Goal: Task Accomplishment & Management: Use online tool/utility

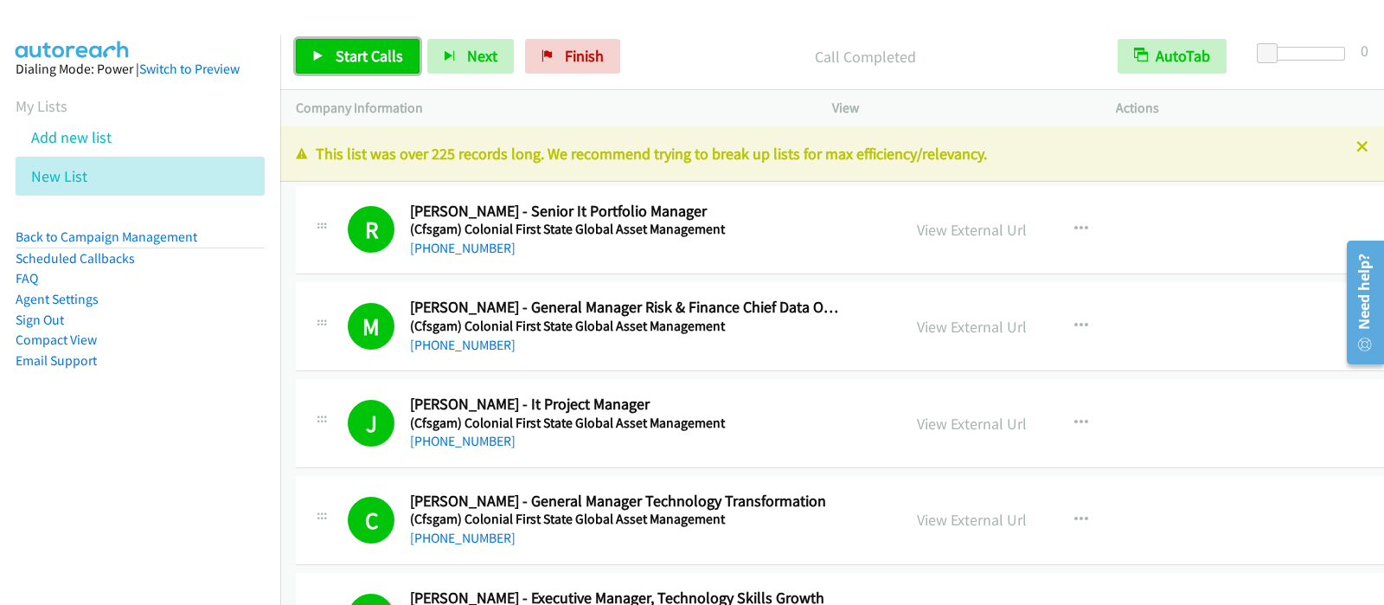
click at [349, 46] on span "Start Calls" at bounding box center [369, 56] width 67 height 20
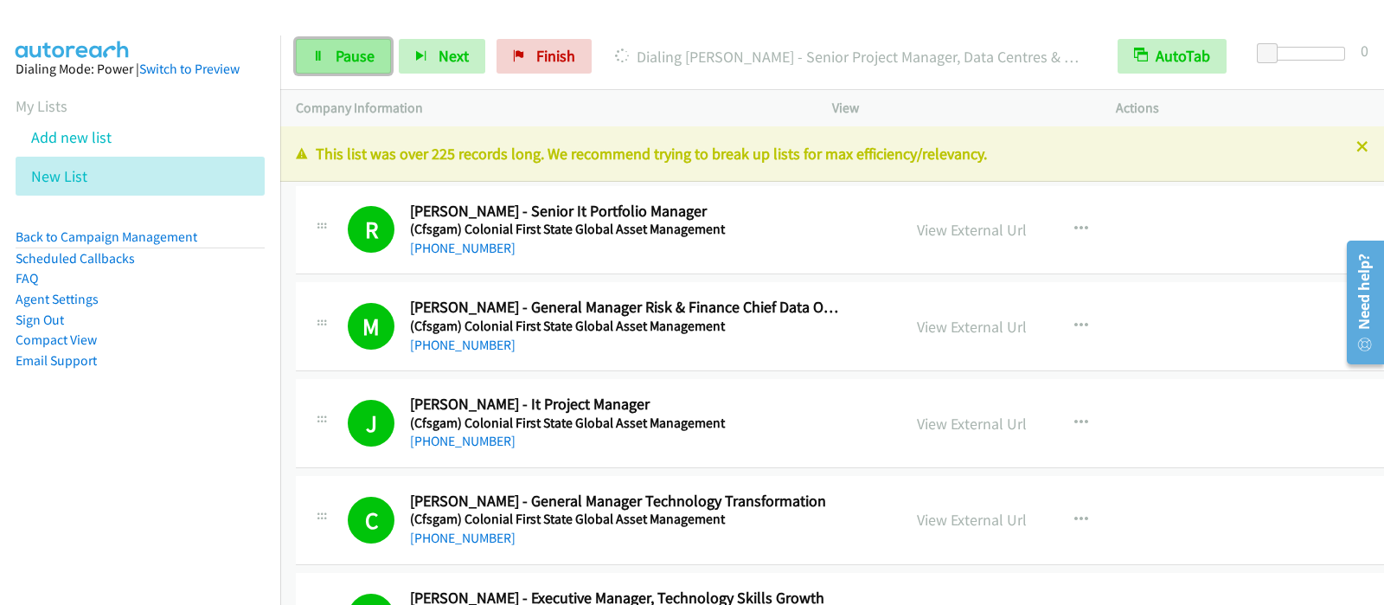
click at [344, 61] on span "Pause" at bounding box center [355, 56] width 39 height 20
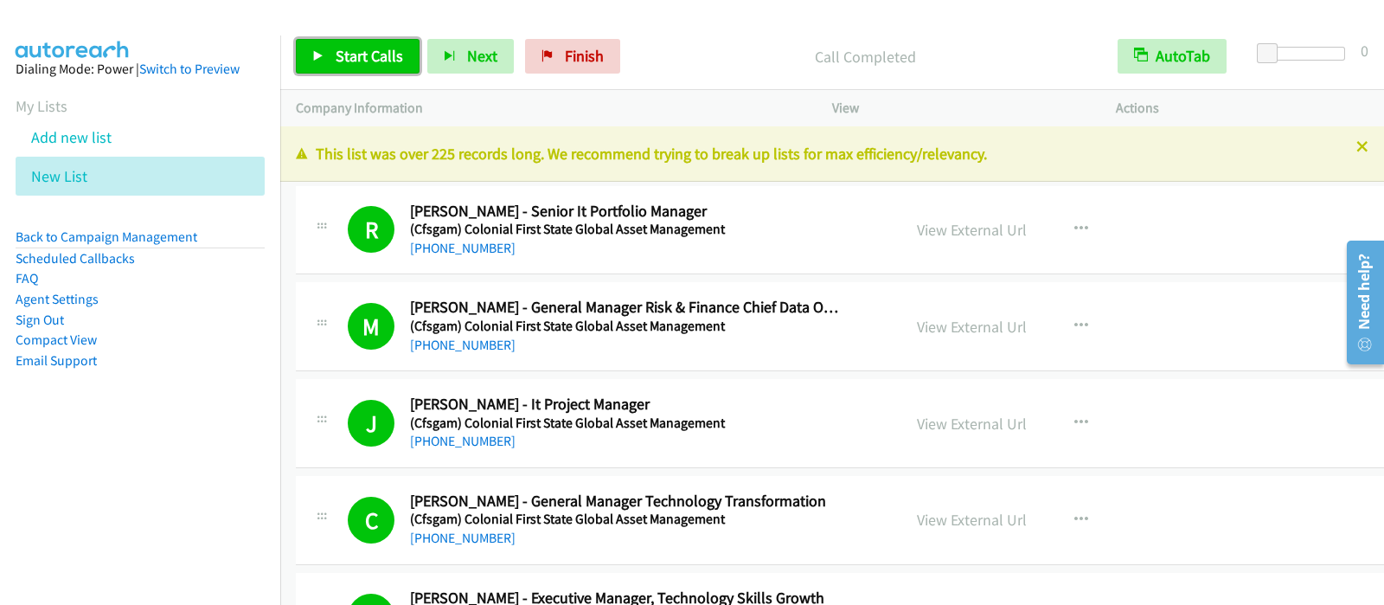
click at [379, 67] on link "Start Calls" at bounding box center [358, 56] width 124 height 35
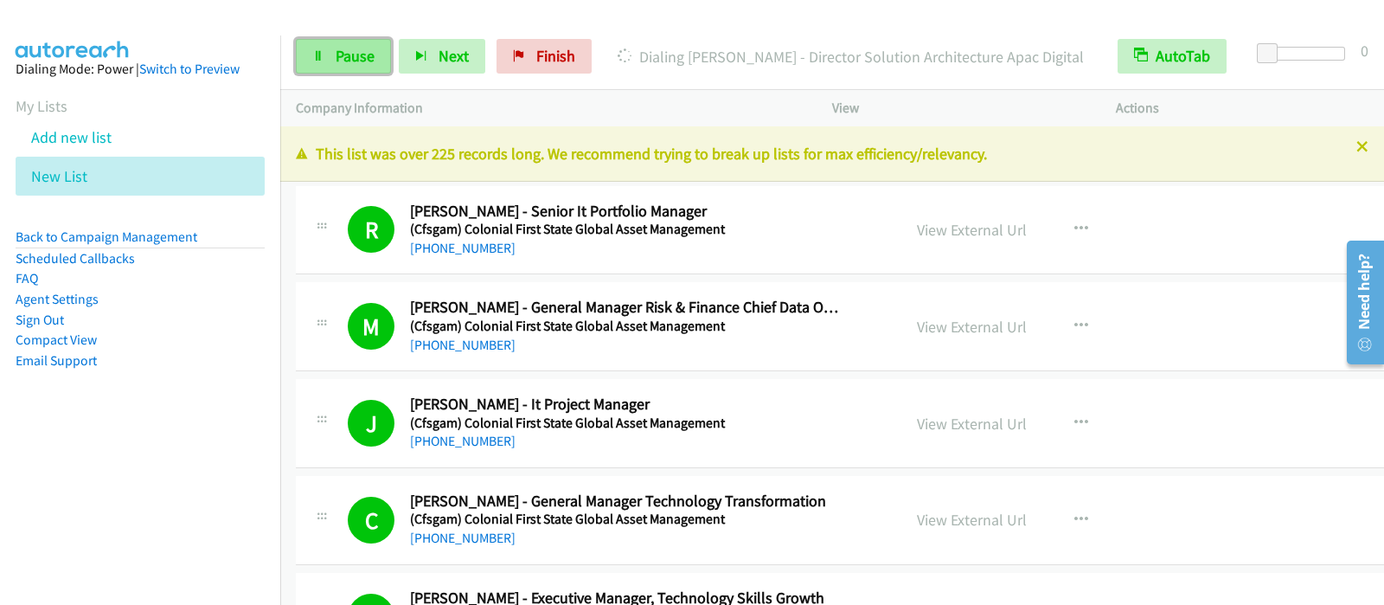
click at [355, 59] on span "Pause" at bounding box center [355, 56] width 39 height 20
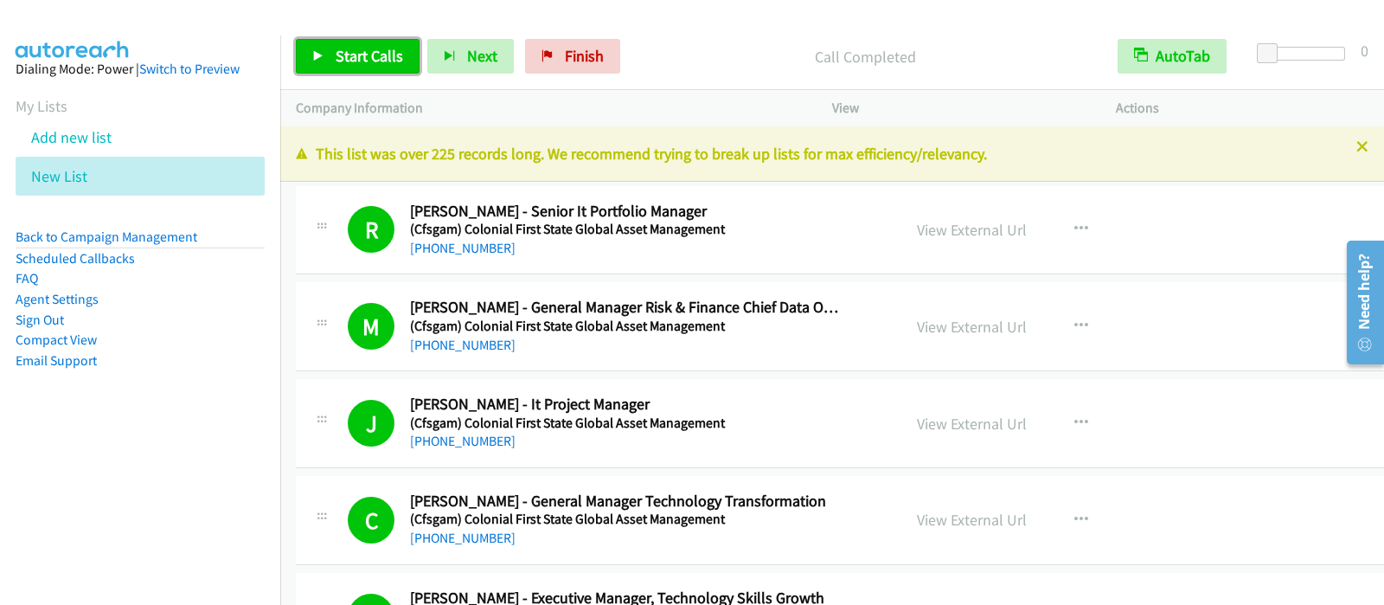
click at [389, 55] on span "Start Calls" at bounding box center [369, 56] width 67 height 20
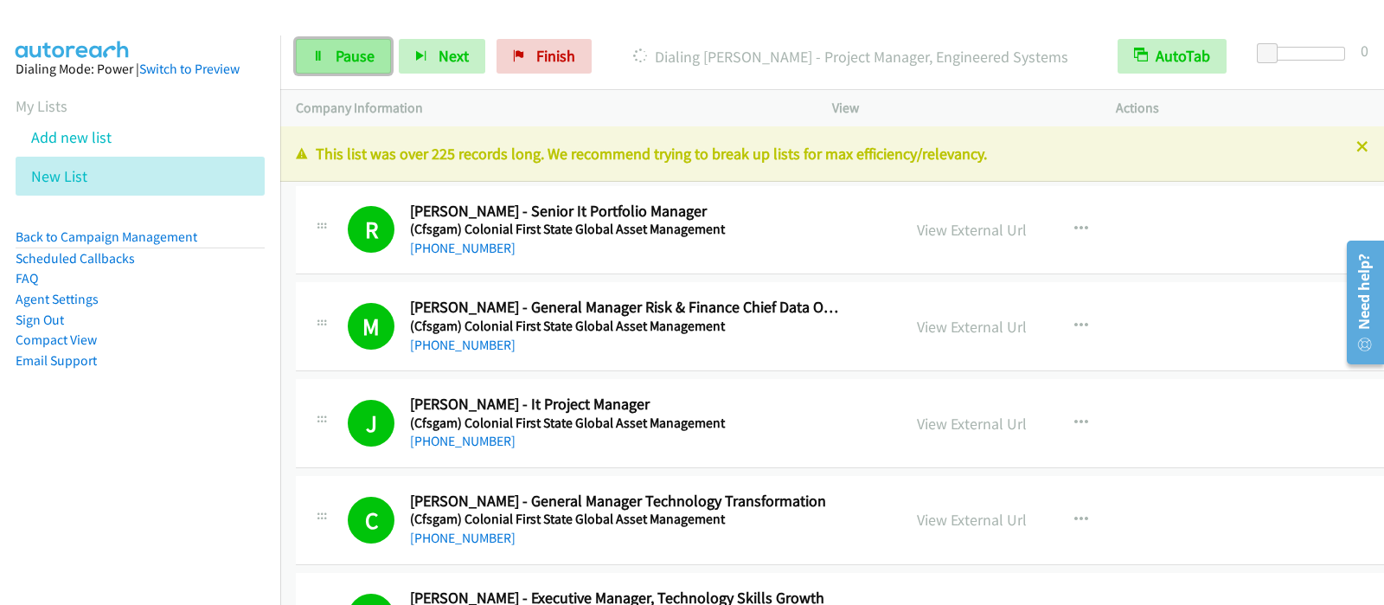
click at [321, 54] on icon at bounding box center [318, 57] width 12 height 12
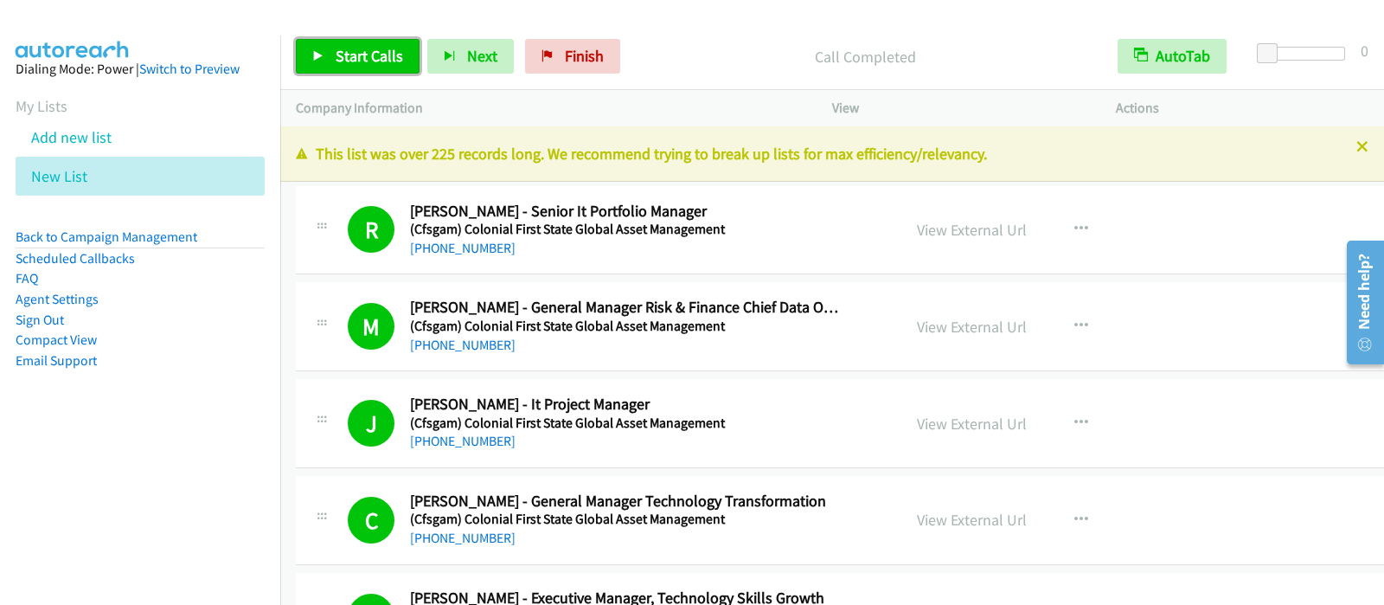
click at [389, 55] on span "Start Calls" at bounding box center [369, 56] width 67 height 20
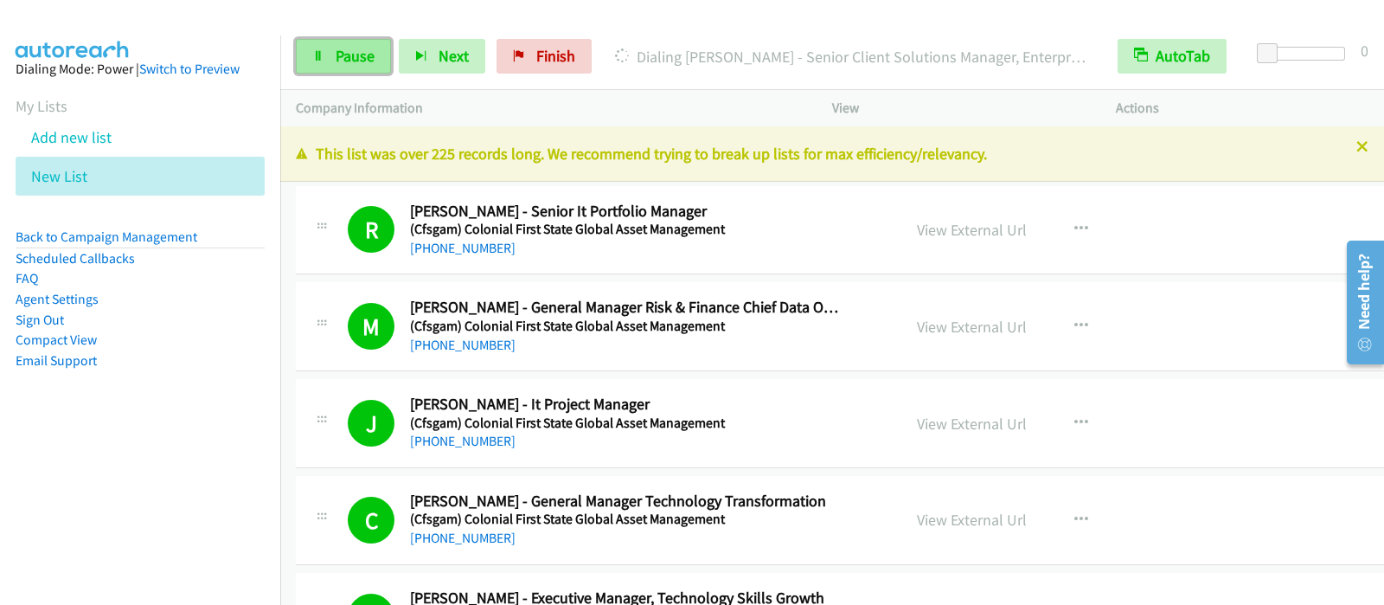
click at [330, 61] on link "Pause" at bounding box center [343, 56] width 95 height 35
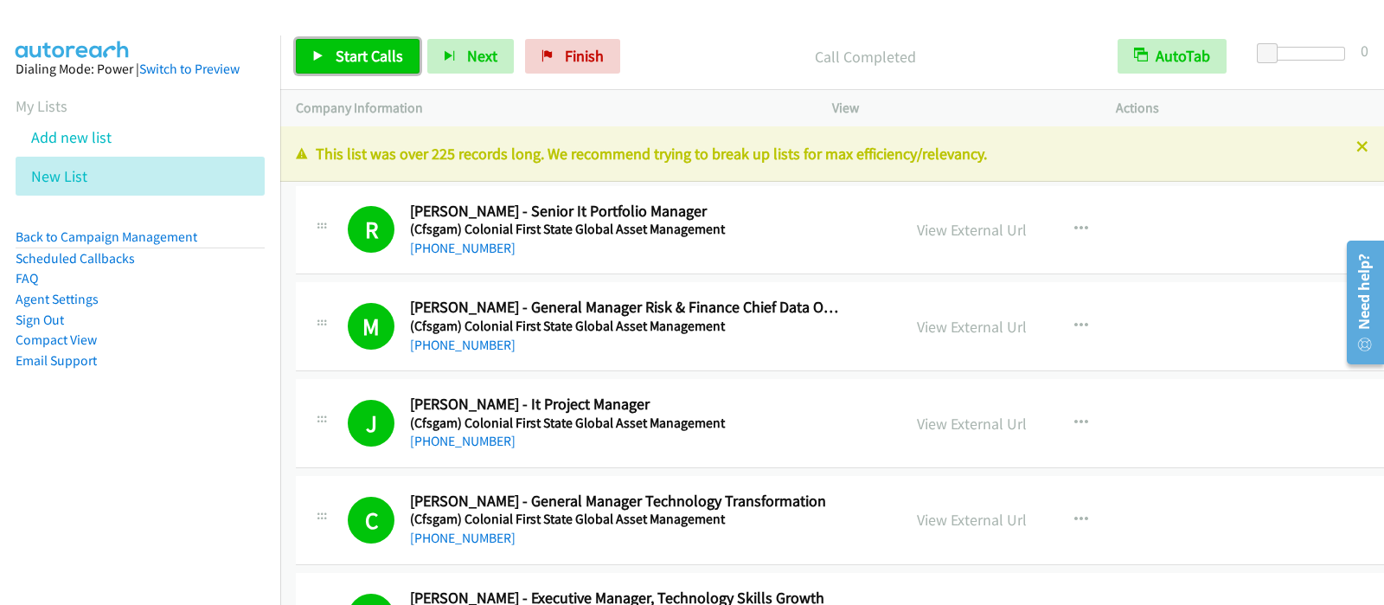
drag, startPoint x: 350, startPoint y: 67, endPoint x: 554, endPoint y: 382, distance: 375.6
click at [350, 67] on link "Start Calls" at bounding box center [358, 56] width 124 height 35
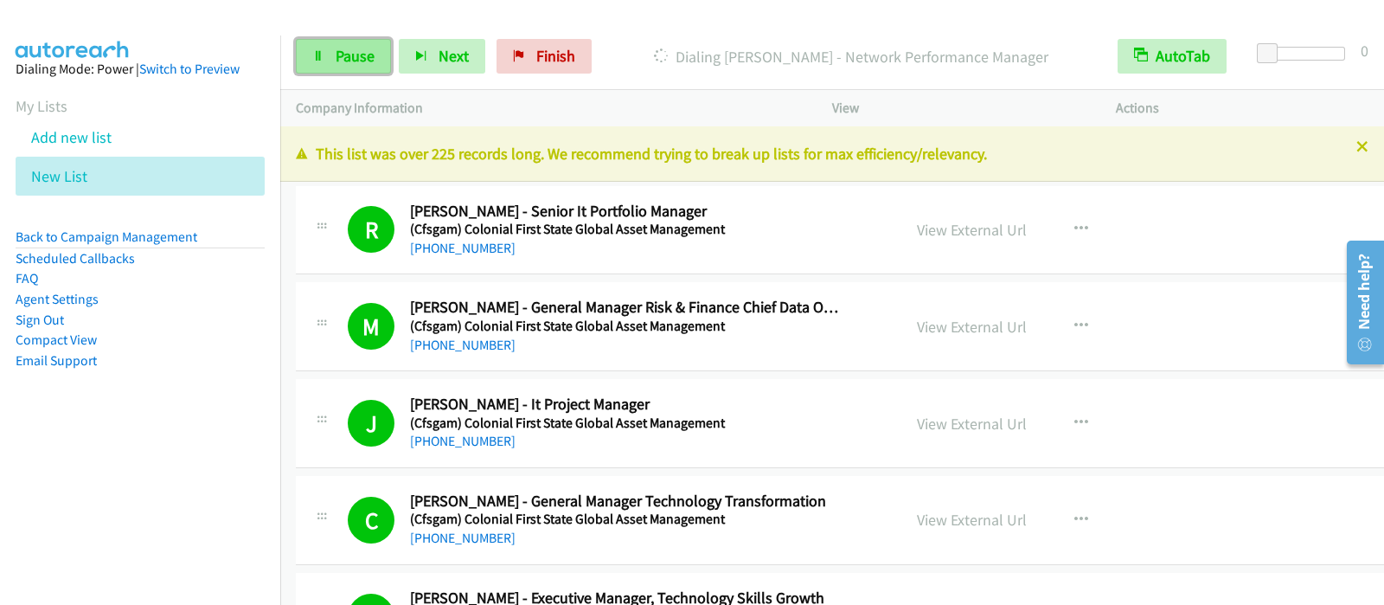
click at [359, 54] on span "Pause" at bounding box center [355, 56] width 39 height 20
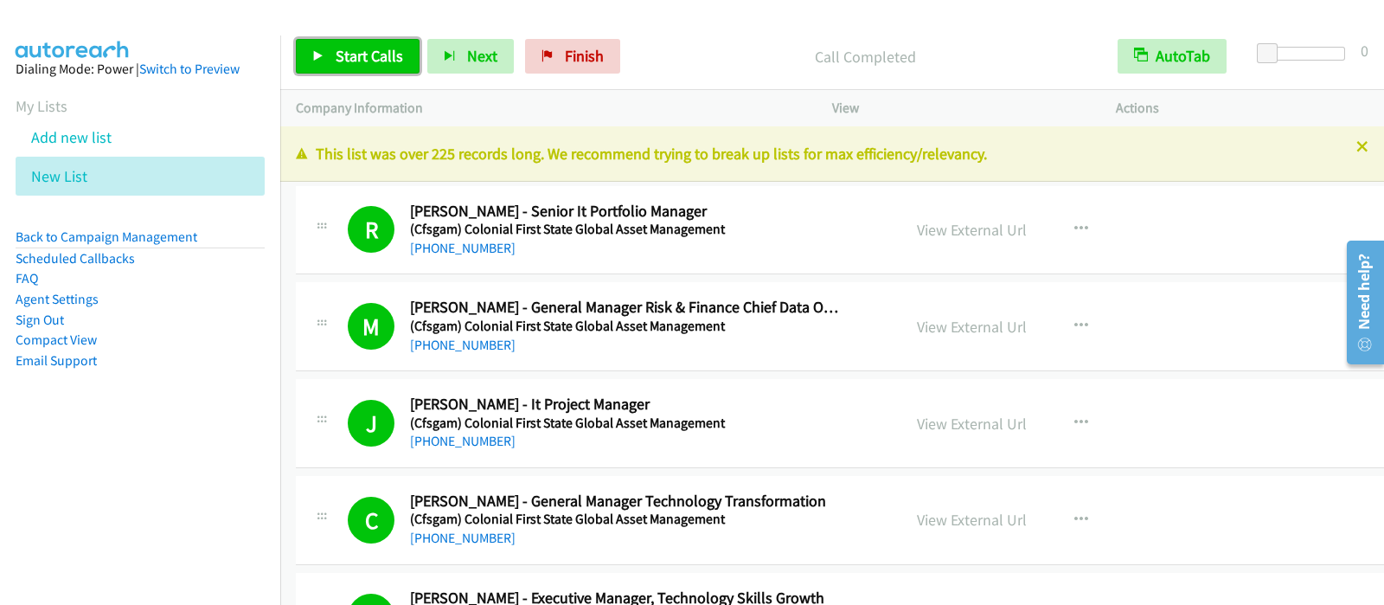
click at [394, 64] on span "Start Calls" at bounding box center [369, 56] width 67 height 20
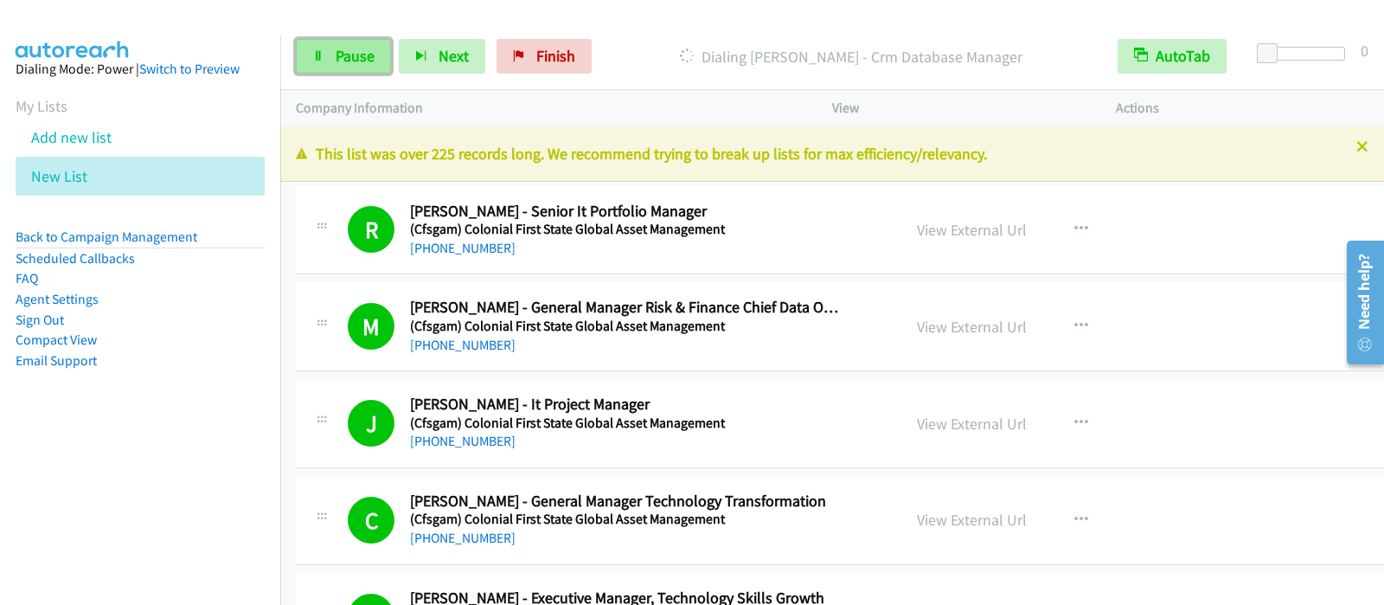
click at [346, 55] on span "Pause" at bounding box center [355, 56] width 39 height 20
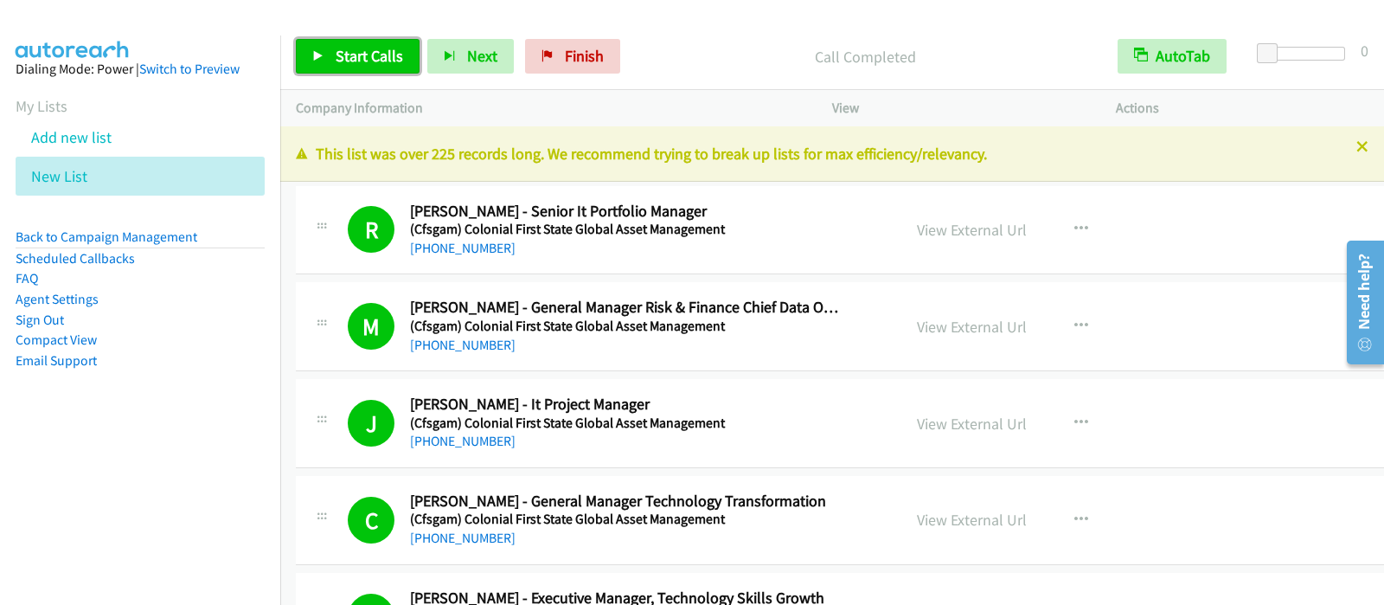
click at [344, 58] on span "Start Calls" at bounding box center [369, 56] width 67 height 20
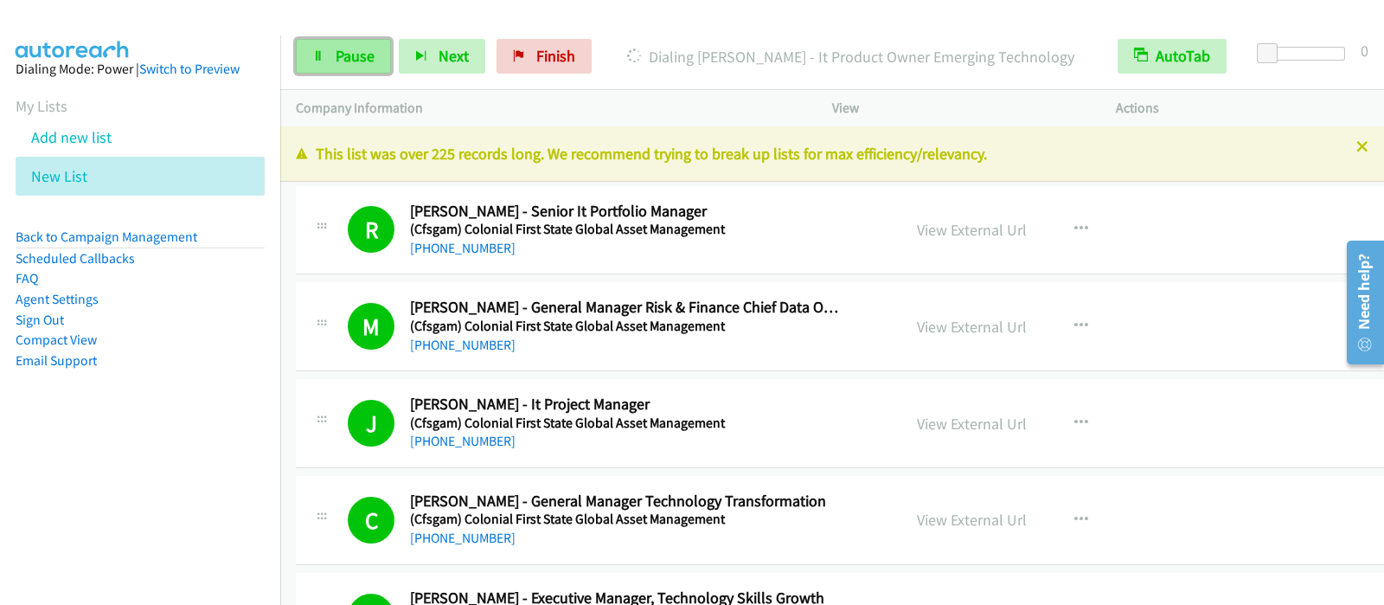
click at [339, 58] on span "Pause" at bounding box center [355, 56] width 39 height 20
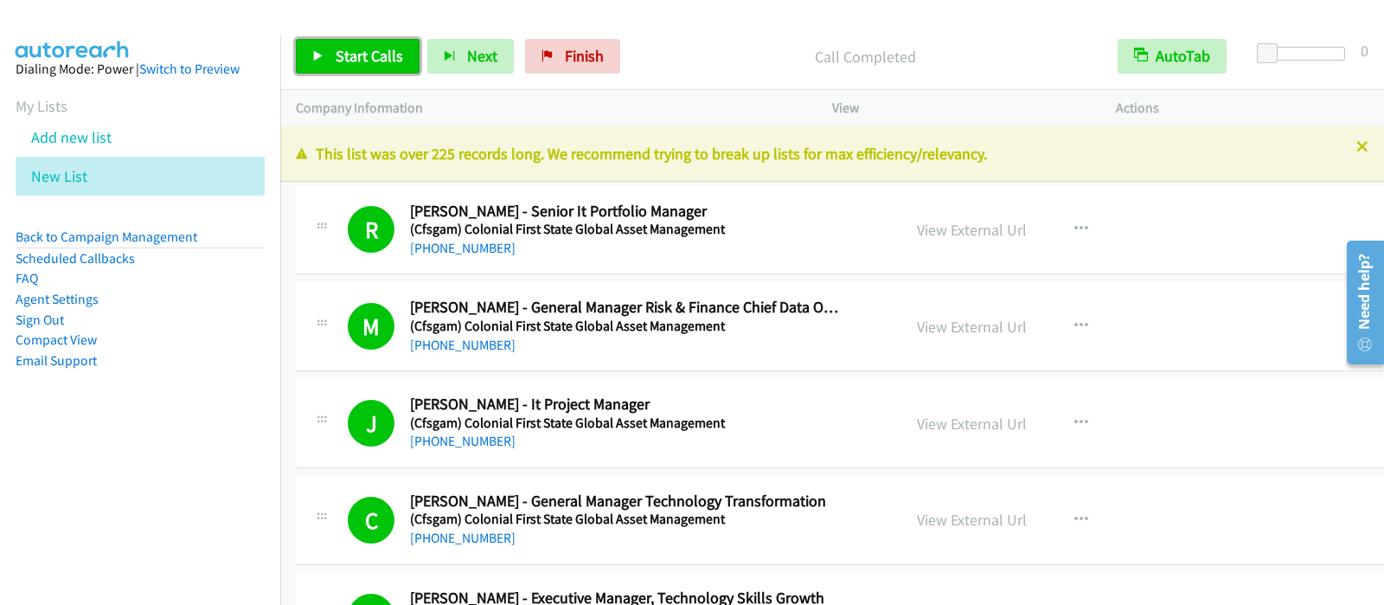
drag, startPoint x: 381, startPoint y: 44, endPoint x: 472, endPoint y: 201, distance: 181.1
click at [381, 45] on link "Start Calls" at bounding box center [358, 56] width 124 height 35
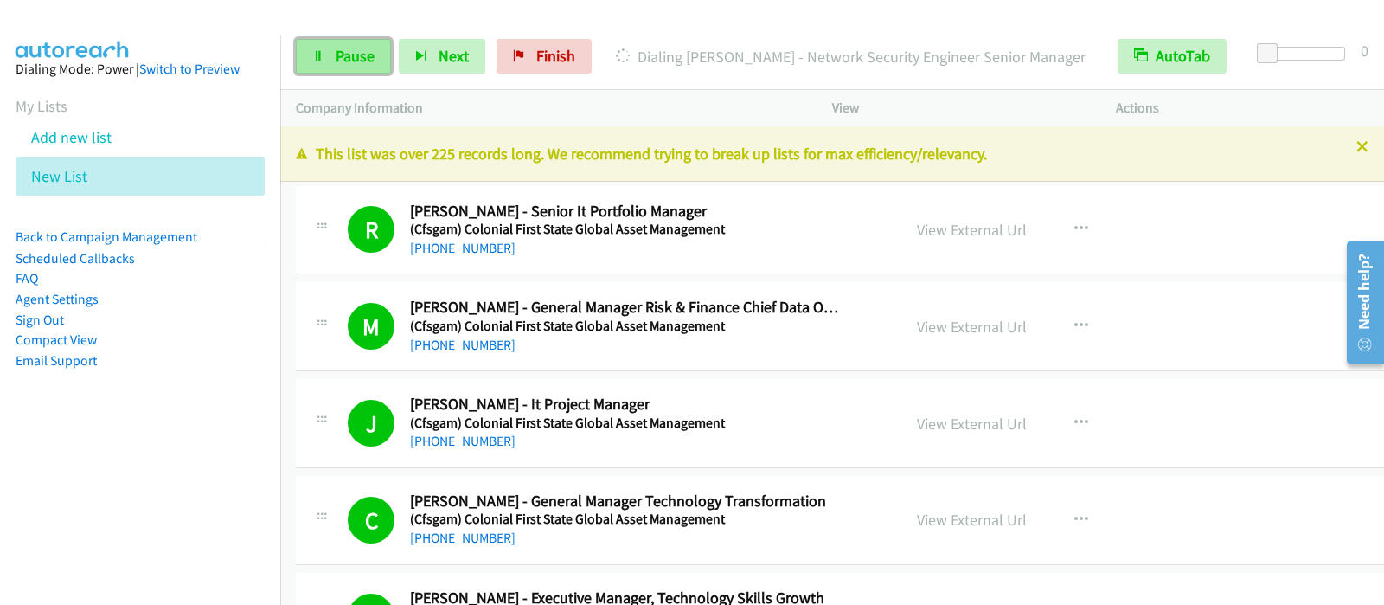
click at [338, 55] on span "Pause" at bounding box center [355, 56] width 39 height 20
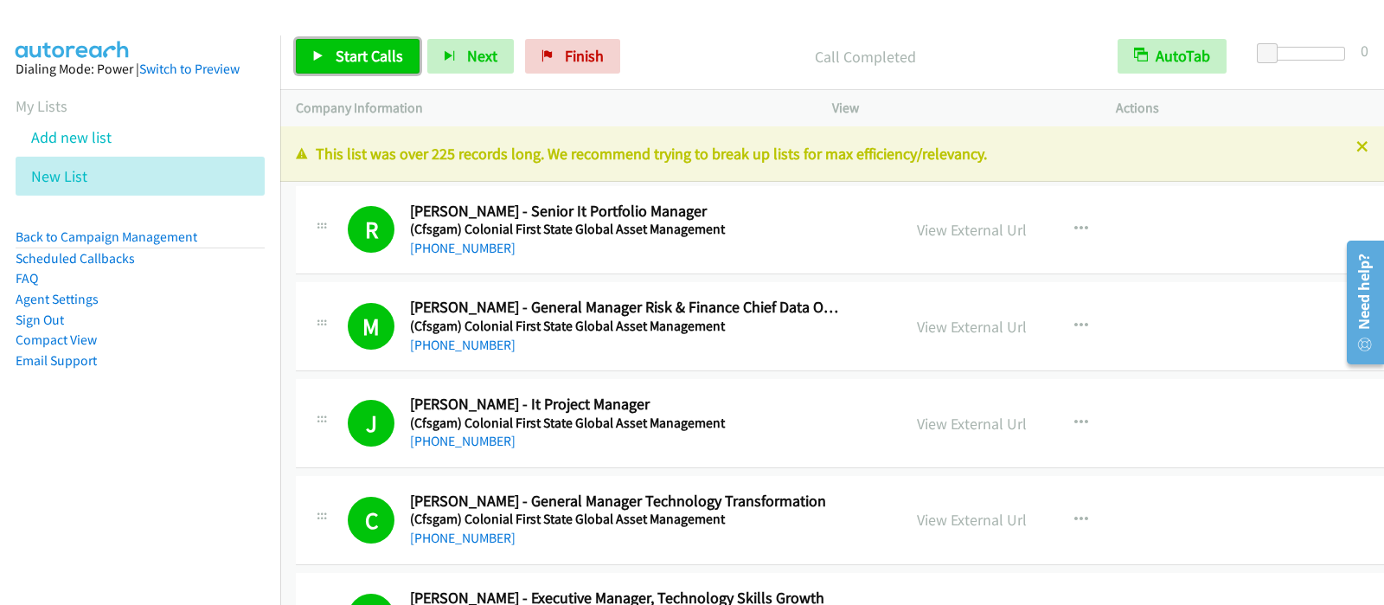
click at [346, 48] on span "Start Calls" at bounding box center [369, 56] width 67 height 20
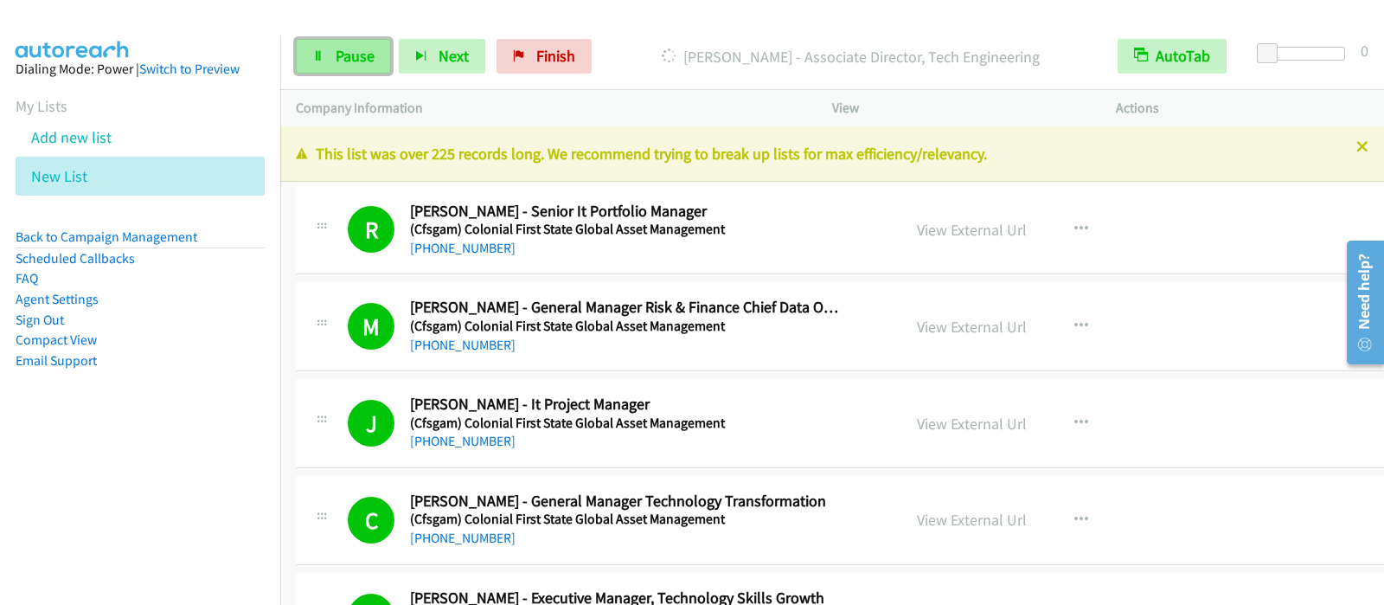
click at [336, 52] on span "Pause" at bounding box center [355, 56] width 39 height 20
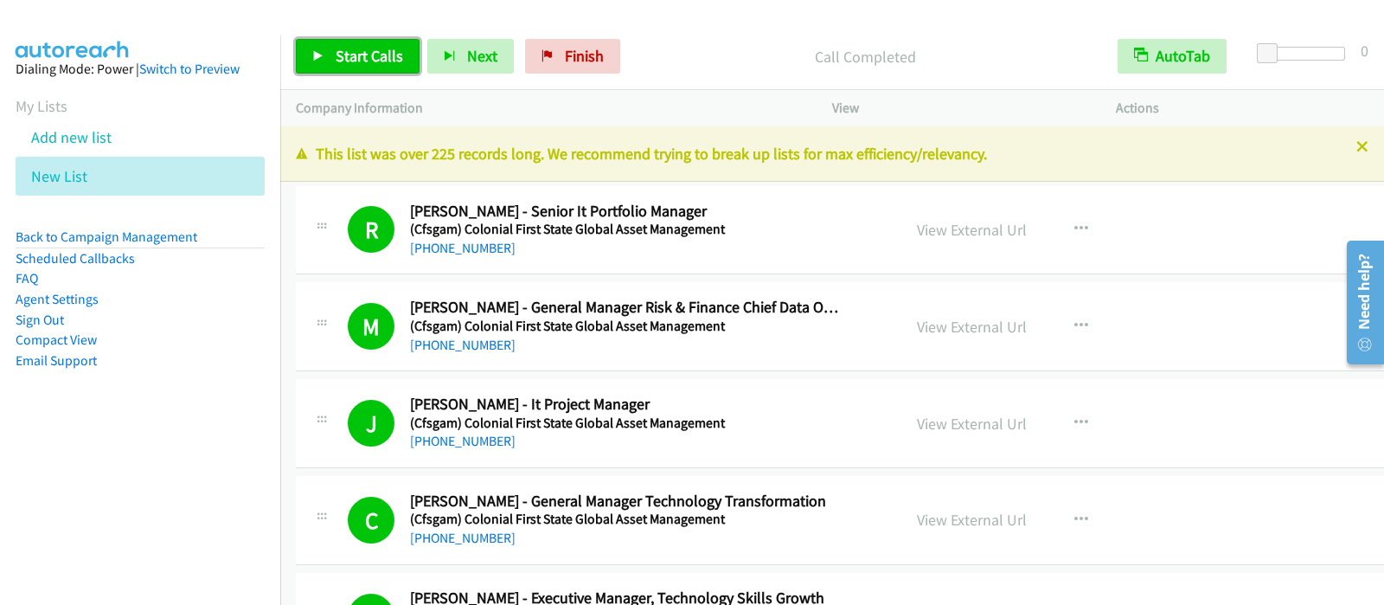
click at [348, 54] on span "Start Calls" at bounding box center [369, 56] width 67 height 20
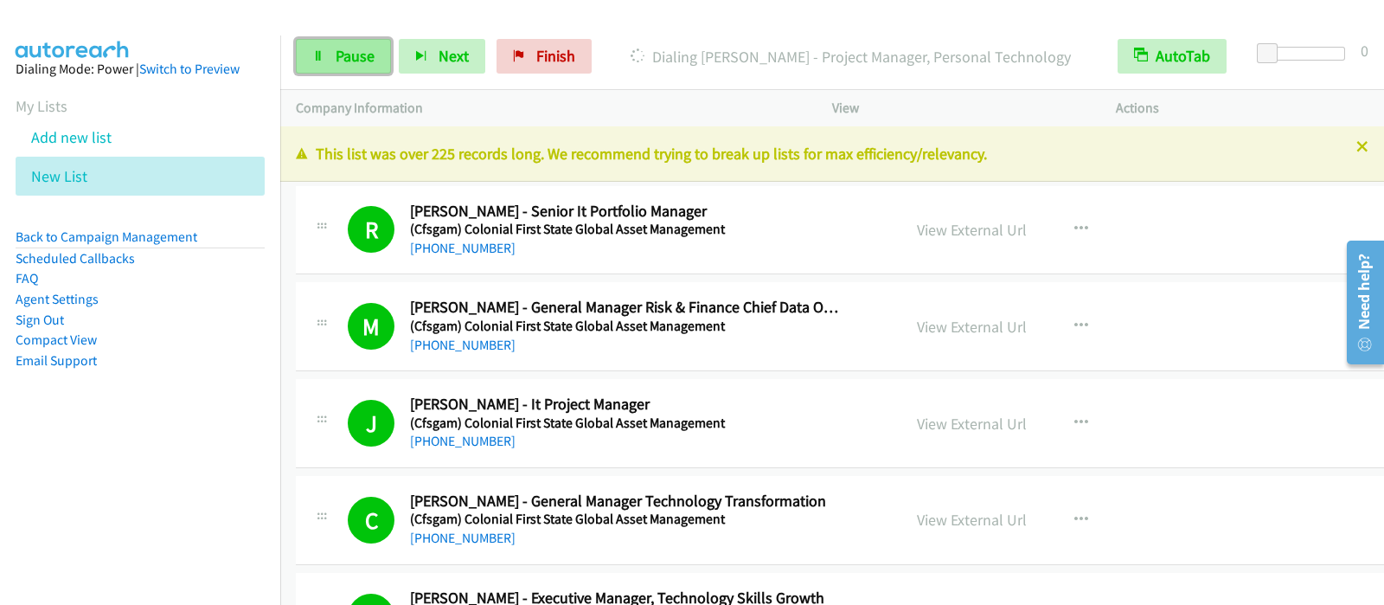
click at [363, 70] on link "Pause" at bounding box center [343, 56] width 95 height 35
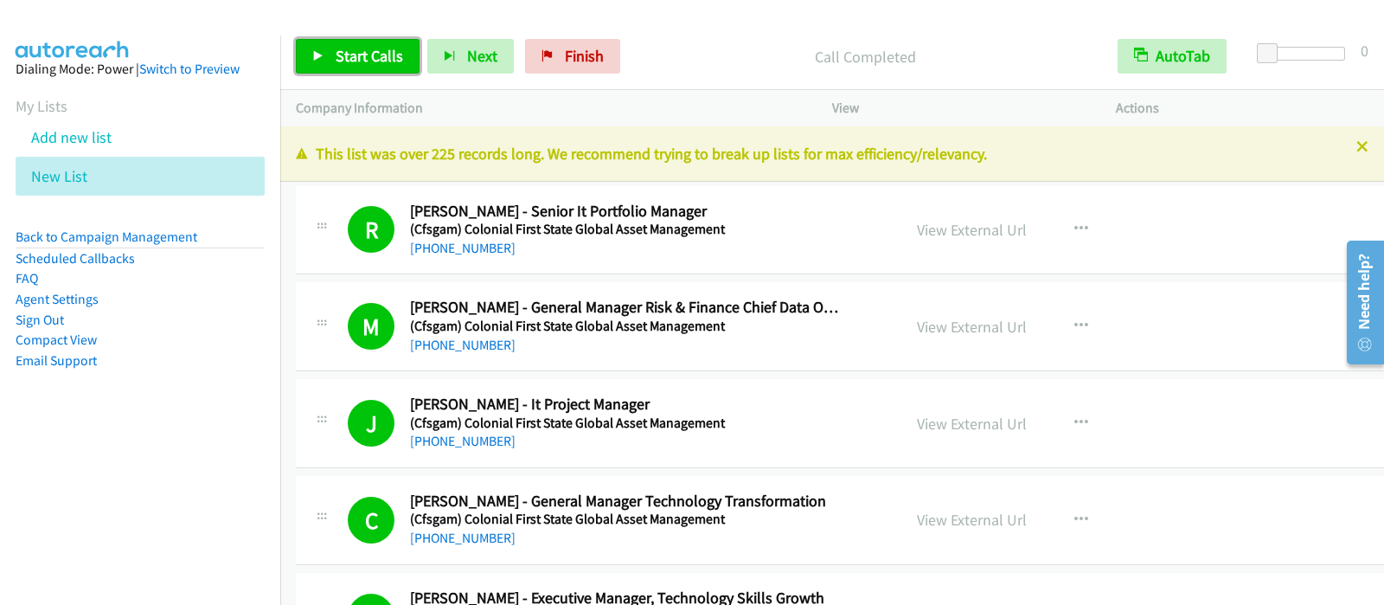
click at [350, 50] on span "Start Calls" at bounding box center [369, 56] width 67 height 20
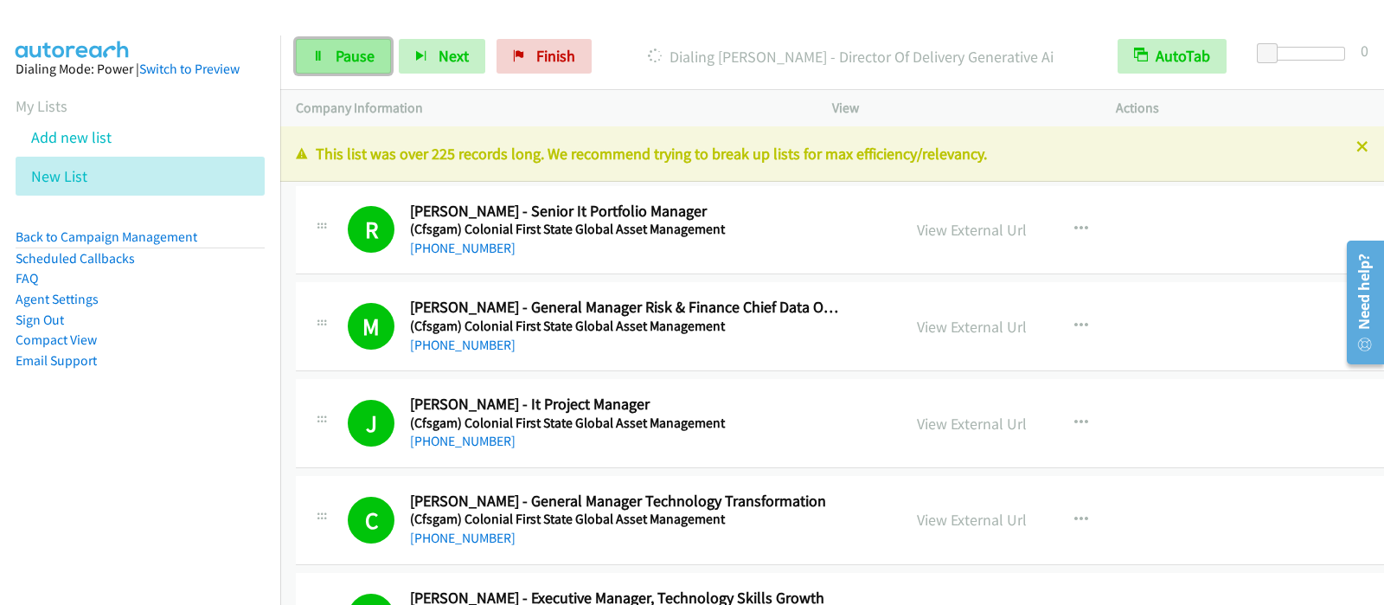
click at [368, 66] on link "Pause" at bounding box center [343, 56] width 95 height 35
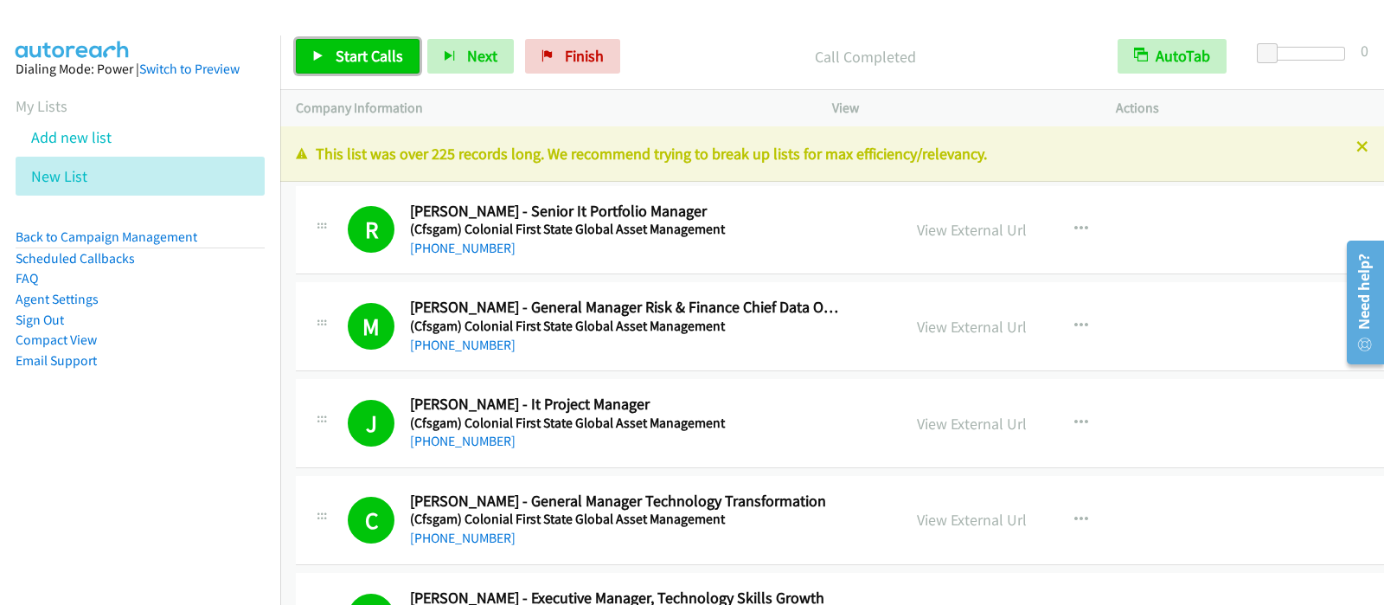
click at [363, 57] on span "Start Calls" at bounding box center [369, 56] width 67 height 20
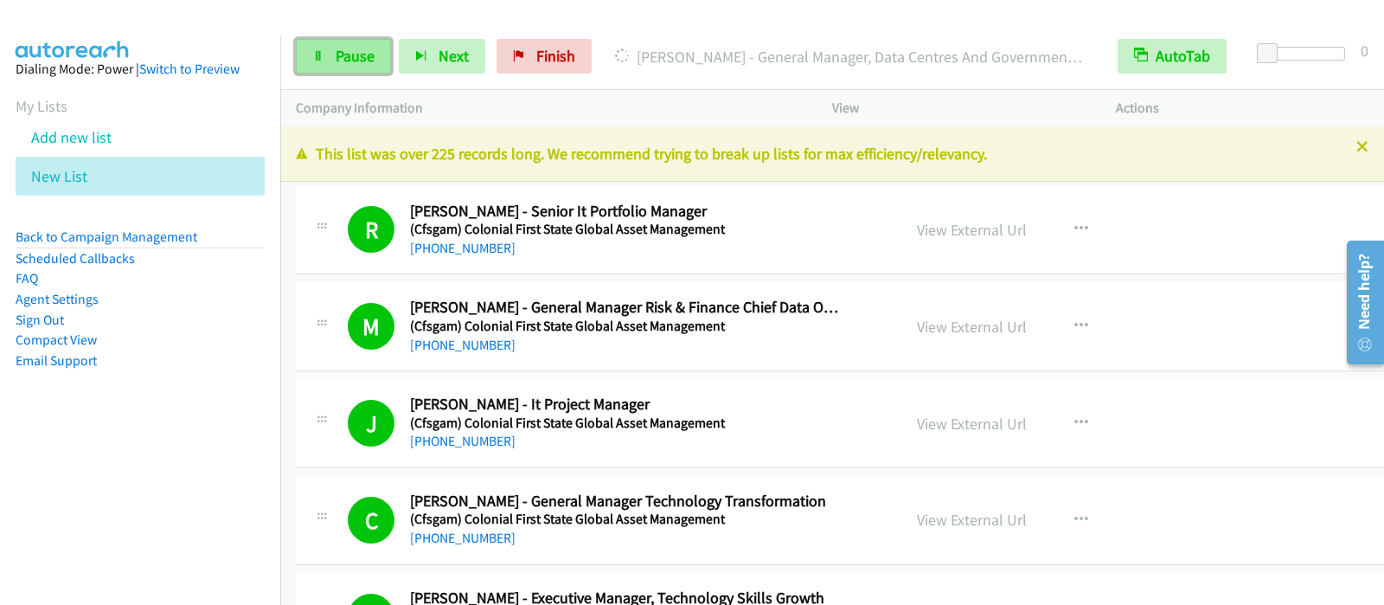
click at [332, 61] on link "Pause" at bounding box center [343, 56] width 95 height 35
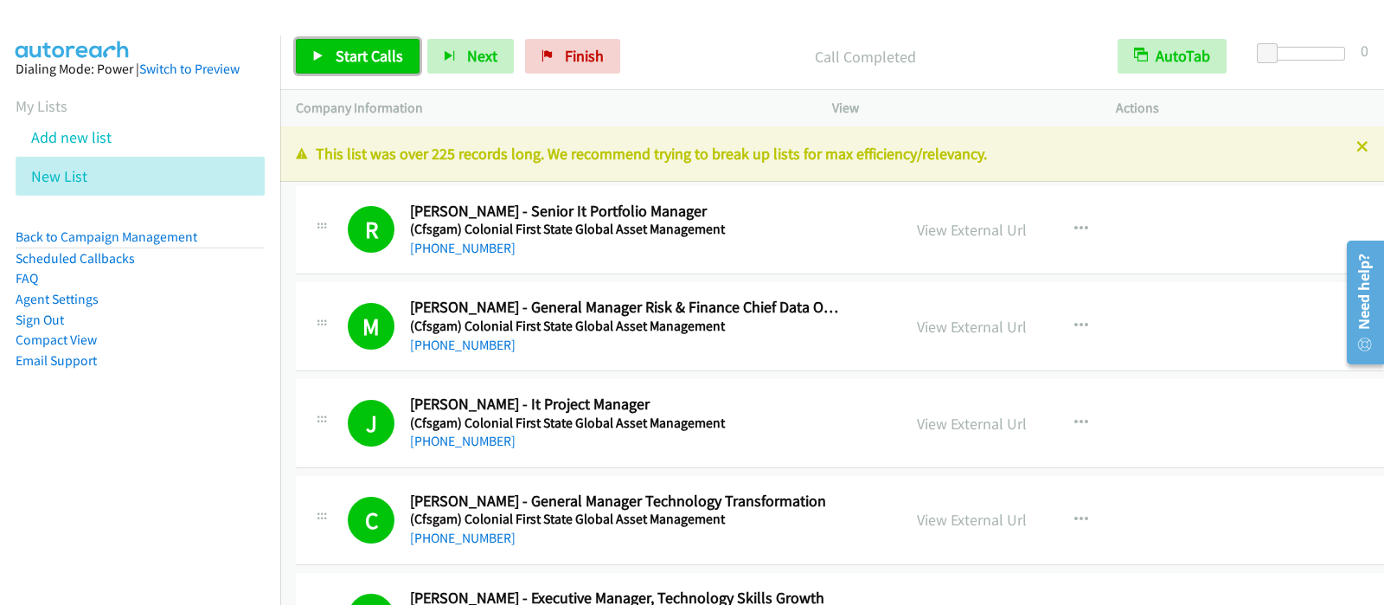
click at [377, 52] on span "Start Calls" at bounding box center [369, 56] width 67 height 20
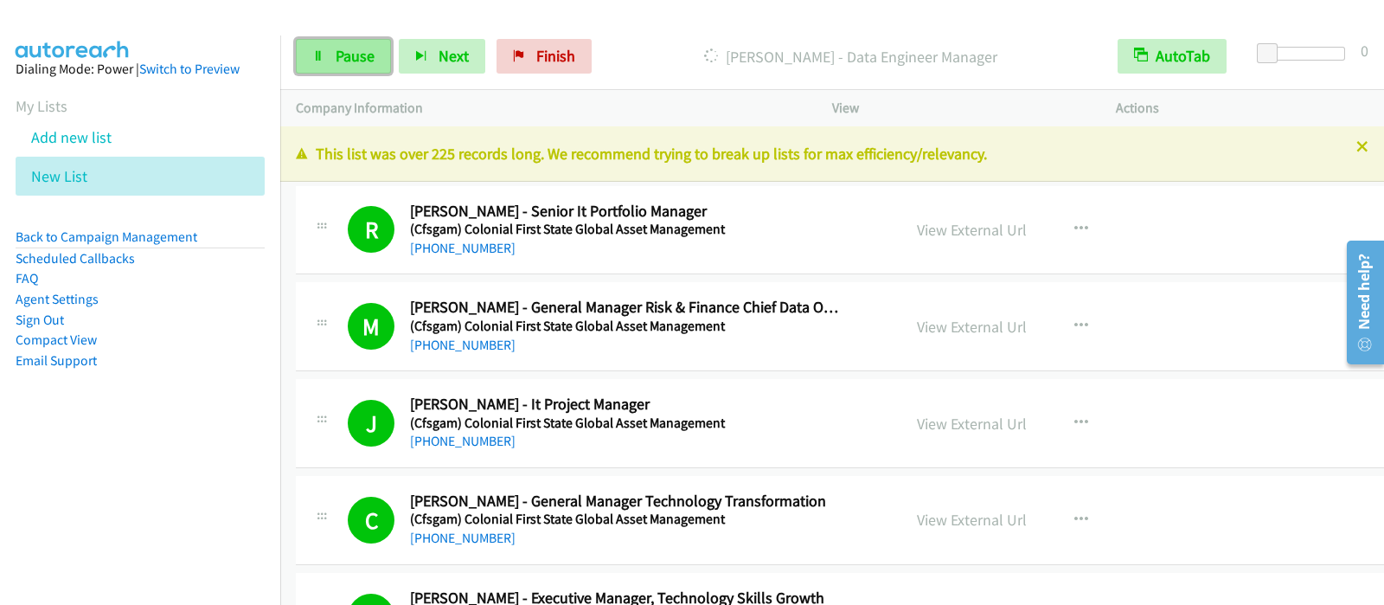
click at [324, 58] on icon at bounding box center [318, 57] width 12 height 12
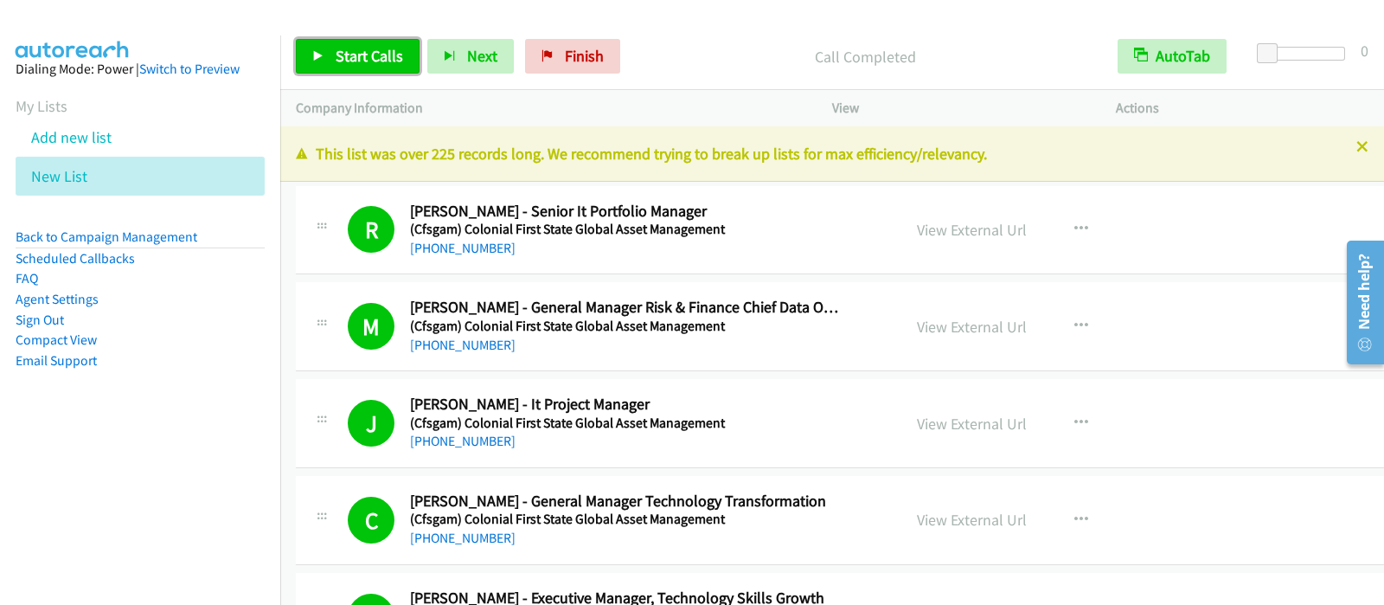
drag, startPoint x: 305, startPoint y: 49, endPoint x: 340, endPoint y: 75, distance: 44.0
click at [307, 49] on link "Start Calls" at bounding box center [358, 56] width 124 height 35
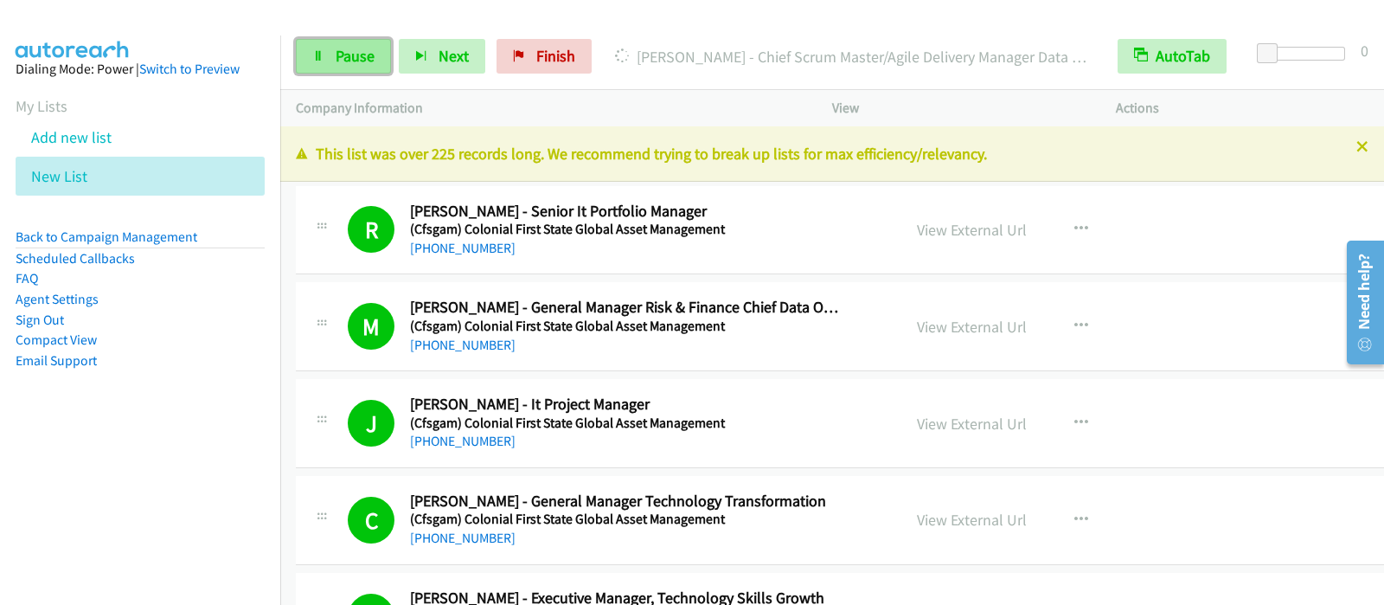
click at [350, 56] on span "Pause" at bounding box center [355, 56] width 39 height 20
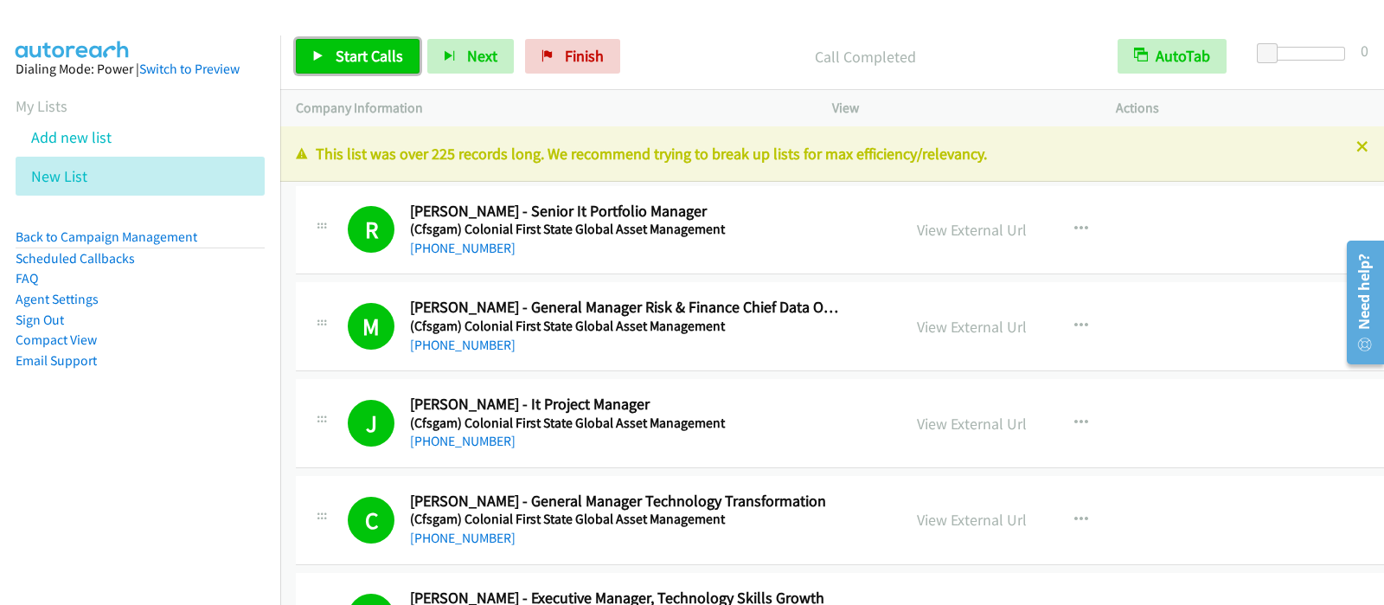
click at [320, 51] on icon at bounding box center [318, 57] width 12 height 12
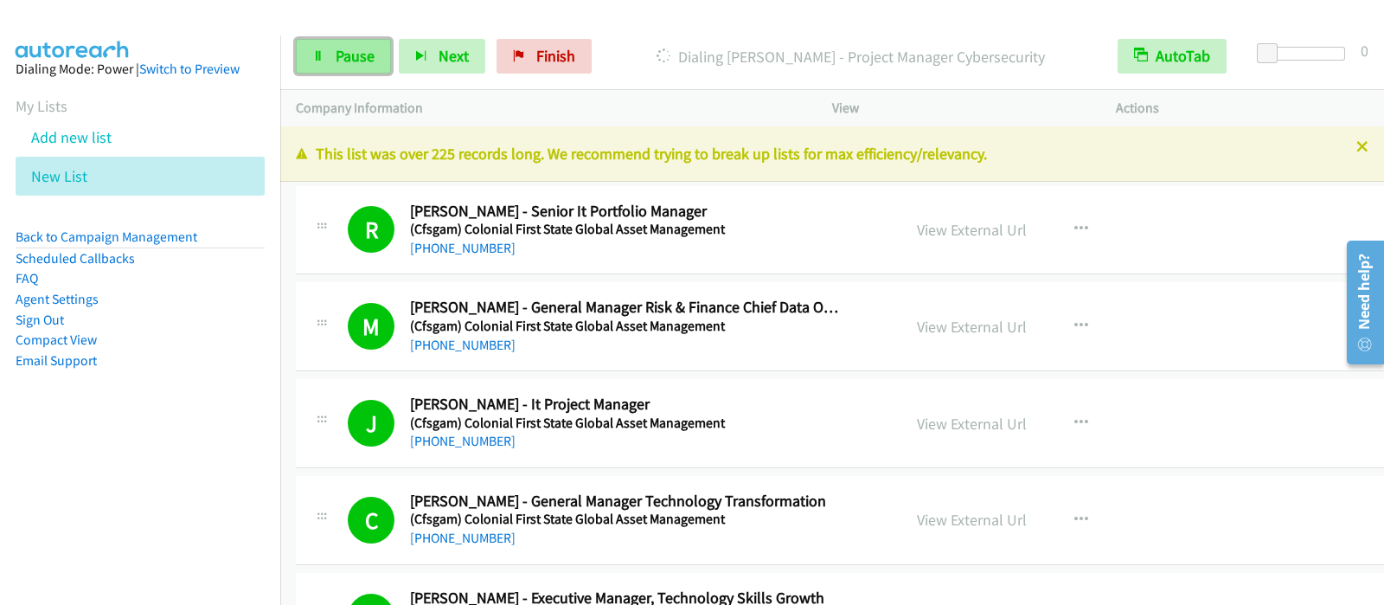
click at [369, 59] on span "Pause" at bounding box center [355, 56] width 39 height 20
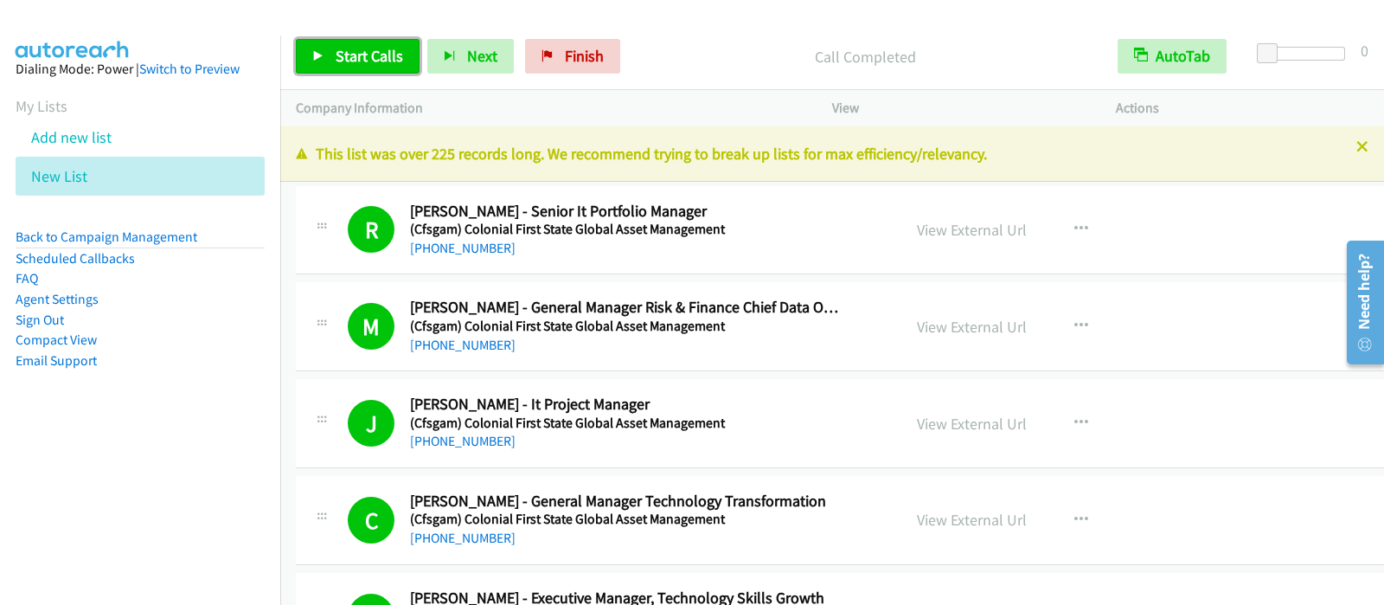
click at [327, 53] on link "Start Calls" at bounding box center [358, 56] width 124 height 35
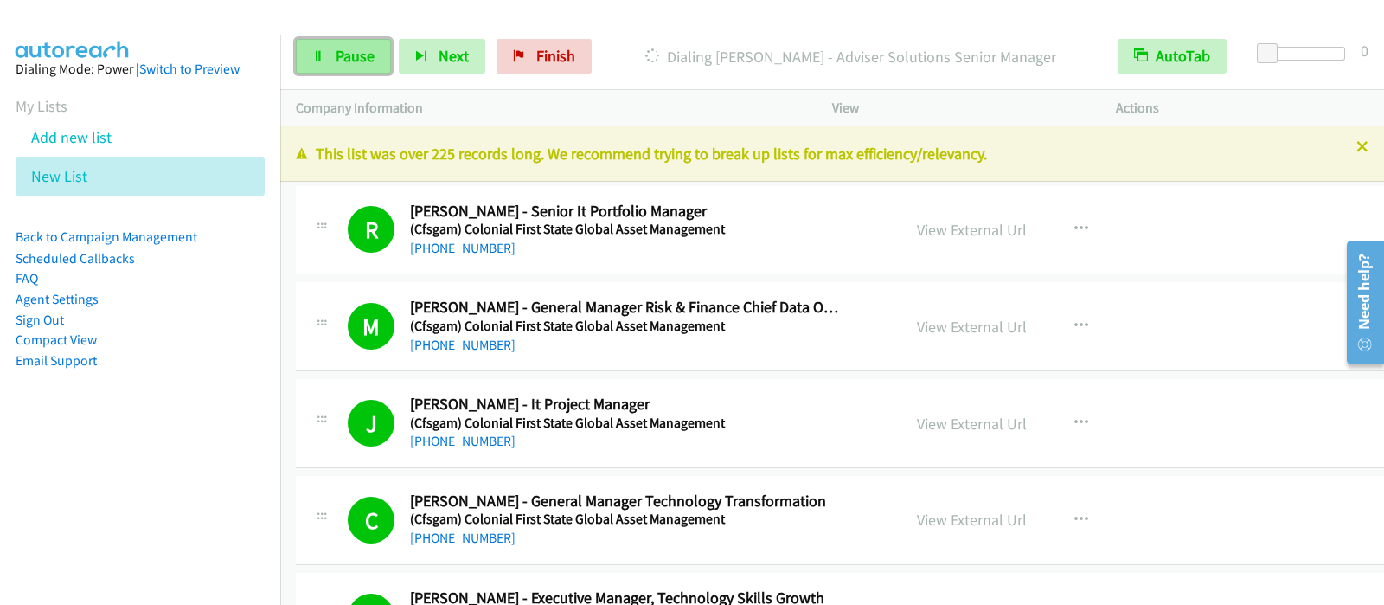
click at [353, 44] on link "Pause" at bounding box center [343, 56] width 95 height 35
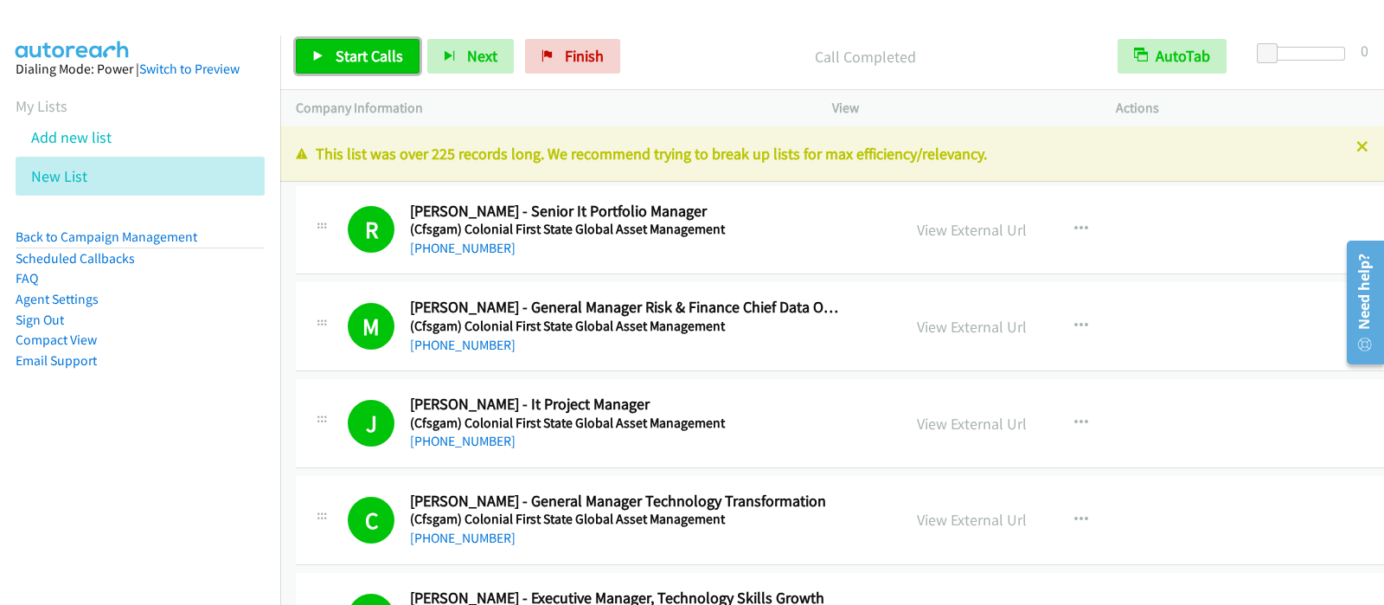
click at [332, 54] on link "Start Calls" at bounding box center [358, 56] width 124 height 35
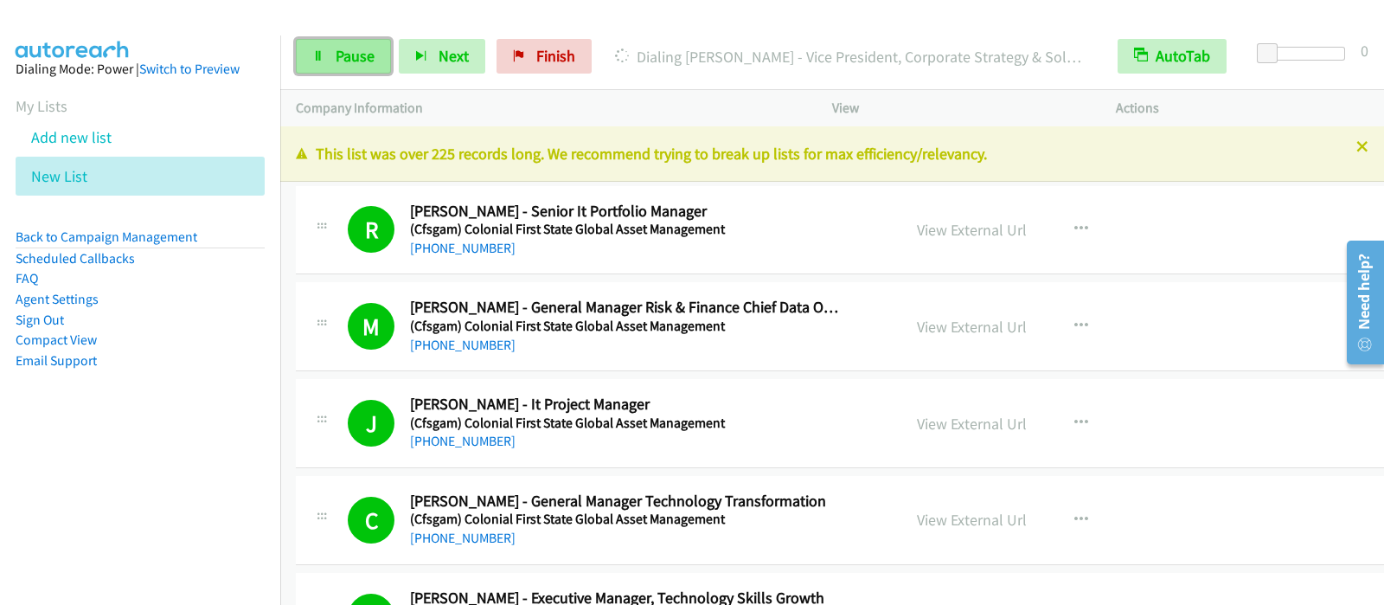
click at [310, 40] on link "Pause" at bounding box center [343, 56] width 95 height 35
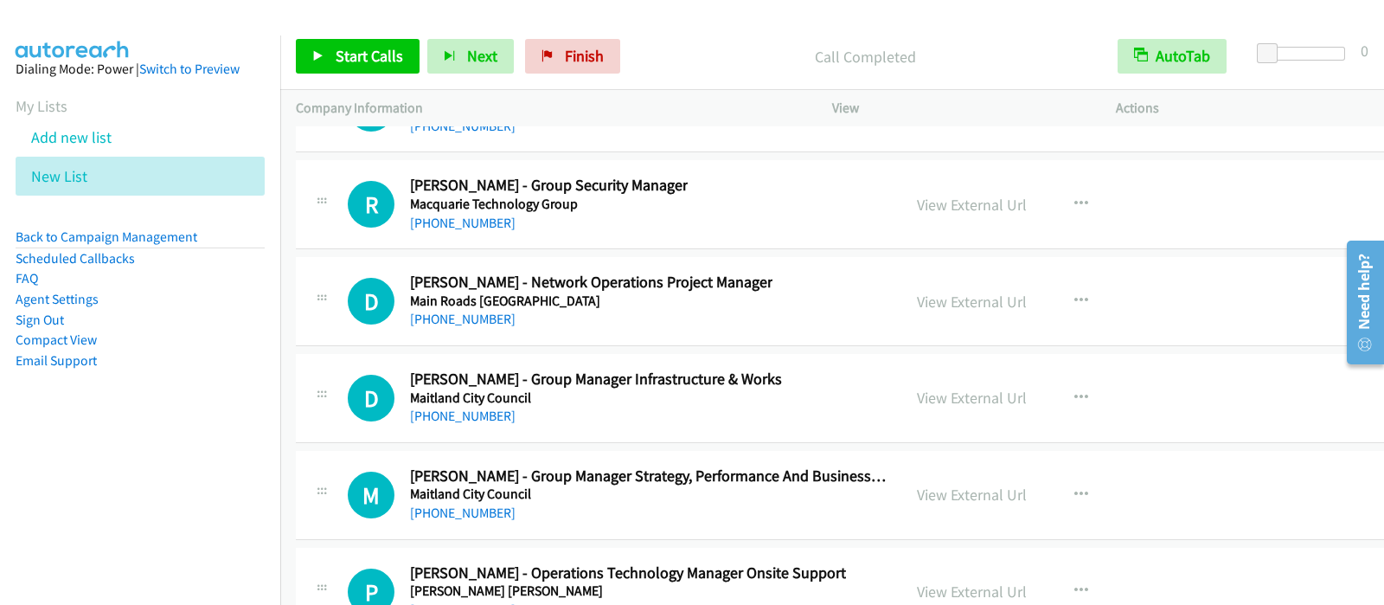
scroll to position [28987, 0]
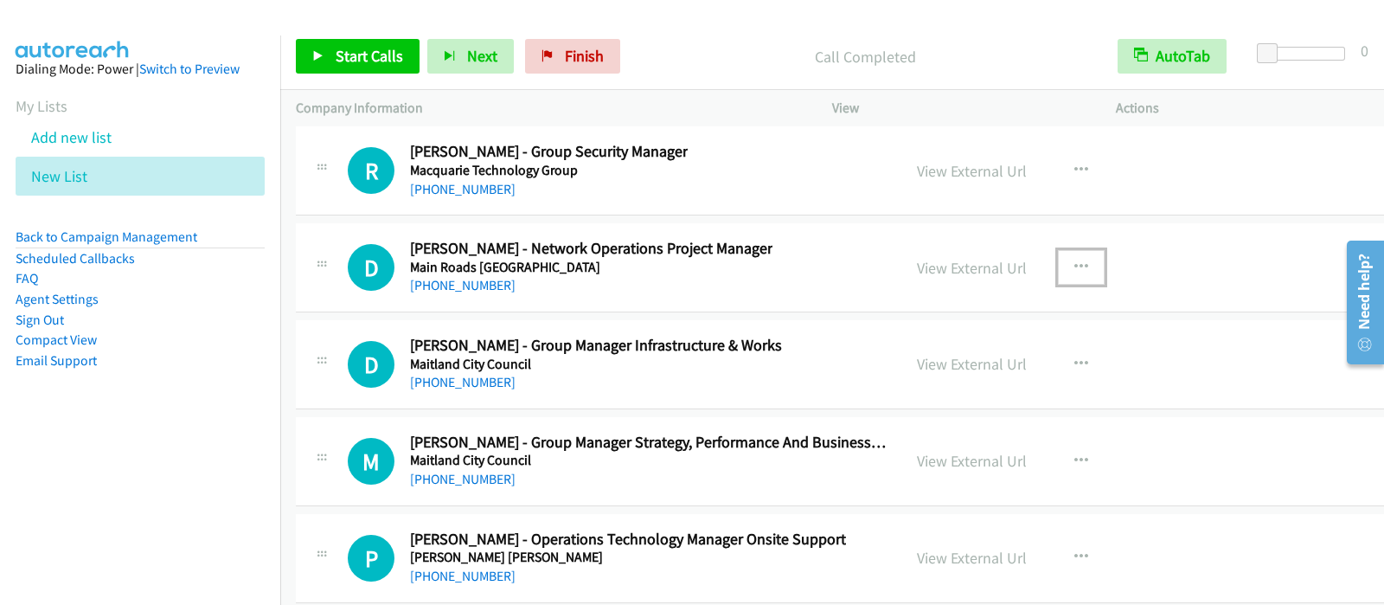
click at [1058, 250] on button "button" at bounding box center [1081, 267] width 47 height 35
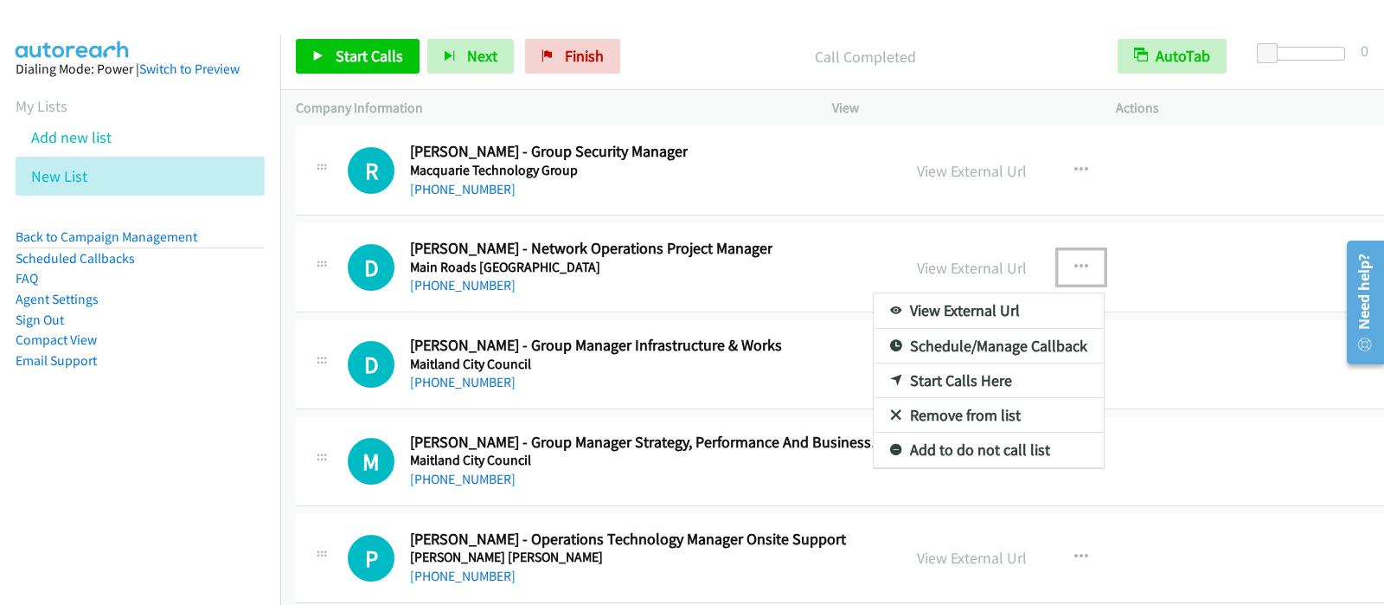
click at [913, 363] on link "Start Calls Here" at bounding box center [989, 380] width 230 height 35
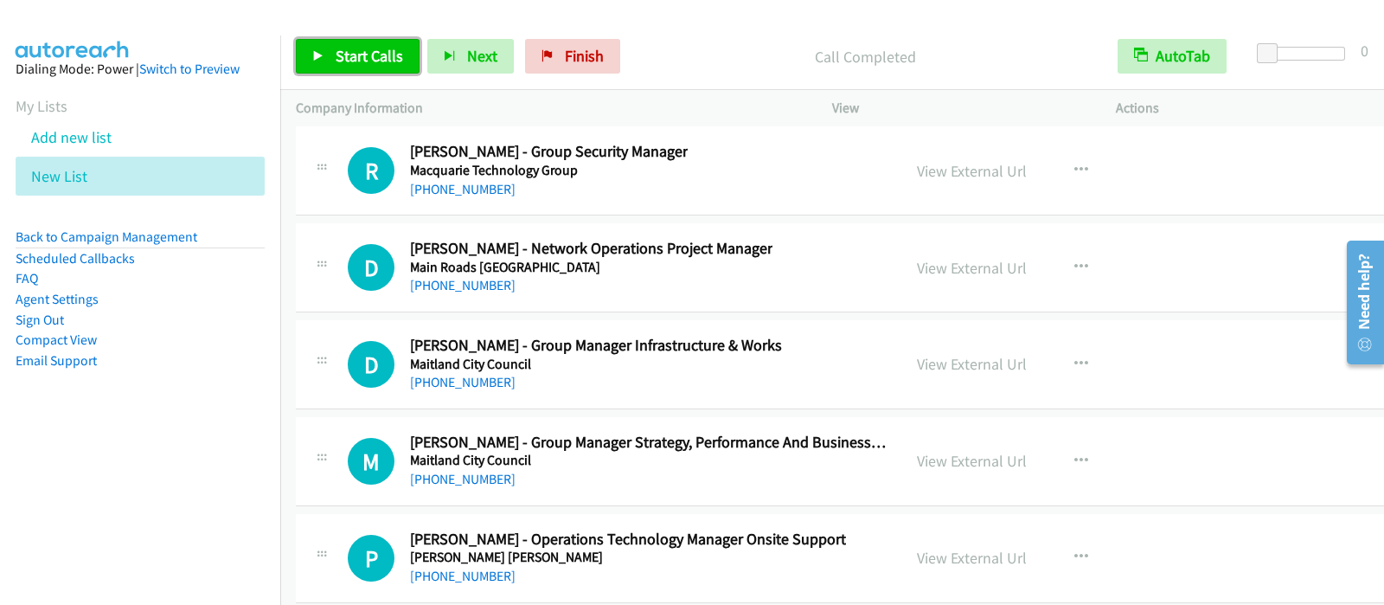
click at [374, 56] on span "Start Calls" at bounding box center [369, 56] width 67 height 20
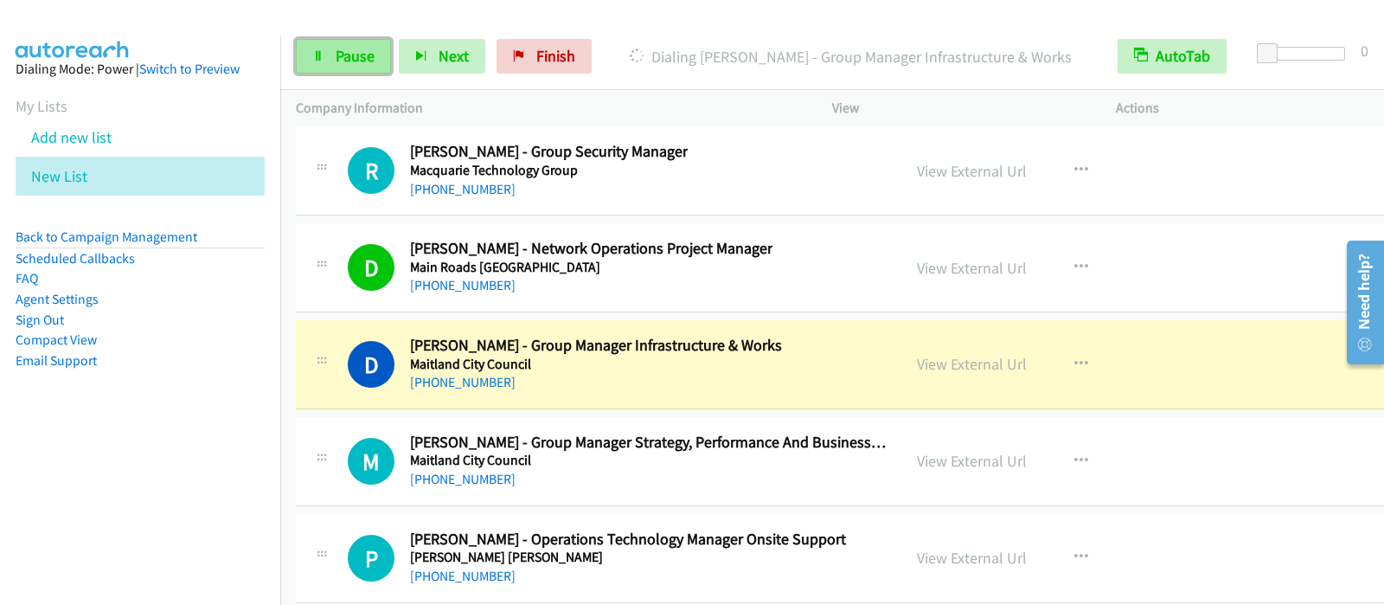
click at [372, 51] on span "Pause" at bounding box center [355, 56] width 39 height 20
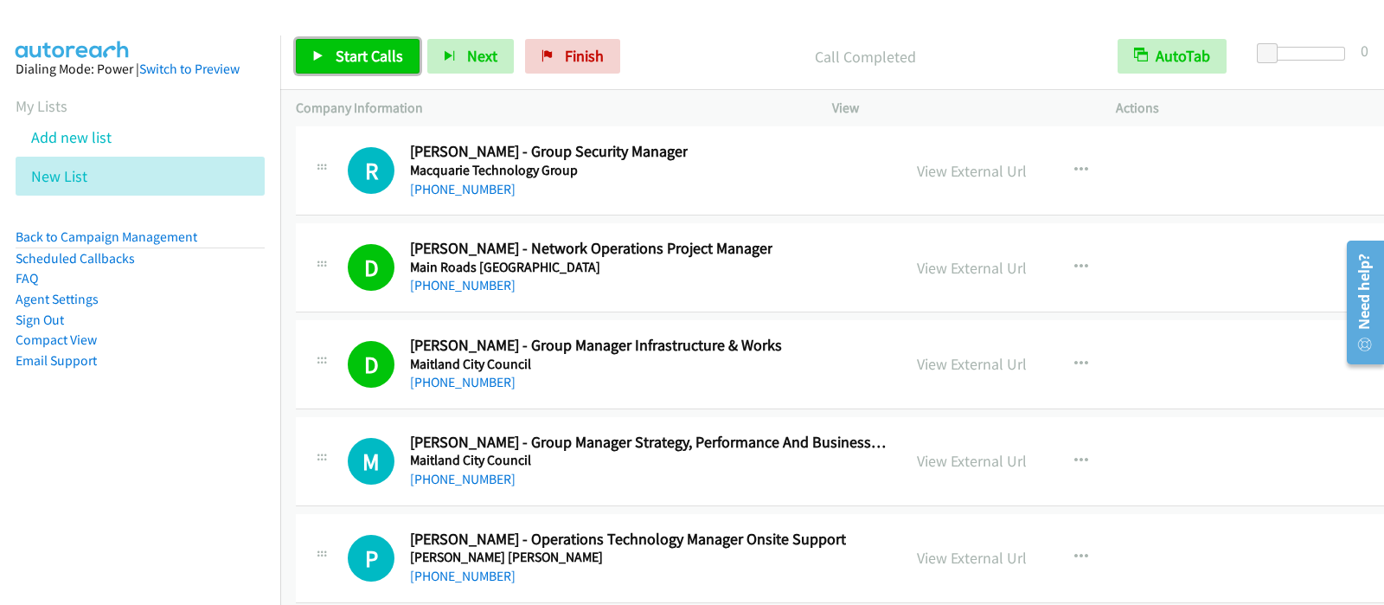
click at [381, 68] on link "Start Calls" at bounding box center [358, 56] width 124 height 35
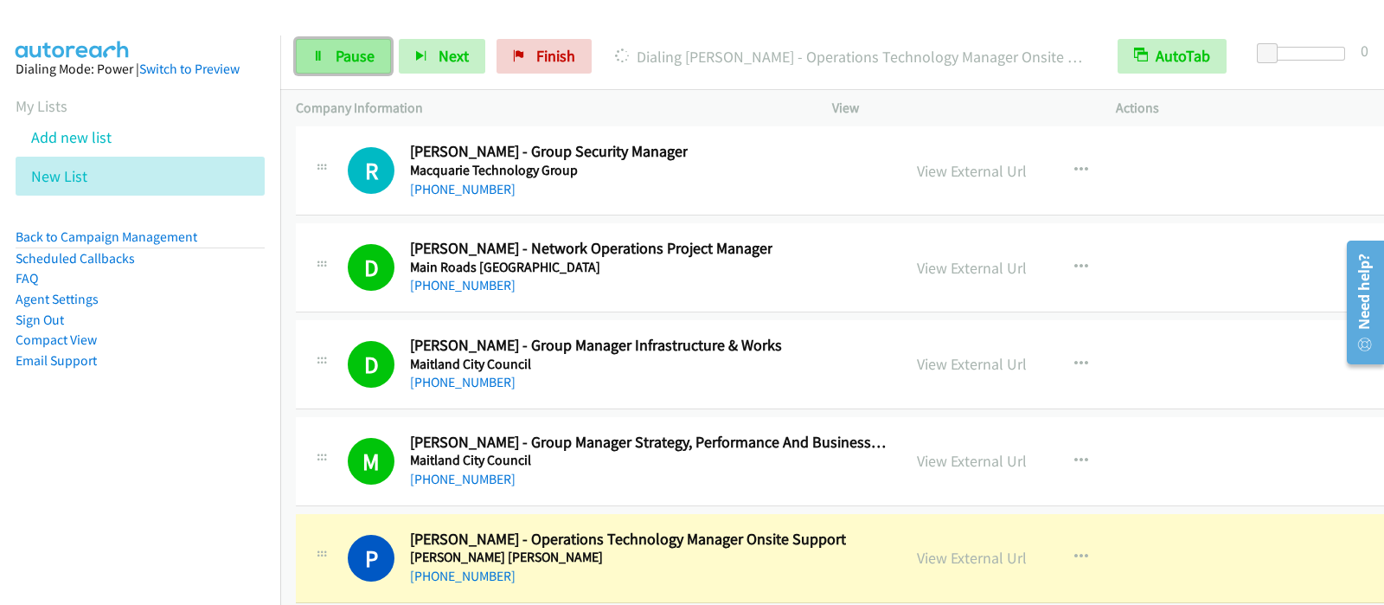
click at [346, 65] on span "Pause" at bounding box center [355, 56] width 39 height 20
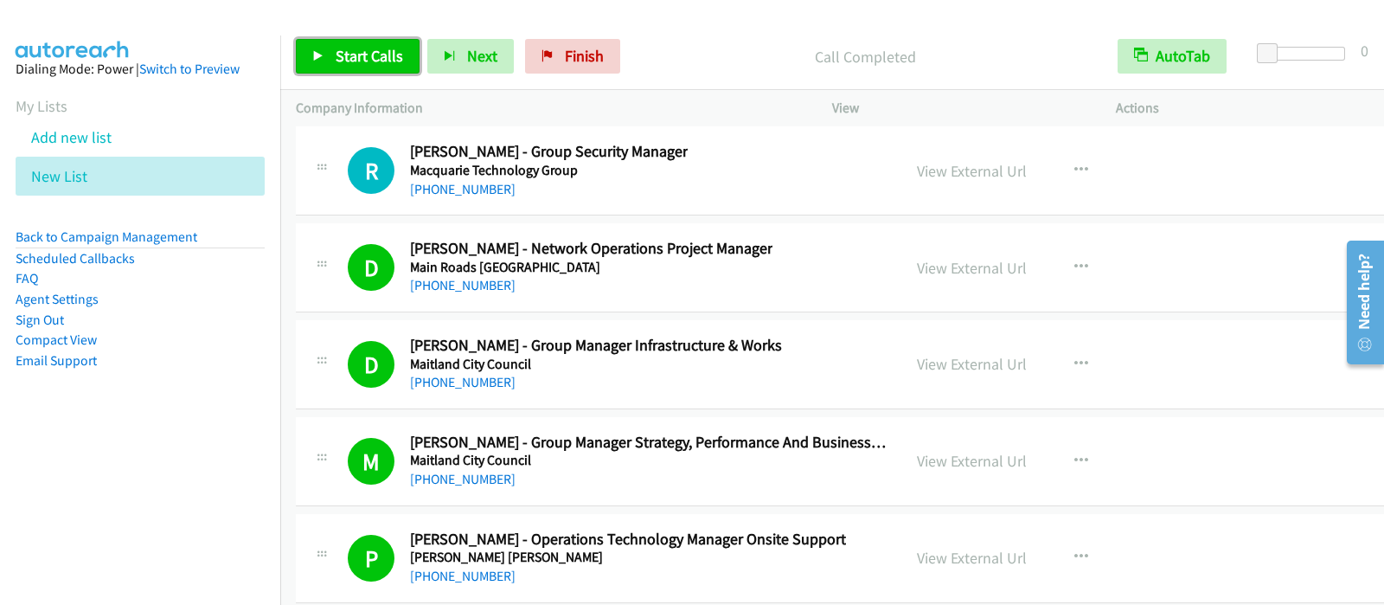
click at [363, 49] on span "Start Calls" at bounding box center [369, 56] width 67 height 20
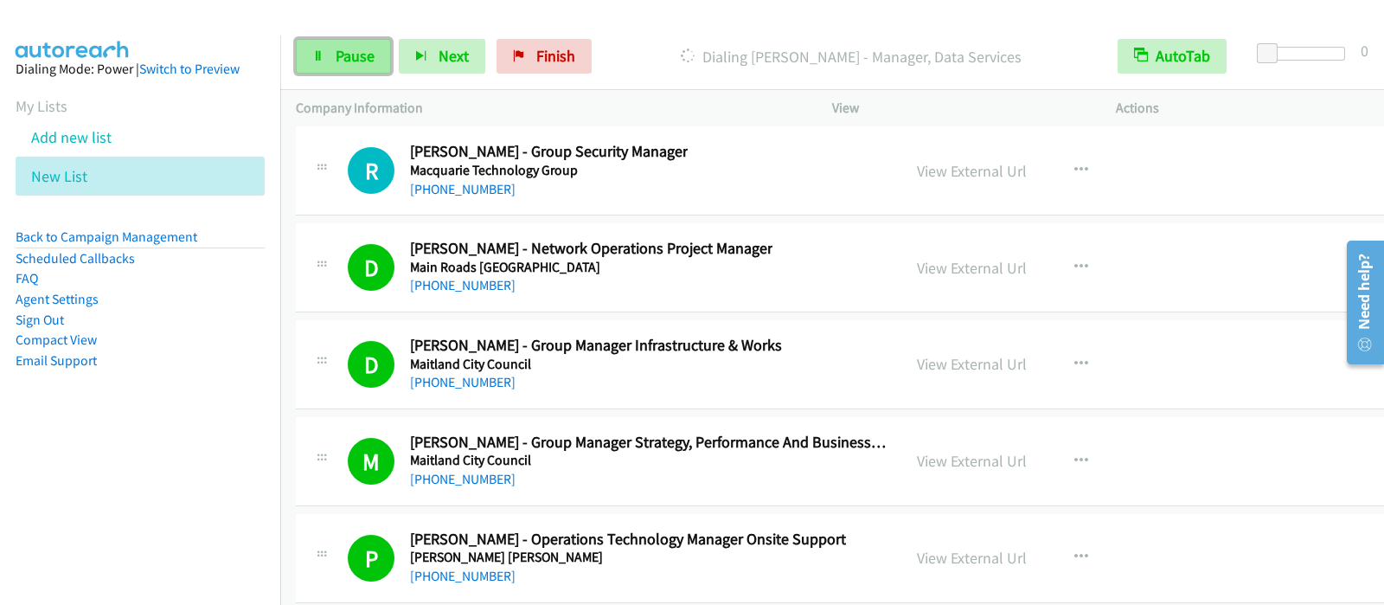
click at [359, 64] on span "Pause" at bounding box center [355, 56] width 39 height 20
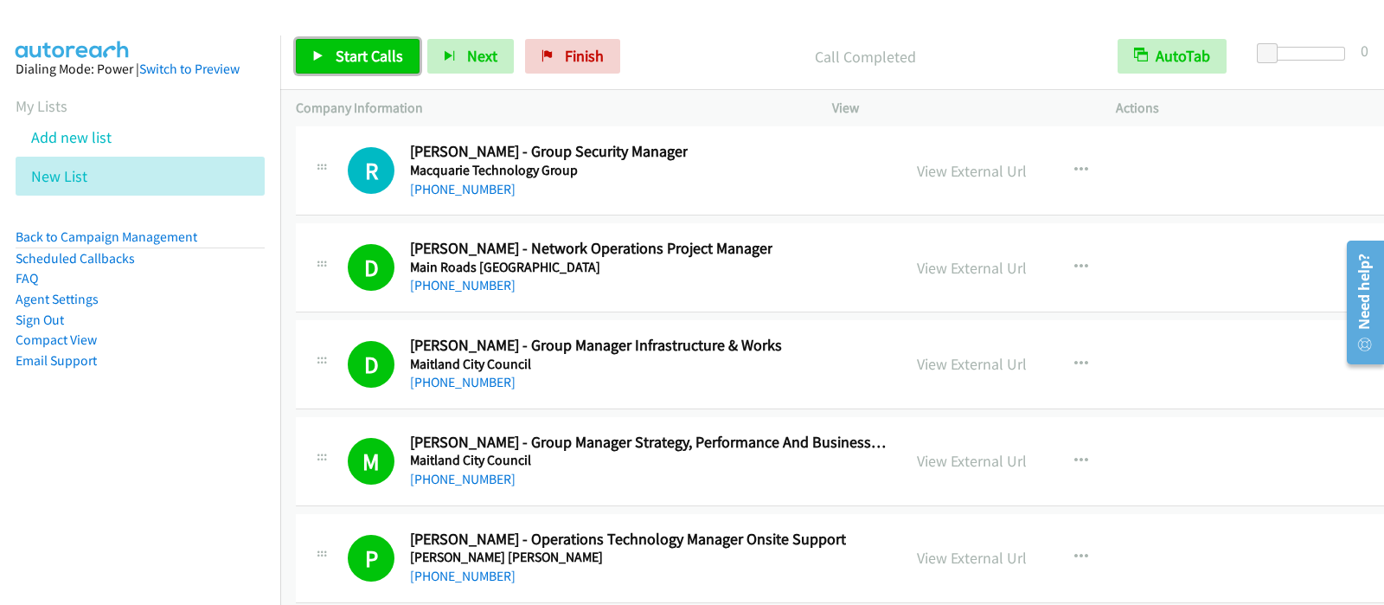
click at [367, 60] on span "Start Calls" at bounding box center [369, 56] width 67 height 20
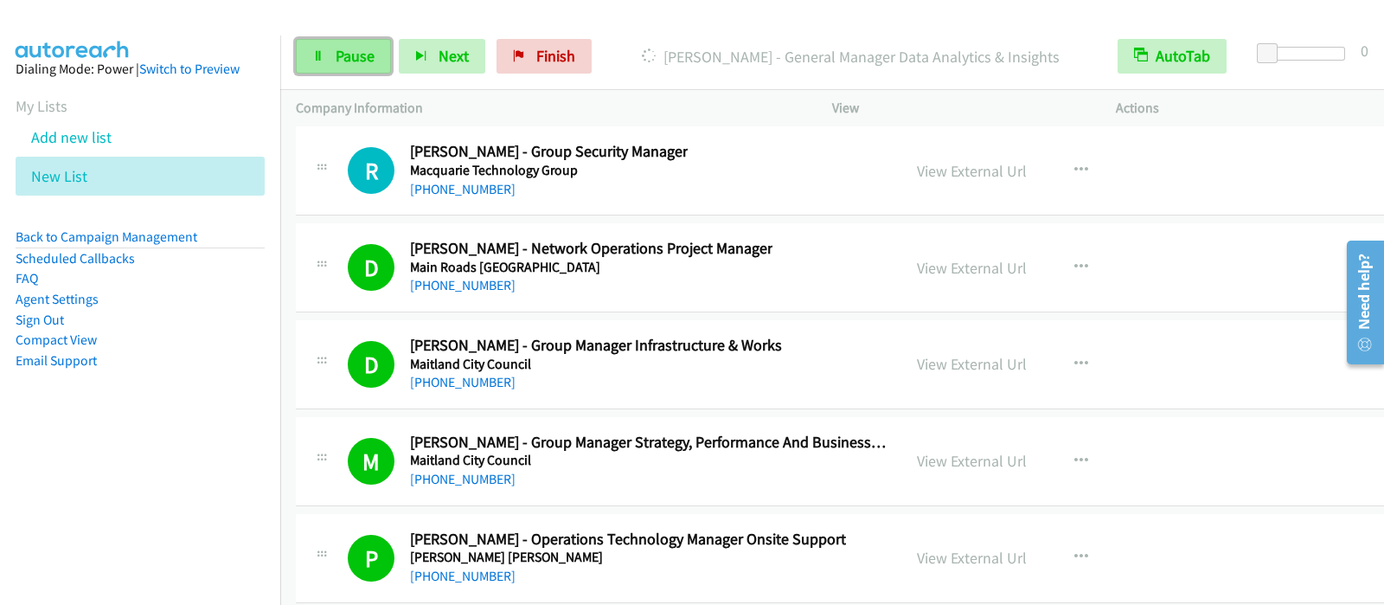
click at [350, 47] on span "Pause" at bounding box center [355, 56] width 39 height 20
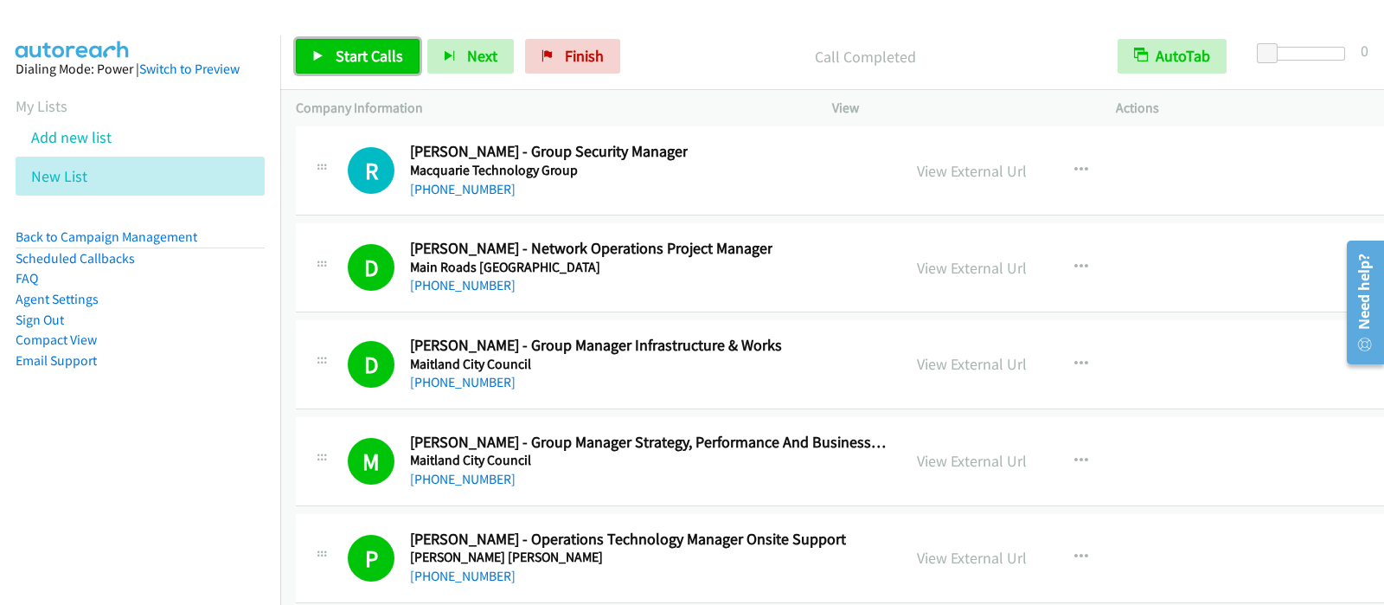
click at [363, 56] on span "Start Calls" at bounding box center [369, 56] width 67 height 20
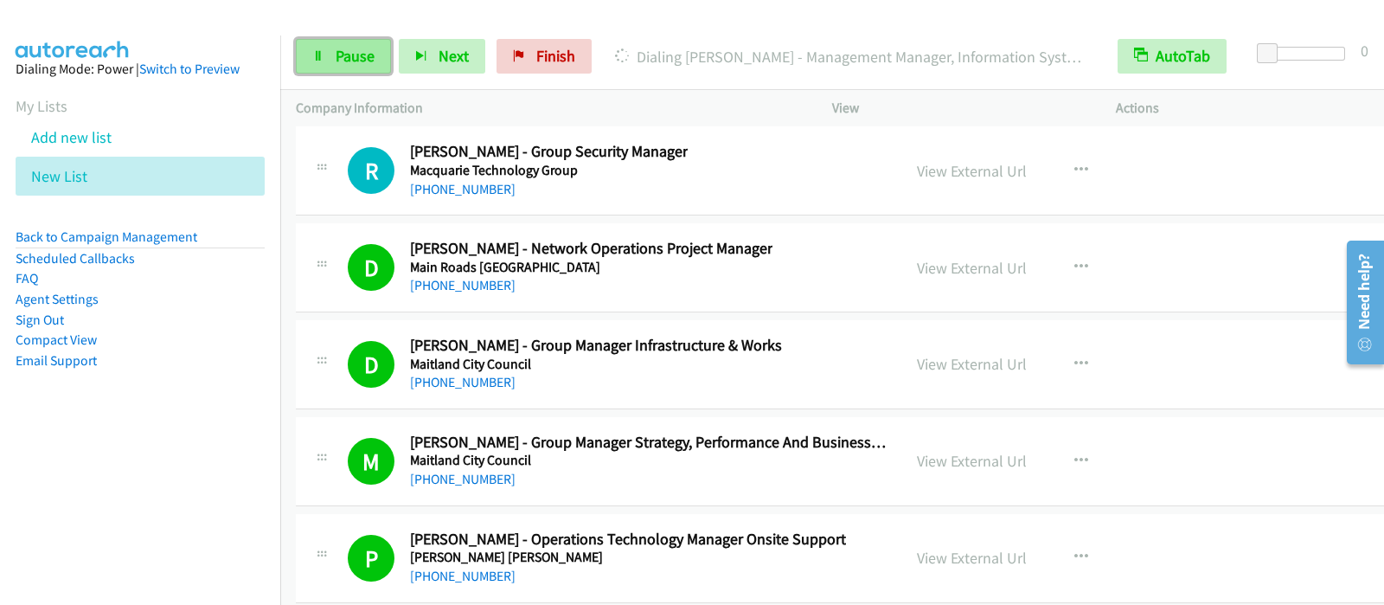
click at [376, 56] on link "Pause" at bounding box center [343, 56] width 95 height 35
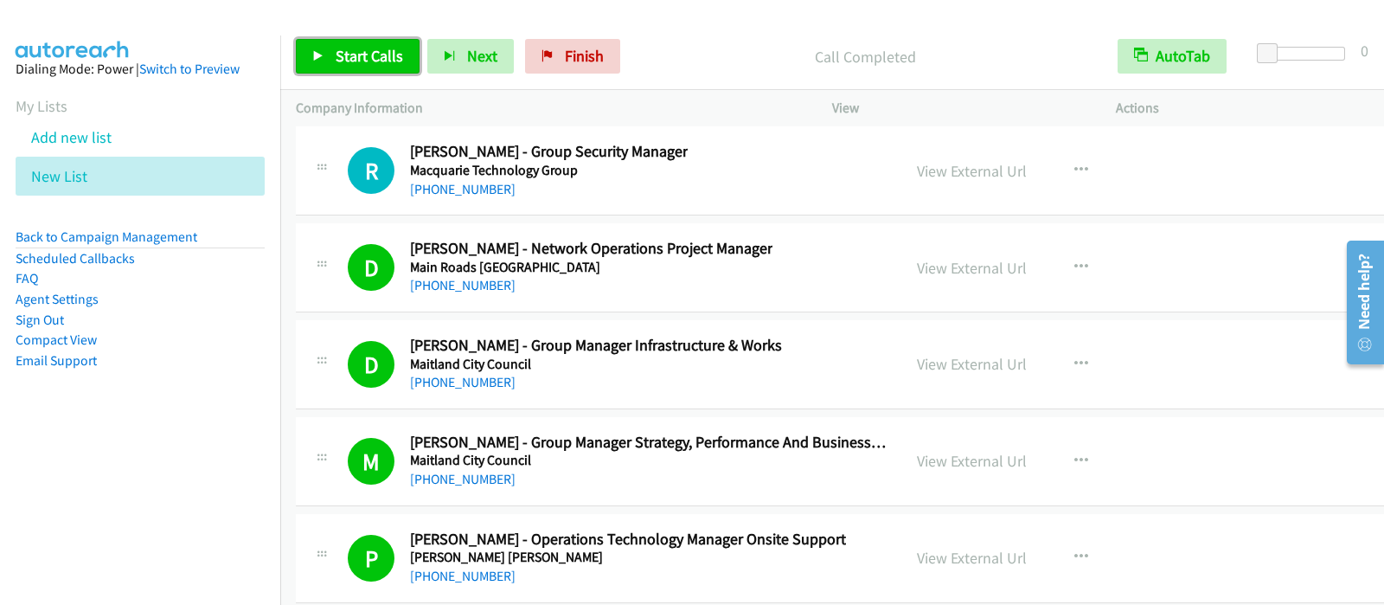
click at [404, 68] on link "Start Calls" at bounding box center [358, 56] width 124 height 35
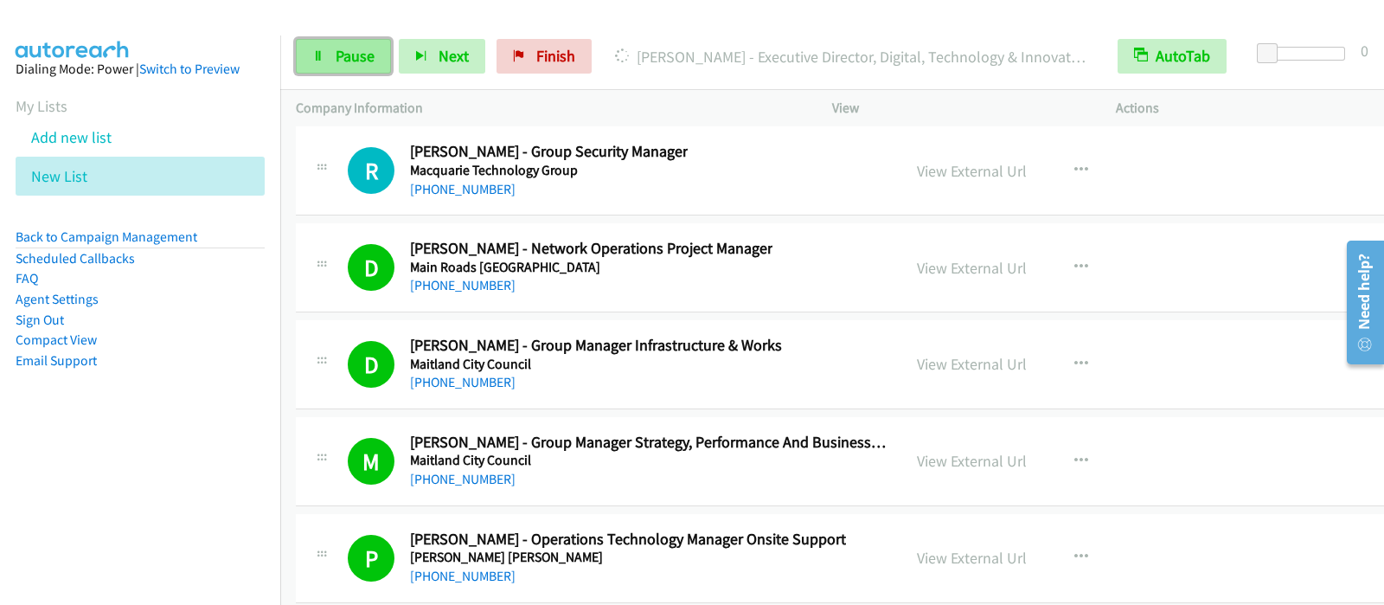
click at [377, 58] on link "Pause" at bounding box center [343, 56] width 95 height 35
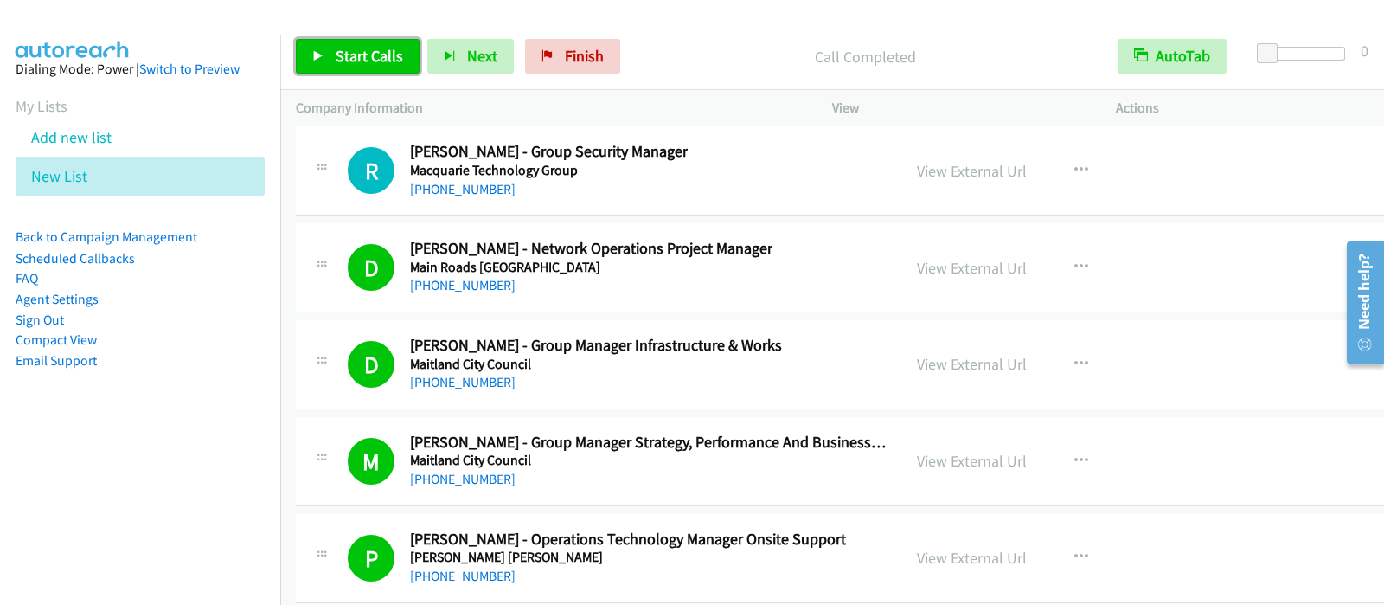
click at [337, 72] on link "Start Calls" at bounding box center [358, 56] width 124 height 35
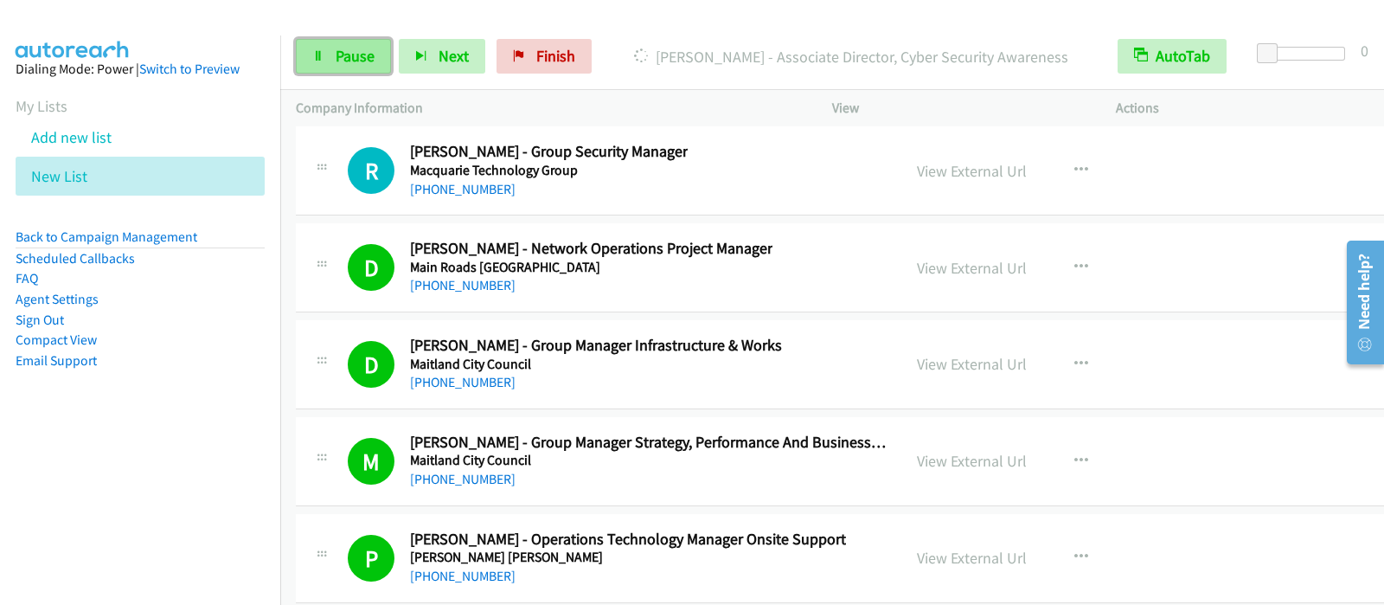
click at [350, 54] on span "Pause" at bounding box center [355, 56] width 39 height 20
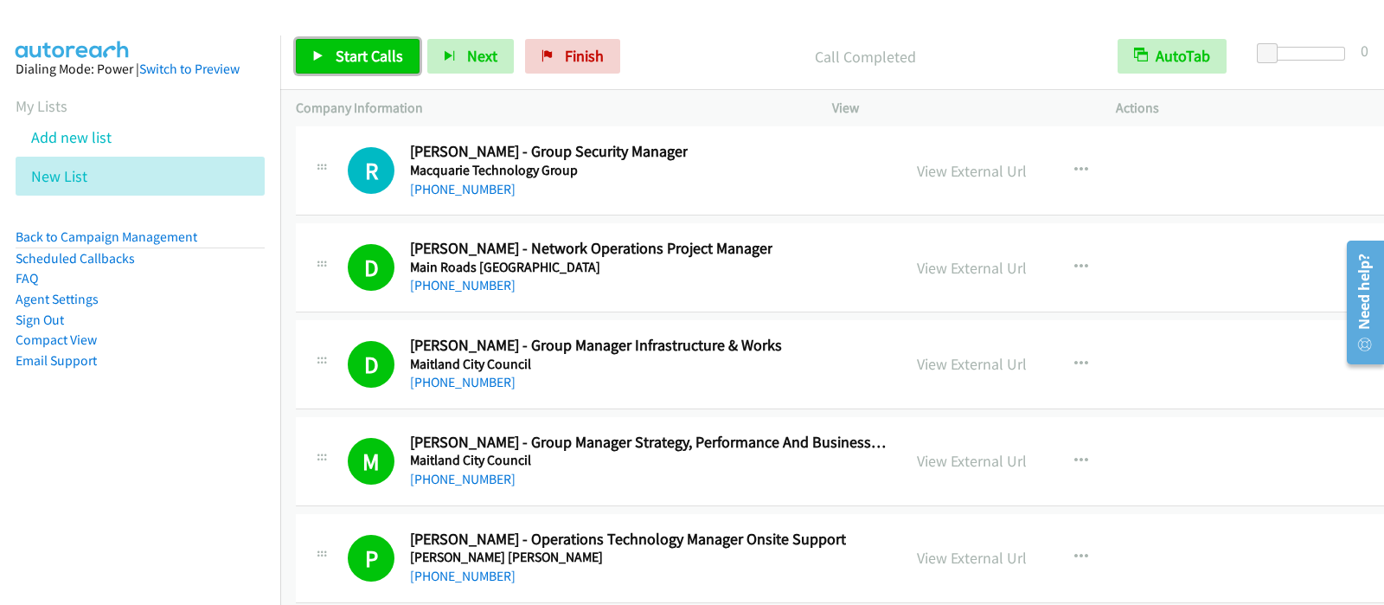
click at [341, 58] on span "Start Calls" at bounding box center [369, 56] width 67 height 20
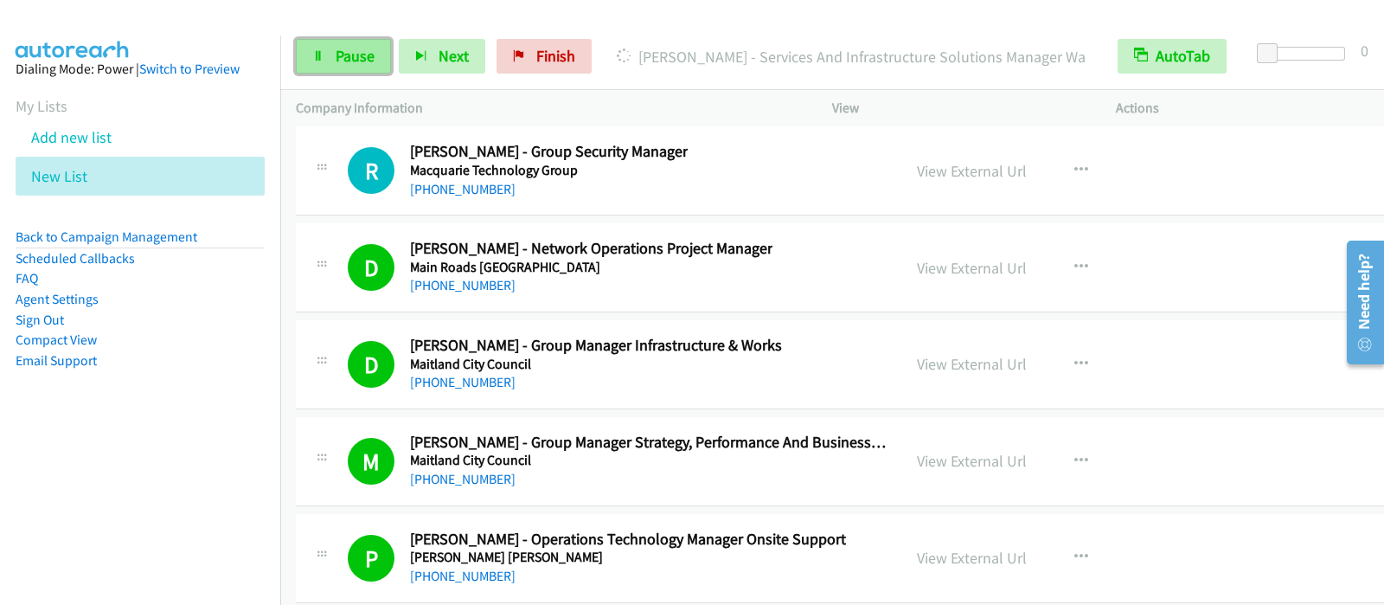
click at [325, 56] on link "Pause" at bounding box center [343, 56] width 95 height 35
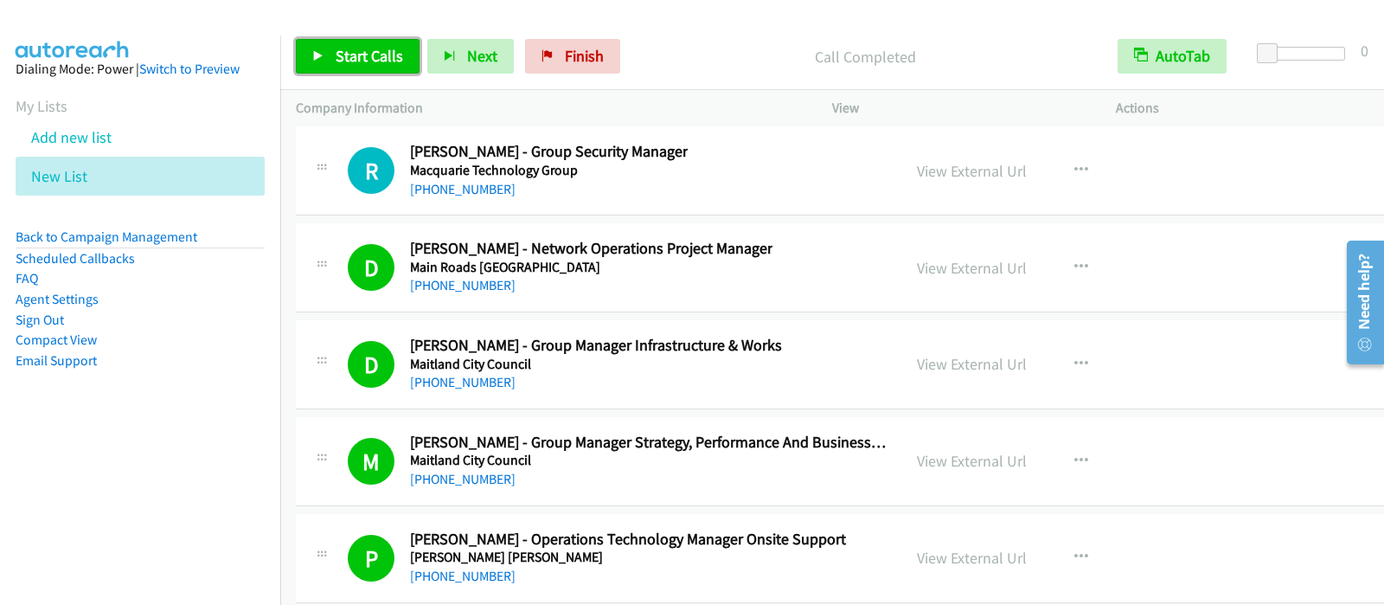
click at [345, 55] on span "Start Calls" at bounding box center [369, 56] width 67 height 20
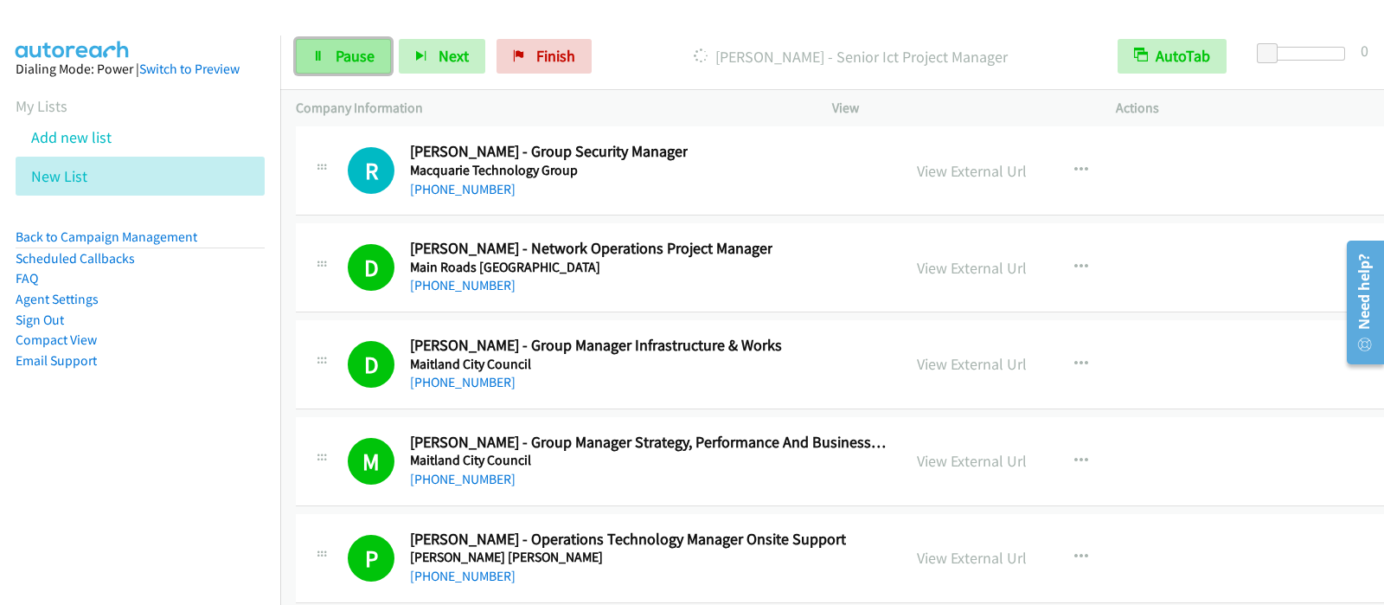
click at [364, 54] on span "Pause" at bounding box center [355, 56] width 39 height 20
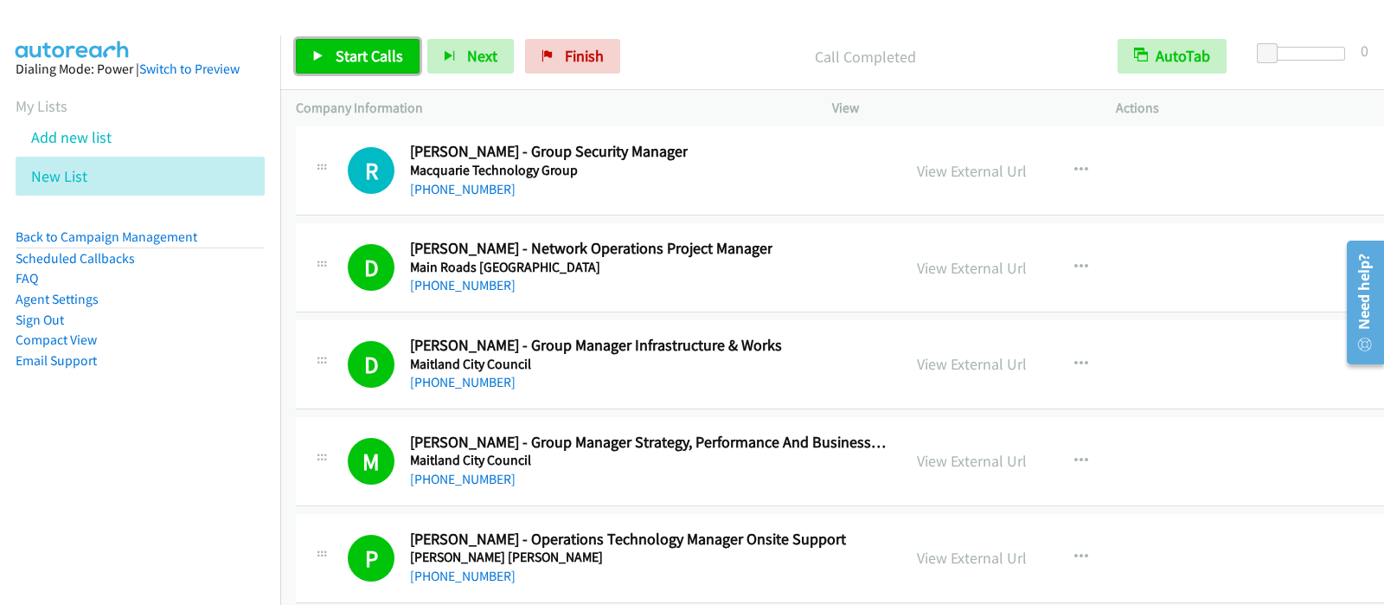
click at [396, 46] on span "Start Calls" at bounding box center [369, 56] width 67 height 20
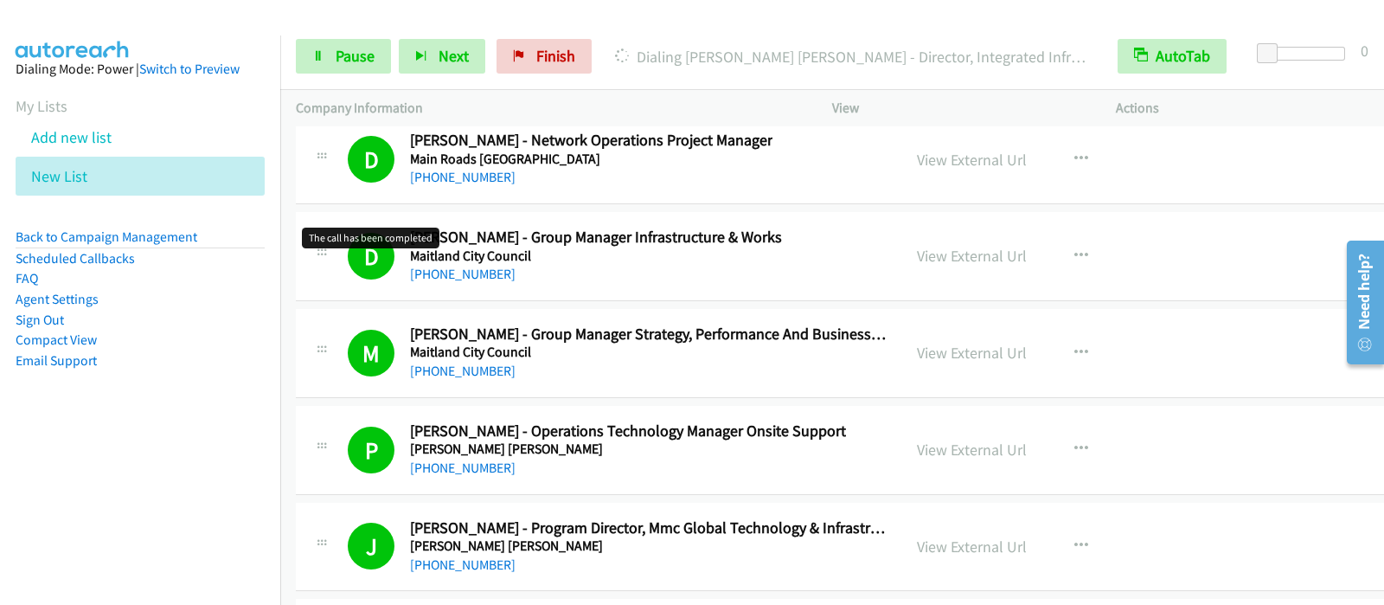
scroll to position [28987, 0]
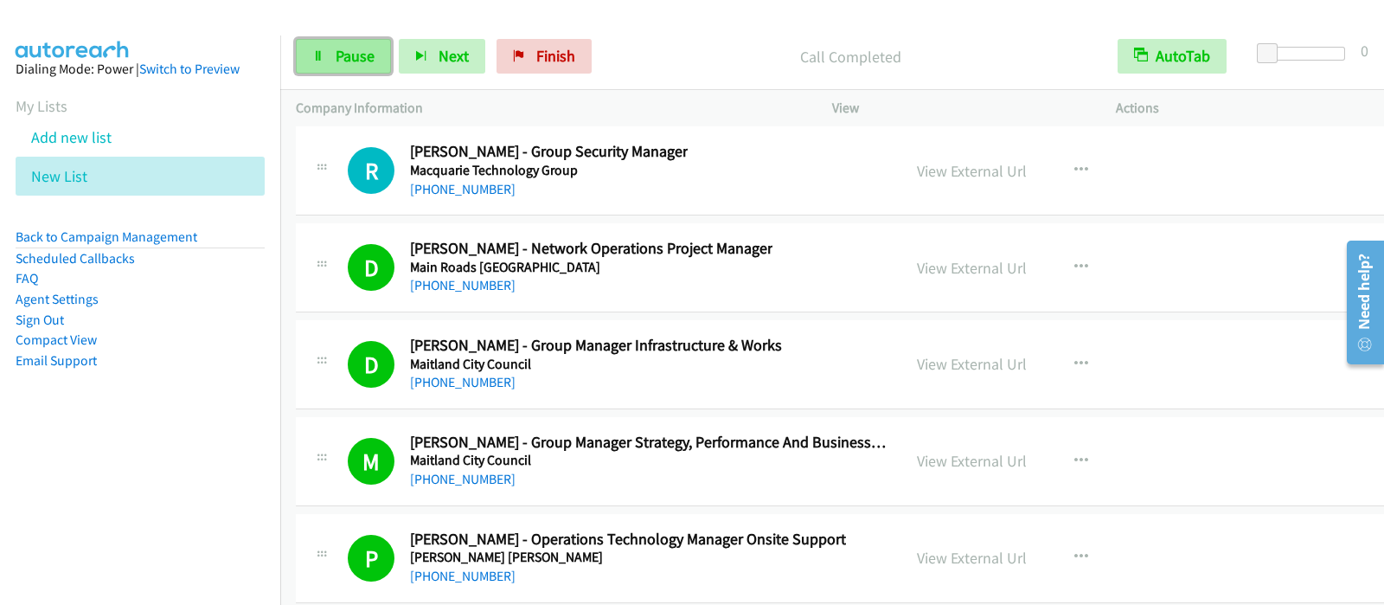
click at [338, 59] on span "Pause" at bounding box center [355, 56] width 39 height 20
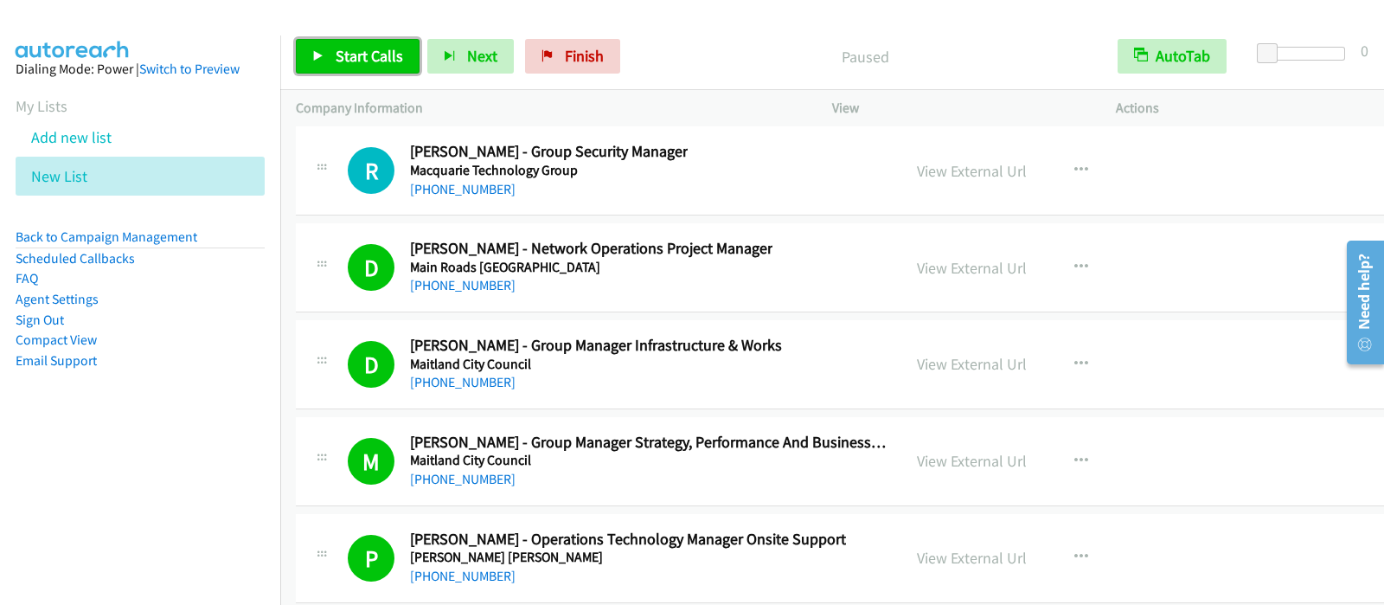
click at [329, 64] on link "Start Calls" at bounding box center [358, 56] width 124 height 35
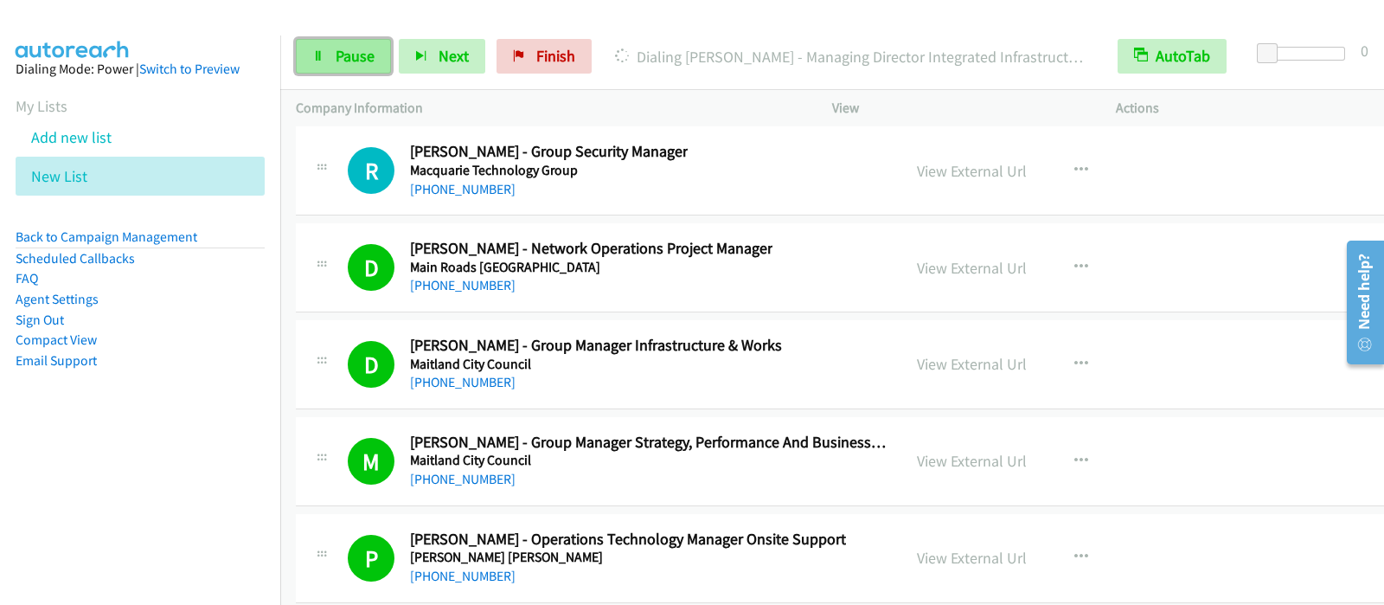
click at [329, 59] on link "Pause" at bounding box center [343, 56] width 95 height 35
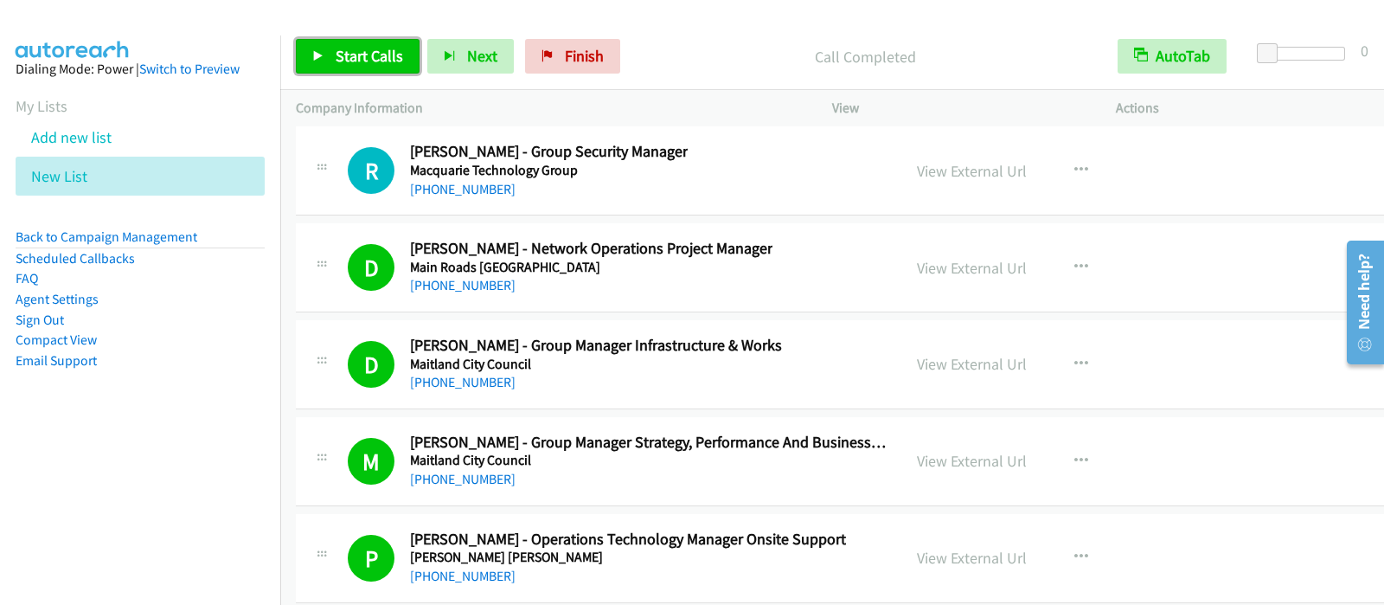
click at [363, 61] on span "Start Calls" at bounding box center [369, 56] width 67 height 20
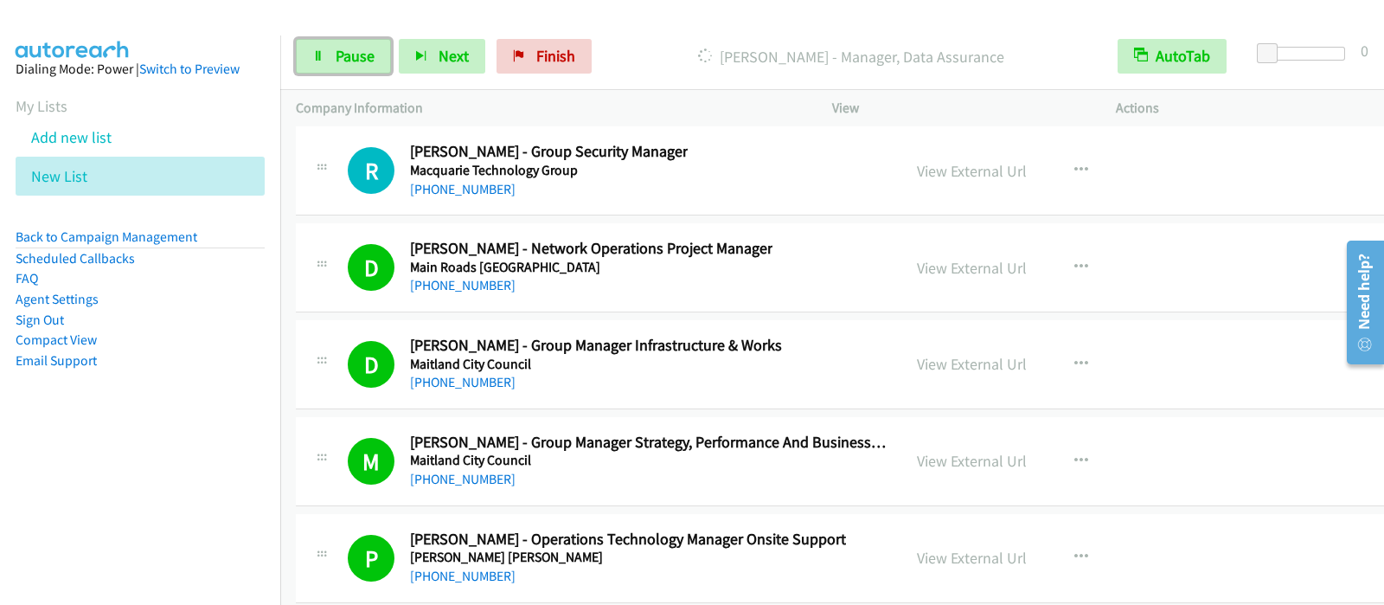
drag, startPoint x: 364, startPoint y: 49, endPoint x: 446, endPoint y: 98, distance: 94.7
click at [364, 50] on span "Pause" at bounding box center [355, 56] width 39 height 20
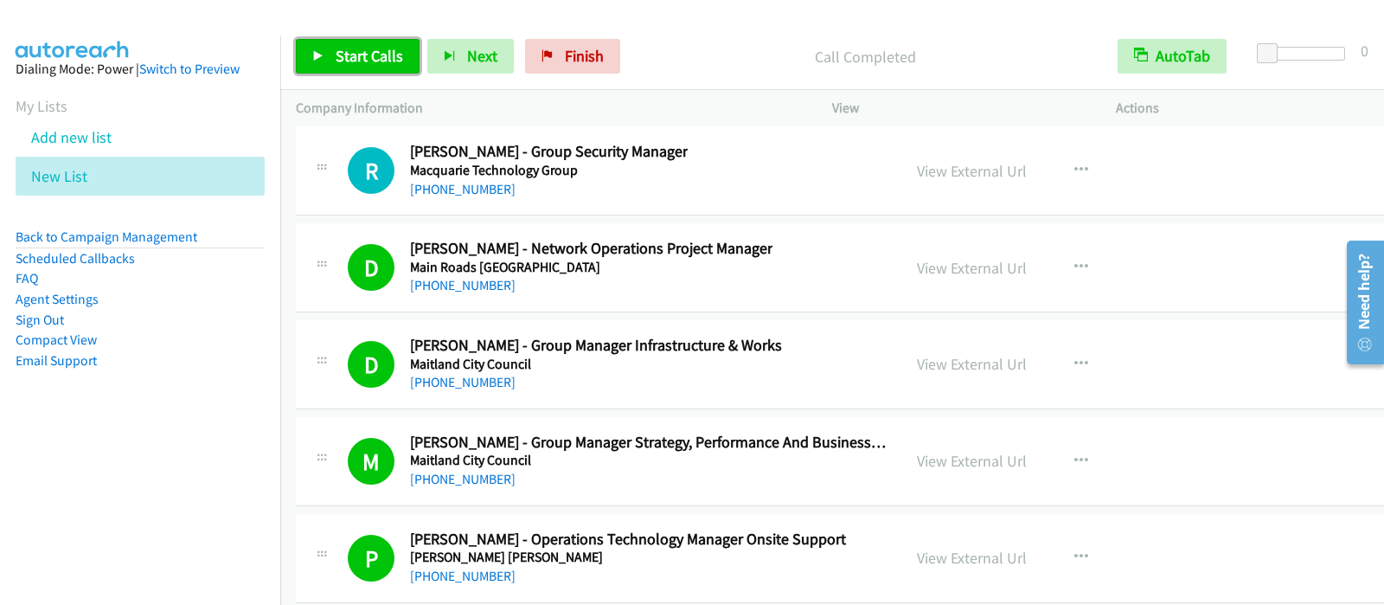
drag, startPoint x: 371, startPoint y: 61, endPoint x: 382, endPoint y: 94, distance: 34.5
click at [371, 61] on span "Start Calls" at bounding box center [369, 56] width 67 height 20
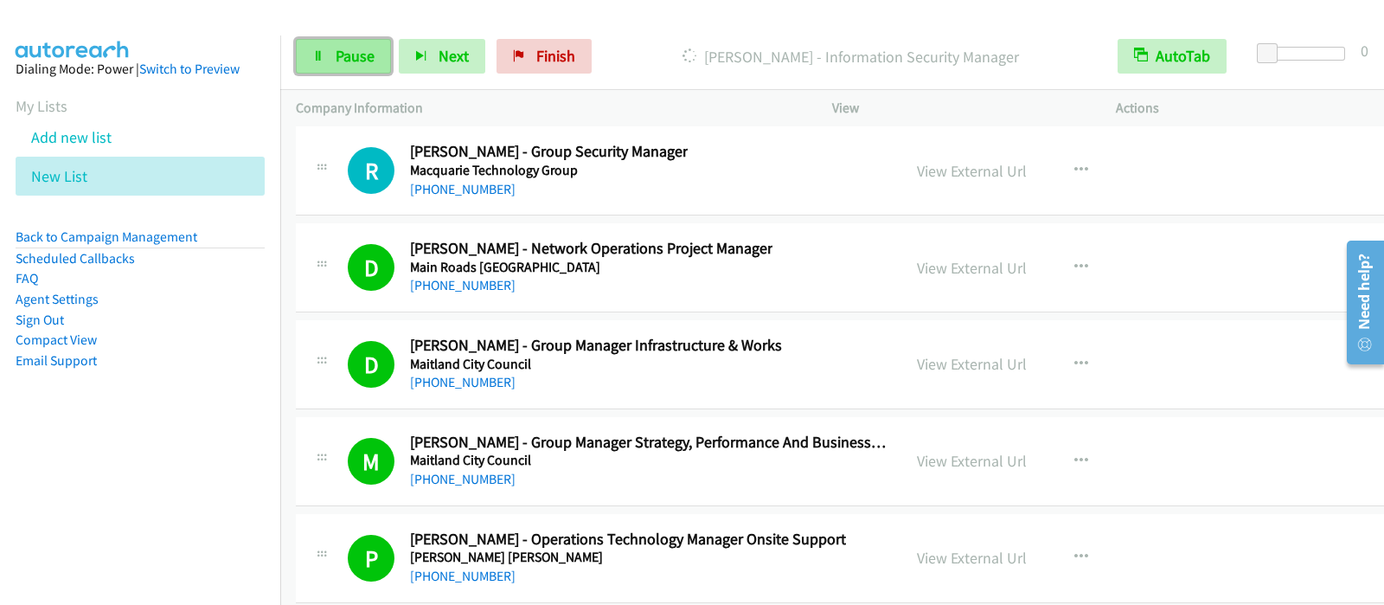
click at [339, 61] on span "Pause" at bounding box center [355, 56] width 39 height 20
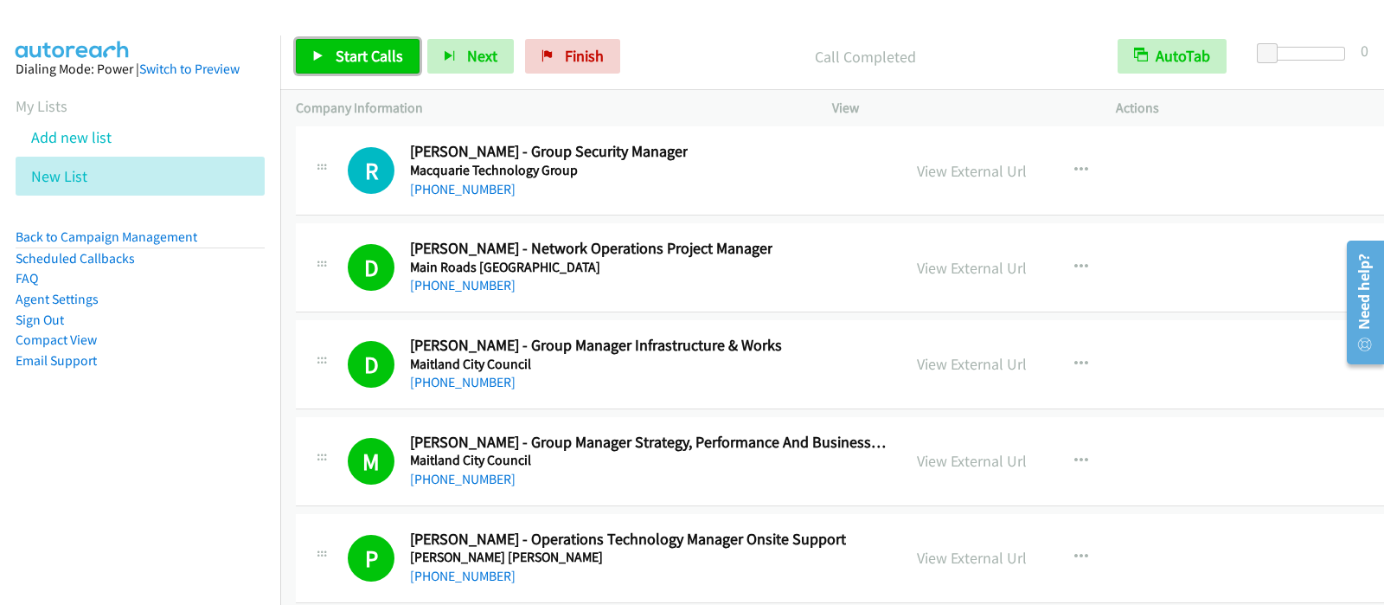
click at [348, 47] on span "Start Calls" at bounding box center [369, 56] width 67 height 20
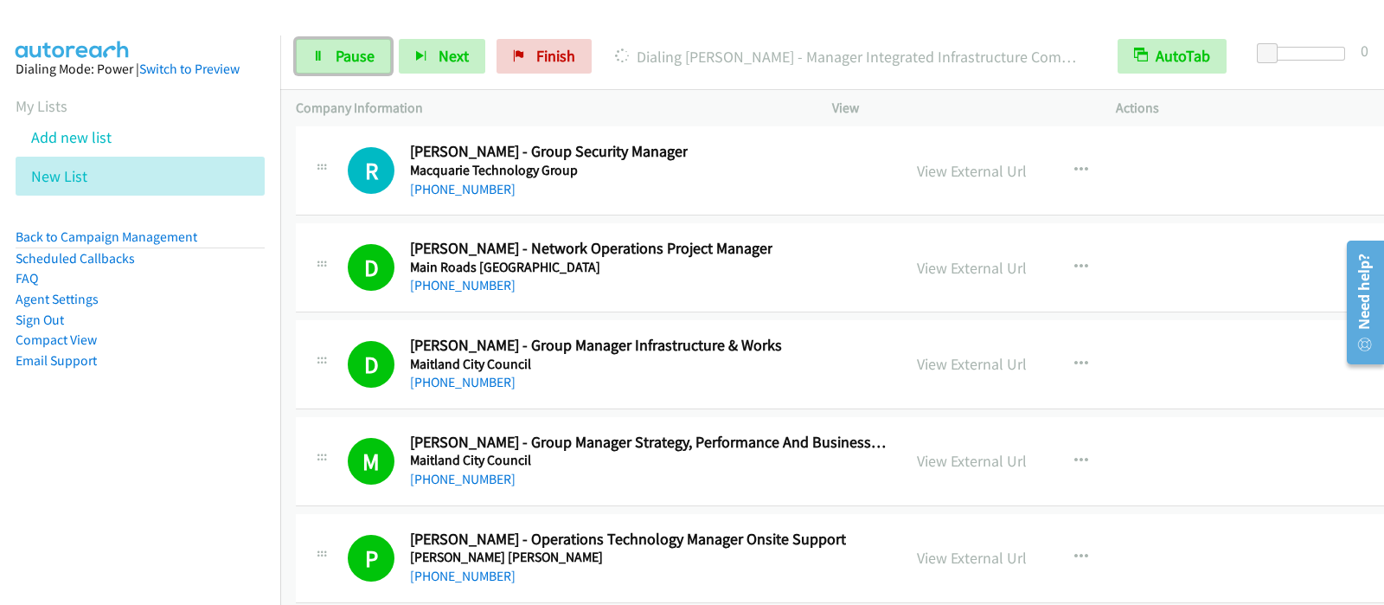
drag, startPoint x: 363, startPoint y: 60, endPoint x: 679, endPoint y: 426, distance: 483.4
click at [363, 60] on span "Pause" at bounding box center [355, 56] width 39 height 20
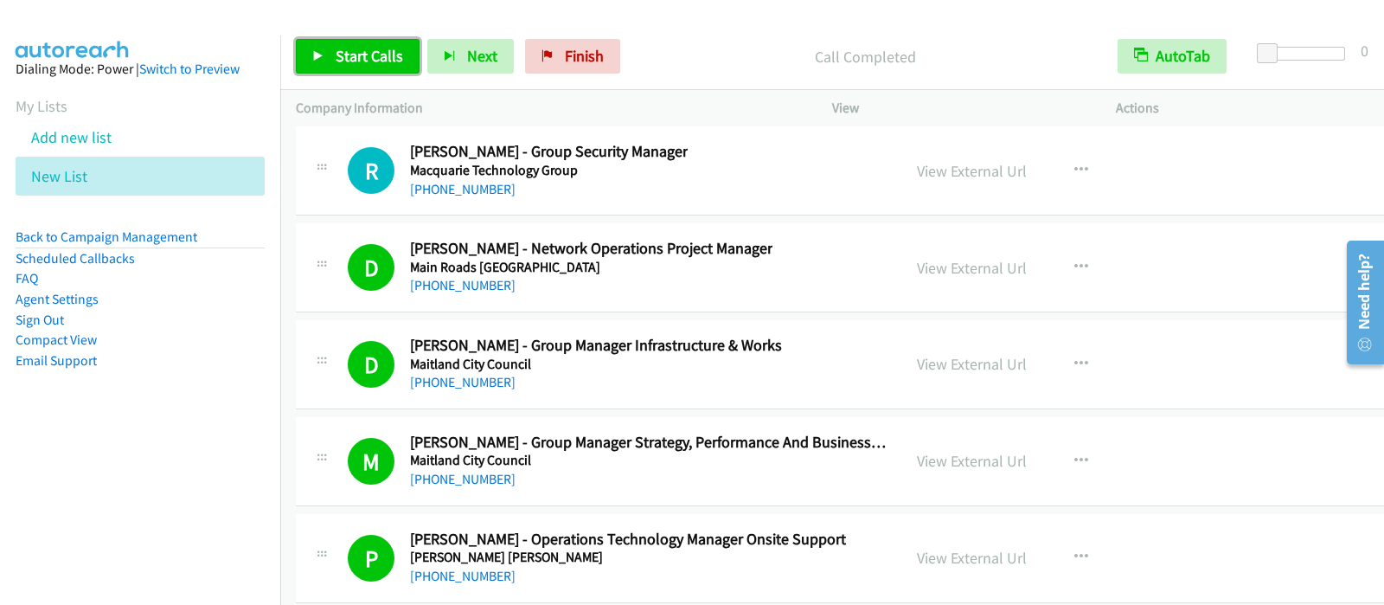
click at [345, 64] on span "Start Calls" at bounding box center [369, 56] width 67 height 20
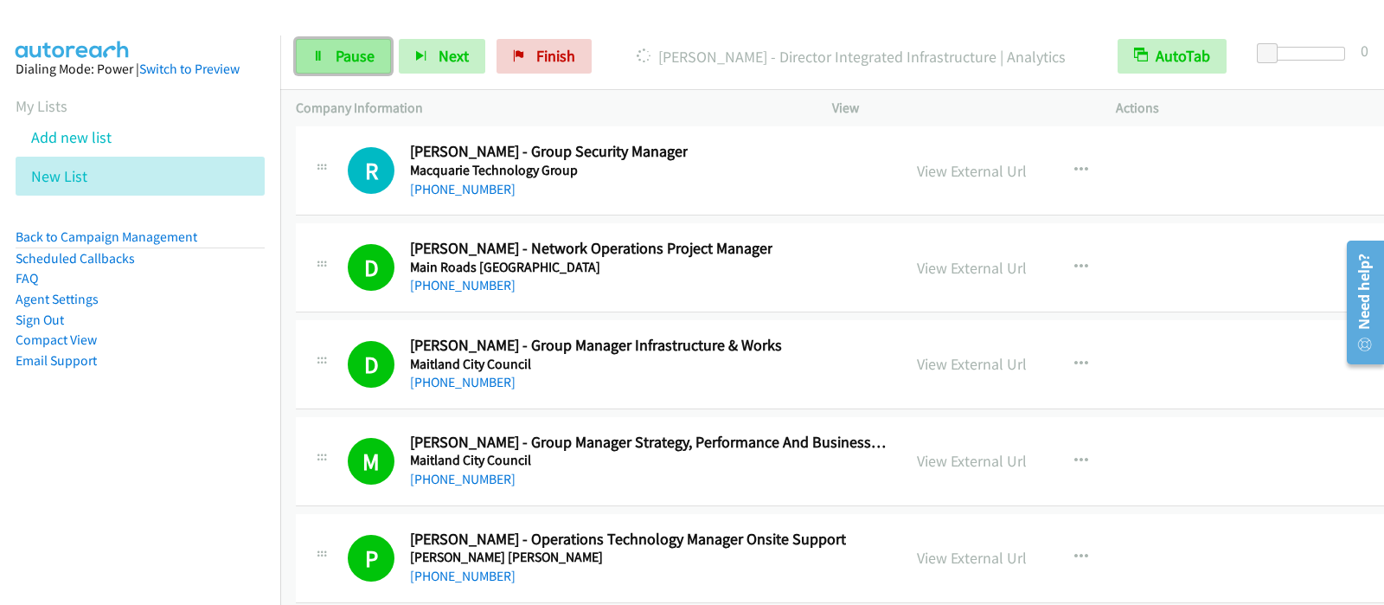
click at [332, 45] on link "Pause" at bounding box center [343, 56] width 95 height 35
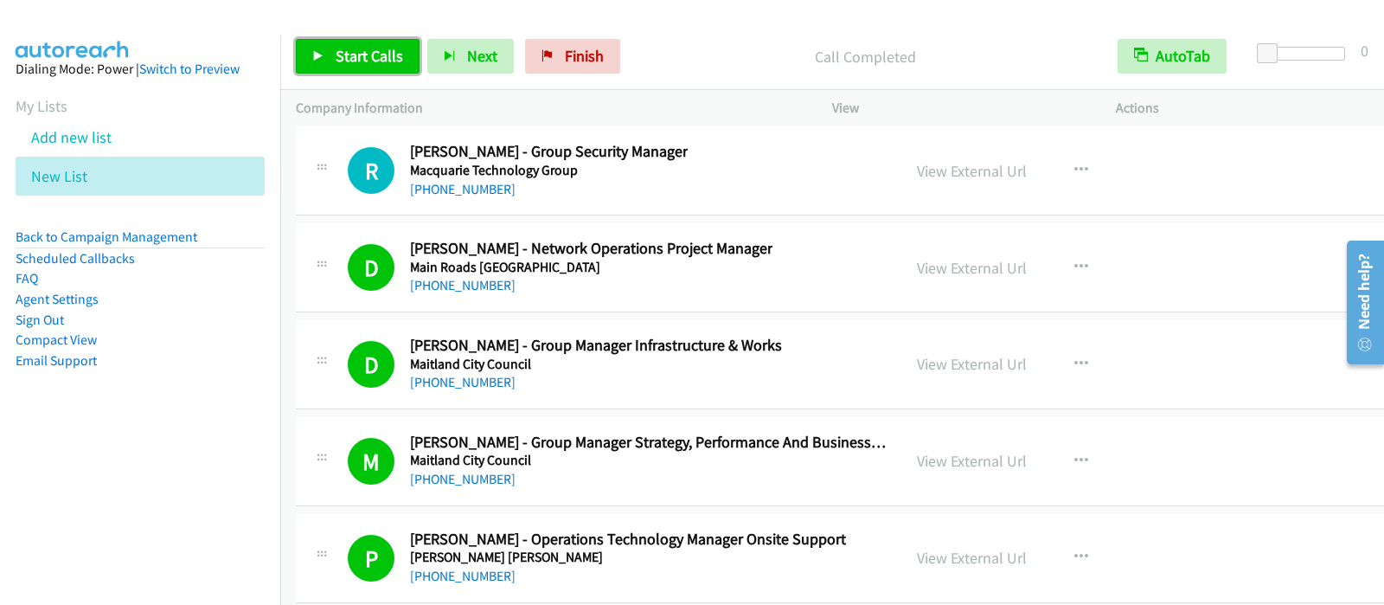
click at [370, 62] on span "Start Calls" at bounding box center [369, 56] width 67 height 20
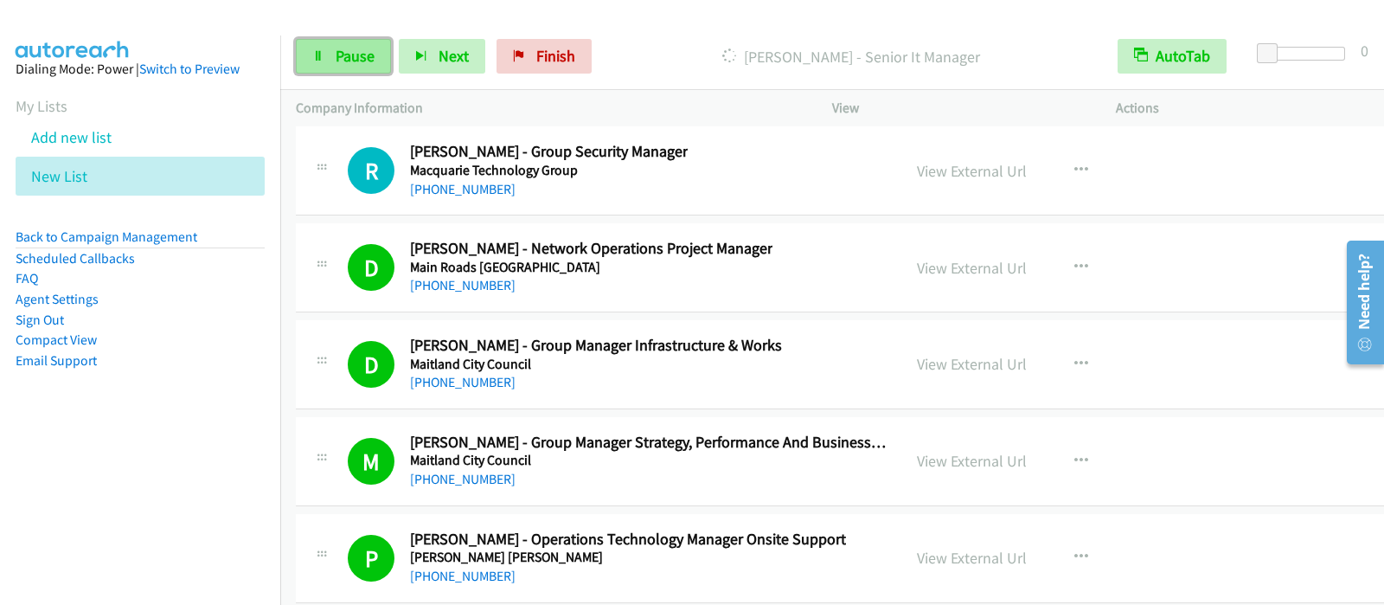
click at [338, 48] on span "Pause" at bounding box center [355, 56] width 39 height 20
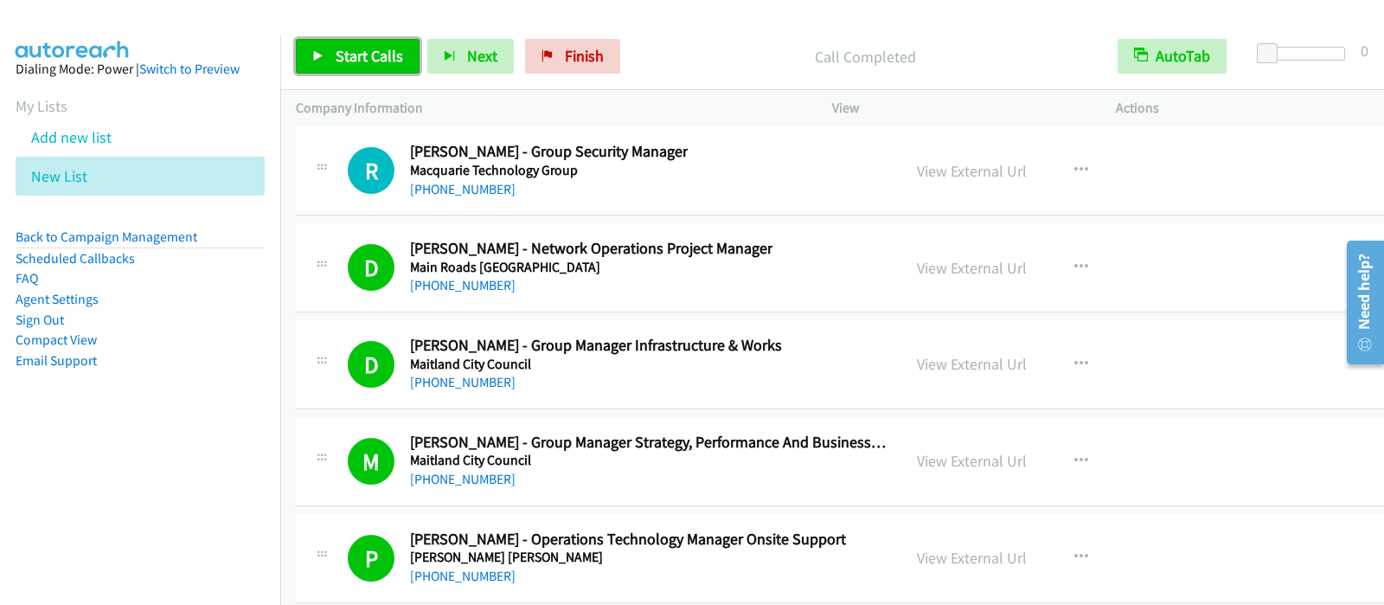
drag, startPoint x: 349, startPoint y: 47, endPoint x: 361, endPoint y: 61, distance: 18.4
click at [350, 47] on span "Start Calls" at bounding box center [369, 56] width 67 height 20
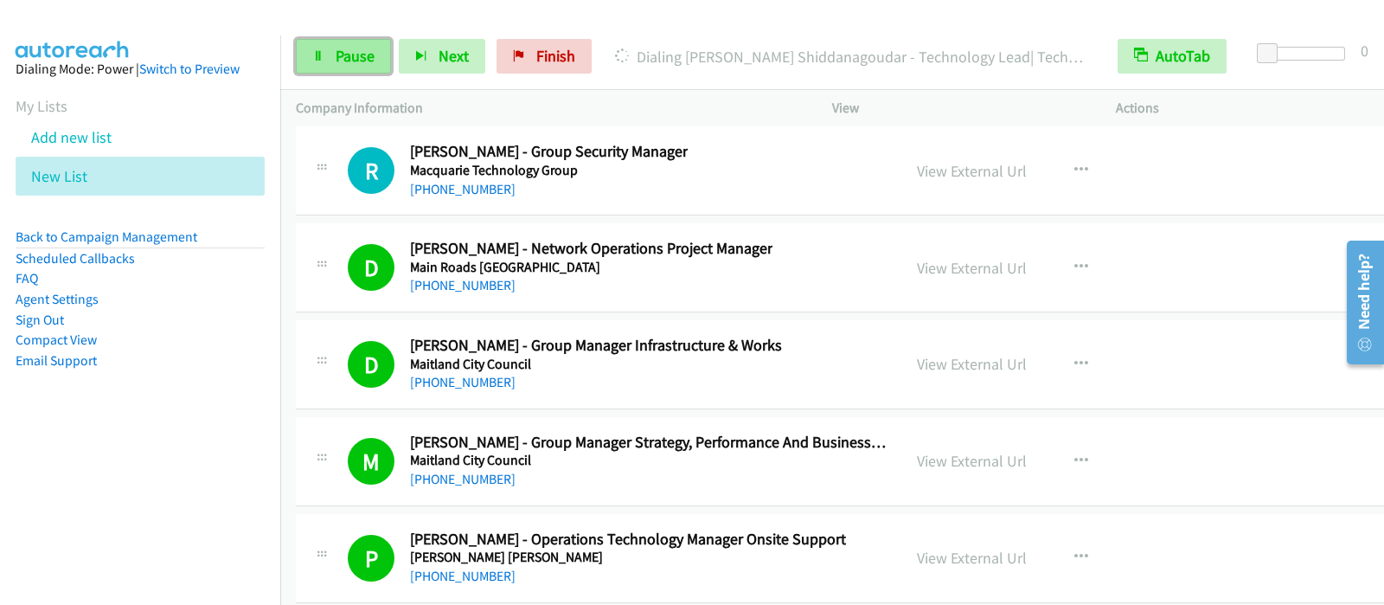
click at [343, 41] on link "Pause" at bounding box center [343, 56] width 95 height 35
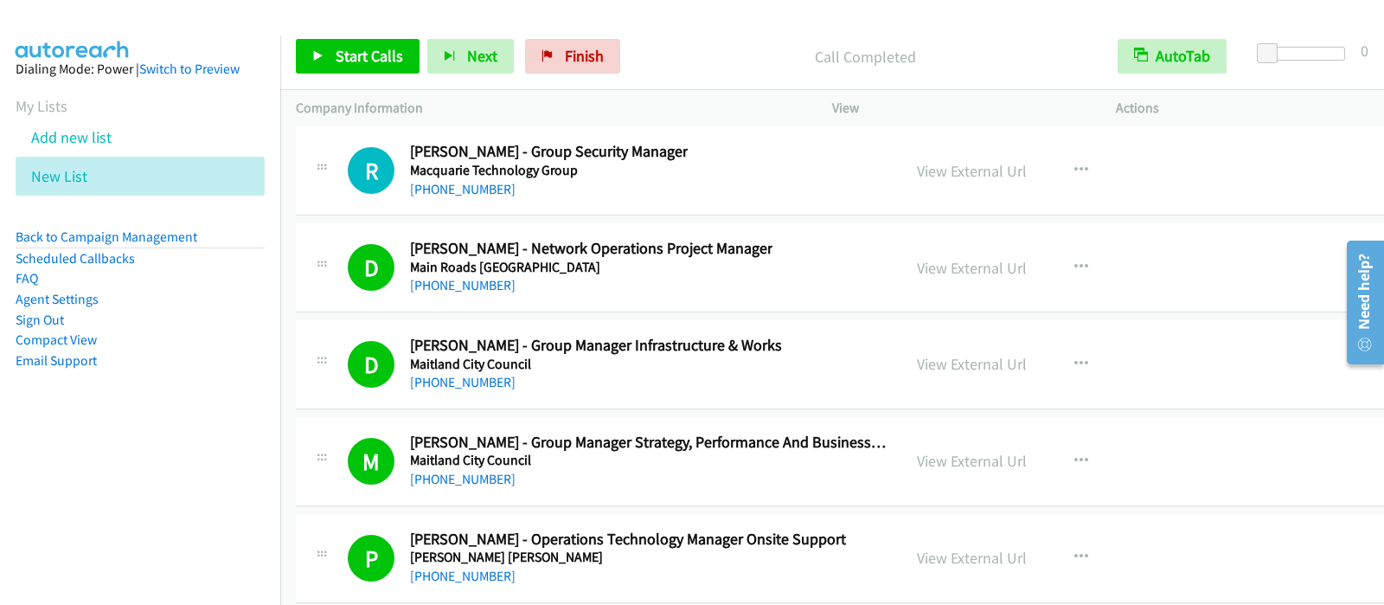
click at [342, 34] on div "Start Calls Pause Next Finish Call Completed AutoTab AutoTab 0" at bounding box center [832, 56] width 1104 height 67
click at [352, 46] on span "Start Calls" at bounding box center [369, 56] width 67 height 20
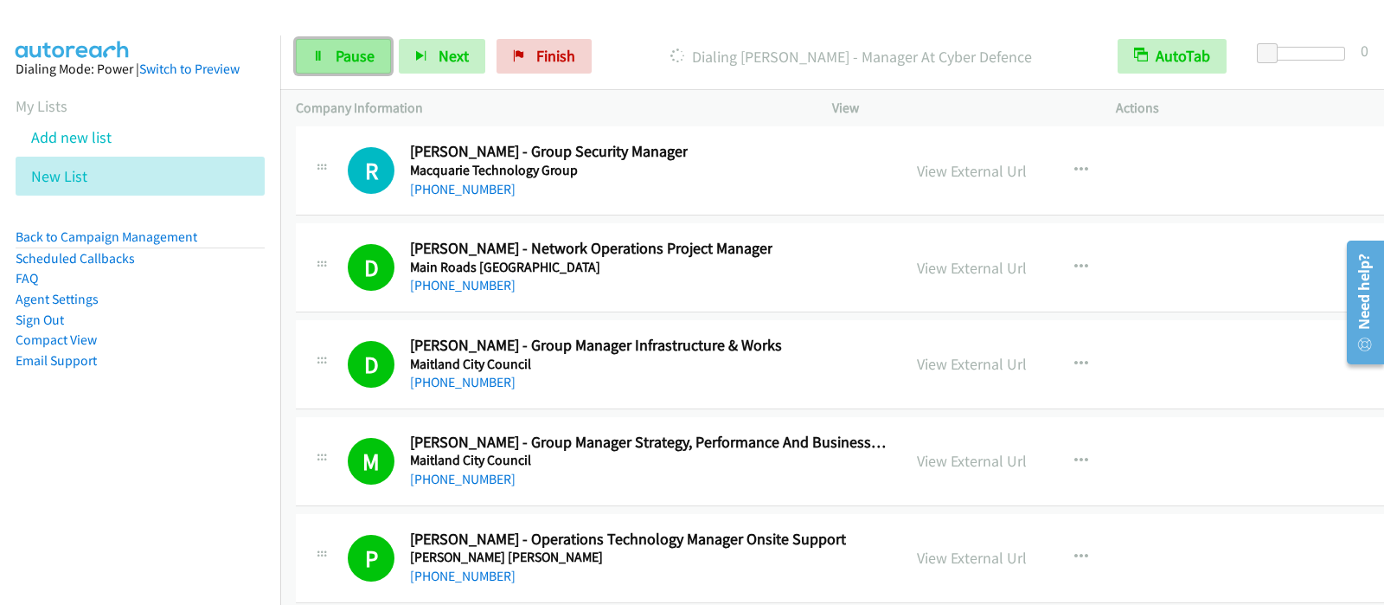
click at [328, 54] on link "Pause" at bounding box center [343, 56] width 95 height 35
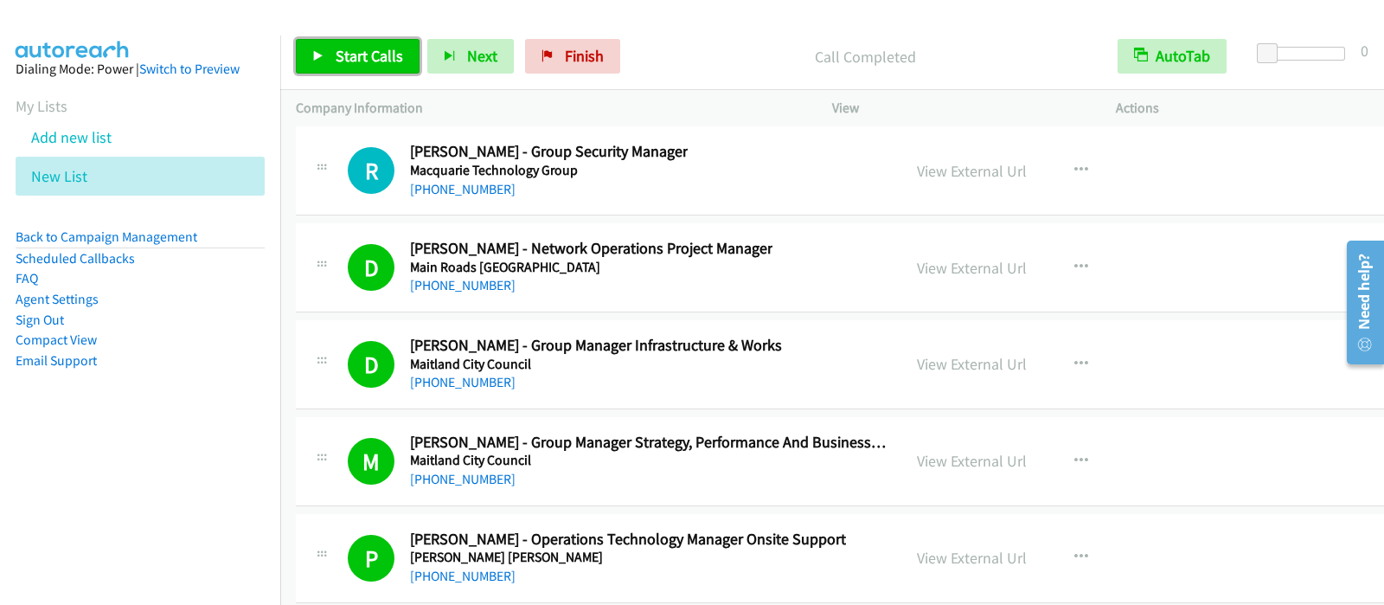
click at [376, 47] on span "Start Calls" at bounding box center [369, 56] width 67 height 20
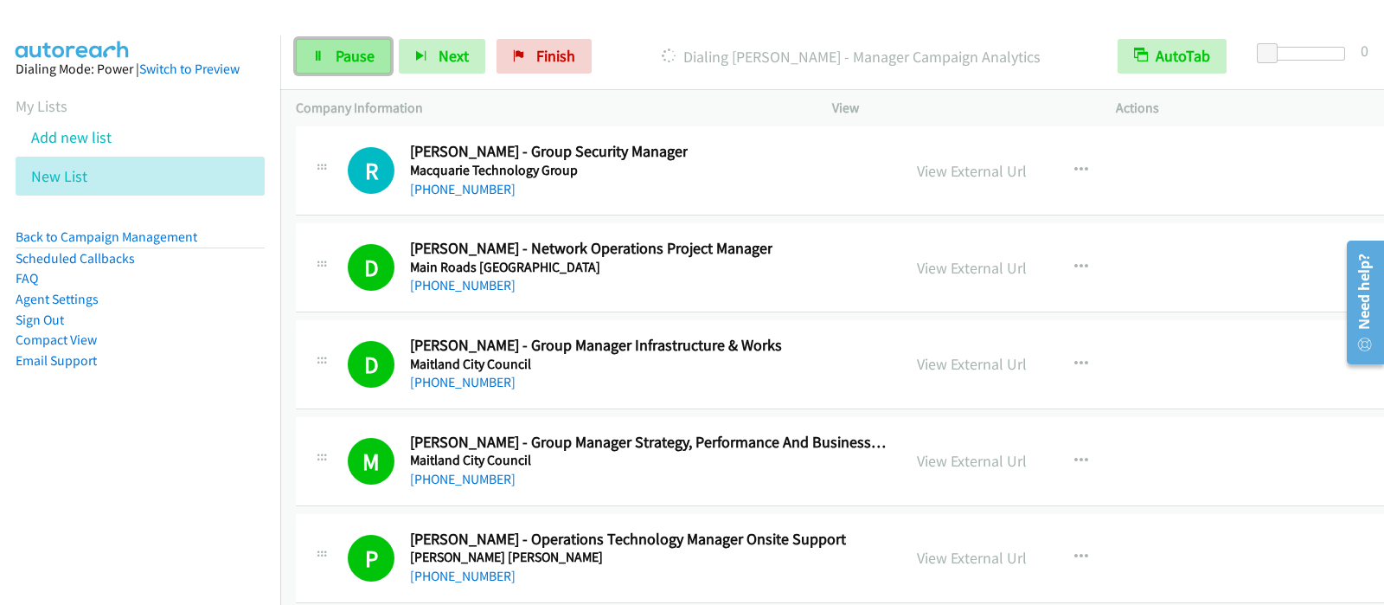
click at [381, 58] on link "Pause" at bounding box center [343, 56] width 95 height 35
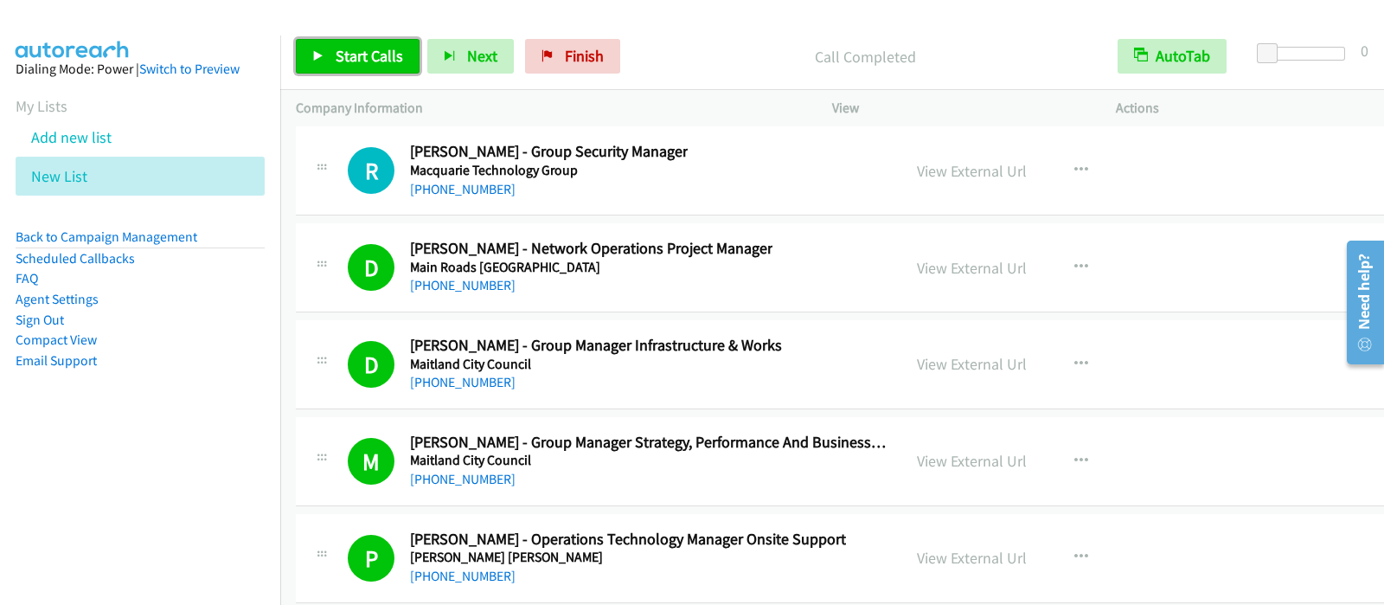
click at [331, 72] on link "Start Calls" at bounding box center [358, 56] width 124 height 35
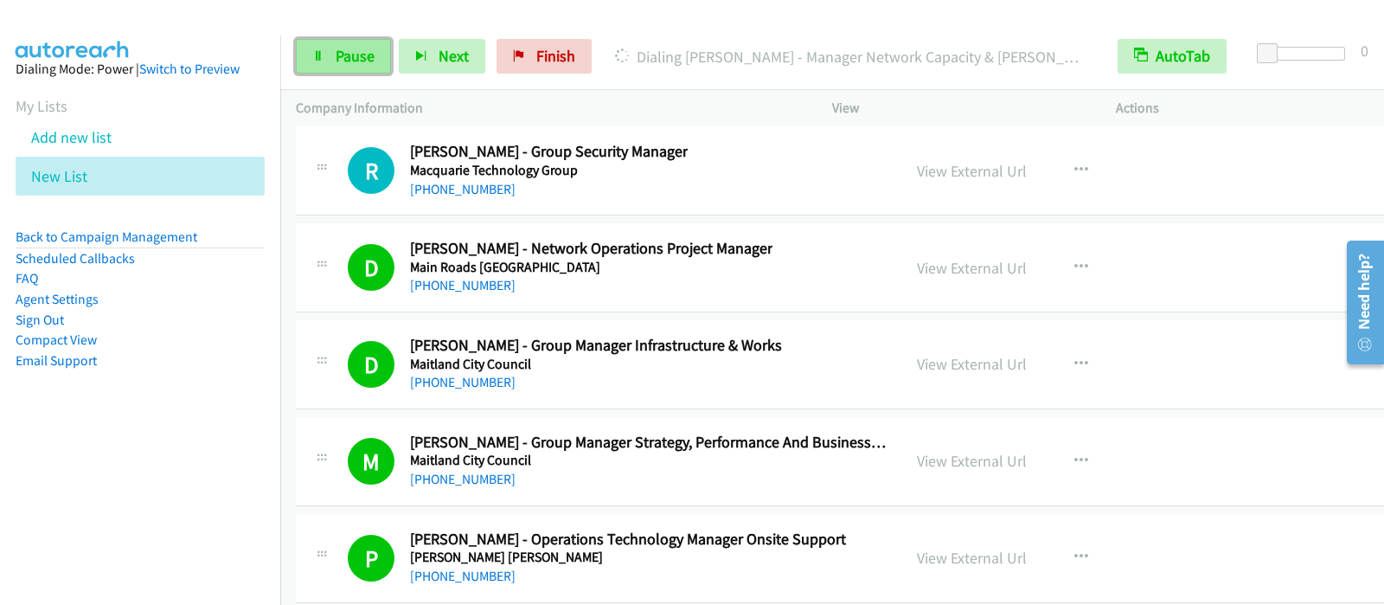
click at [366, 64] on span "Pause" at bounding box center [355, 56] width 39 height 20
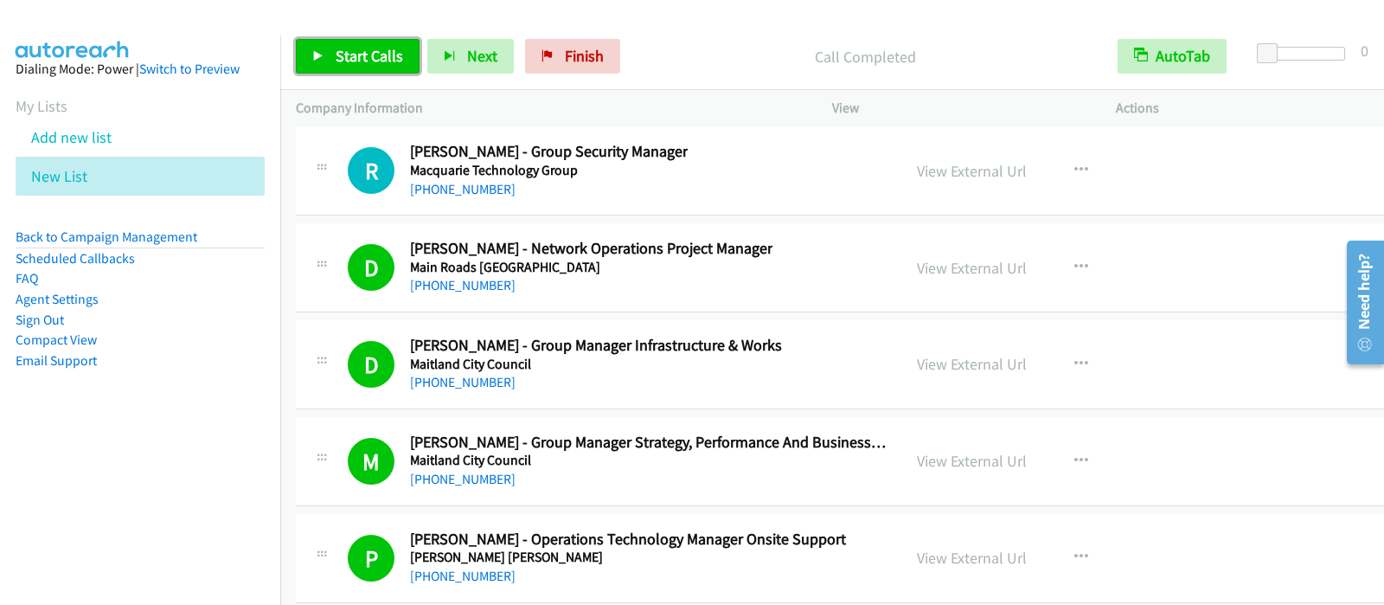
click at [373, 56] on span "Start Calls" at bounding box center [369, 56] width 67 height 20
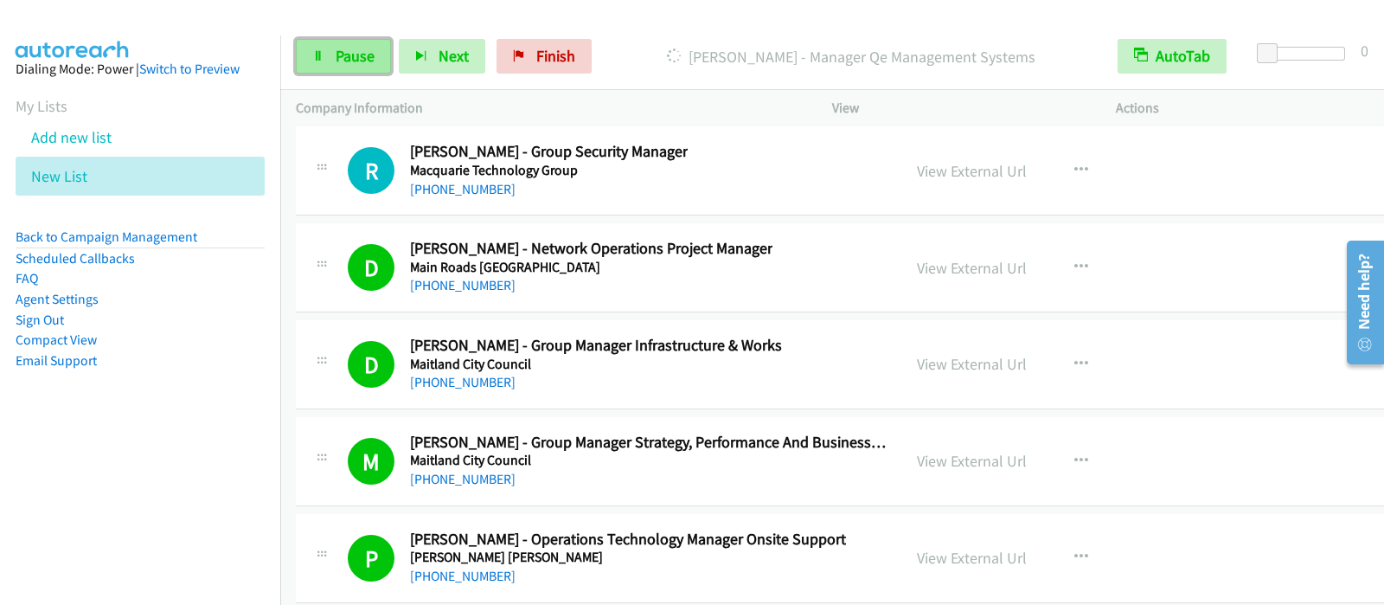
click at [334, 45] on link "Pause" at bounding box center [343, 56] width 95 height 35
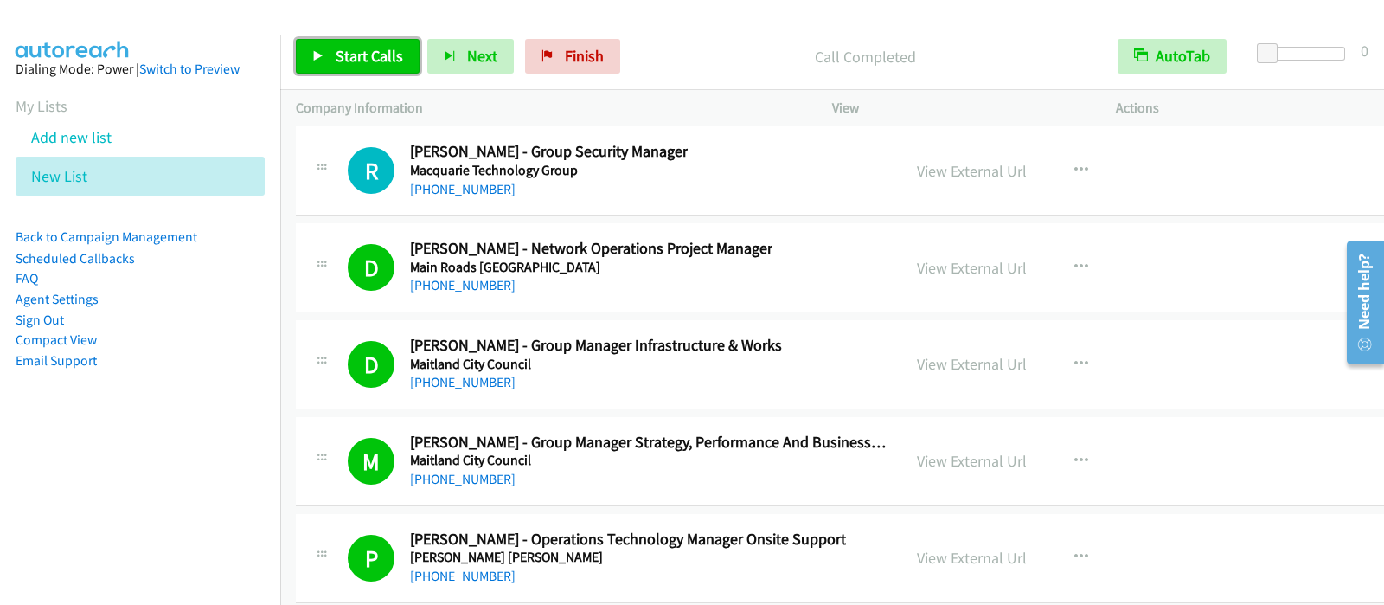
click at [355, 55] on span "Start Calls" at bounding box center [369, 56] width 67 height 20
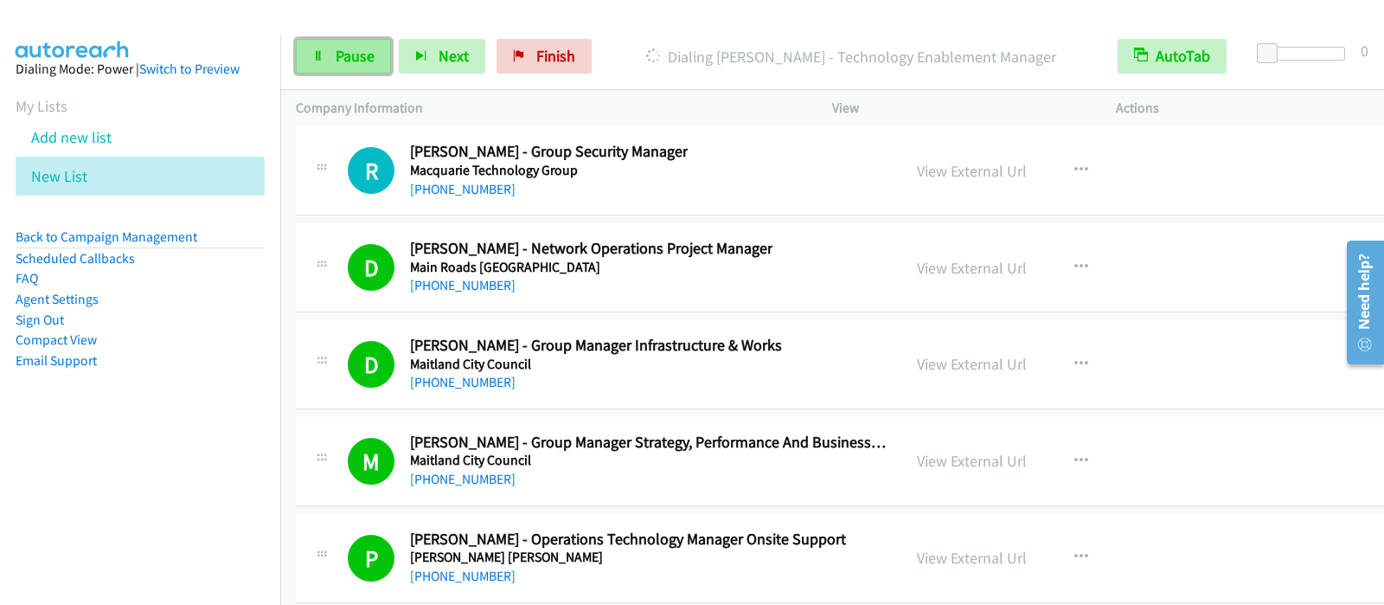
click at [346, 53] on span "Pause" at bounding box center [355, 56] width 39 height 20
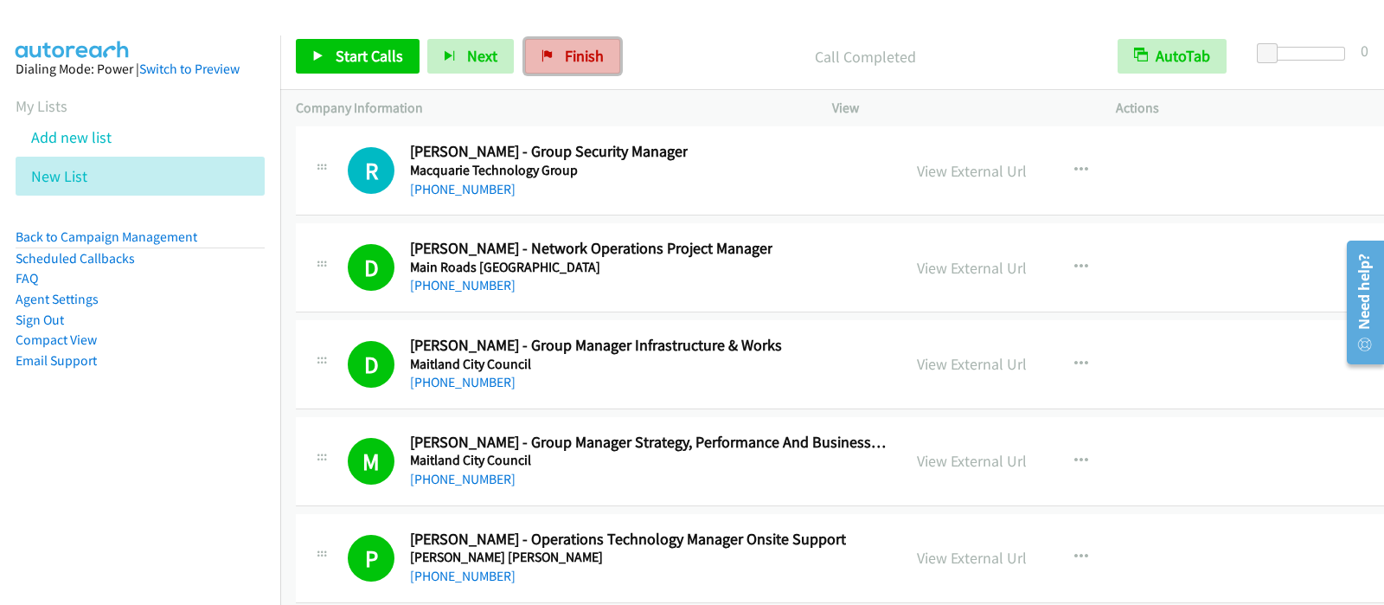
click at [549, 58] on link "Finish" at bounding box center [572, 56] width 95 height 35
